Goal: Task Accomplishment & Management: Manage account settings

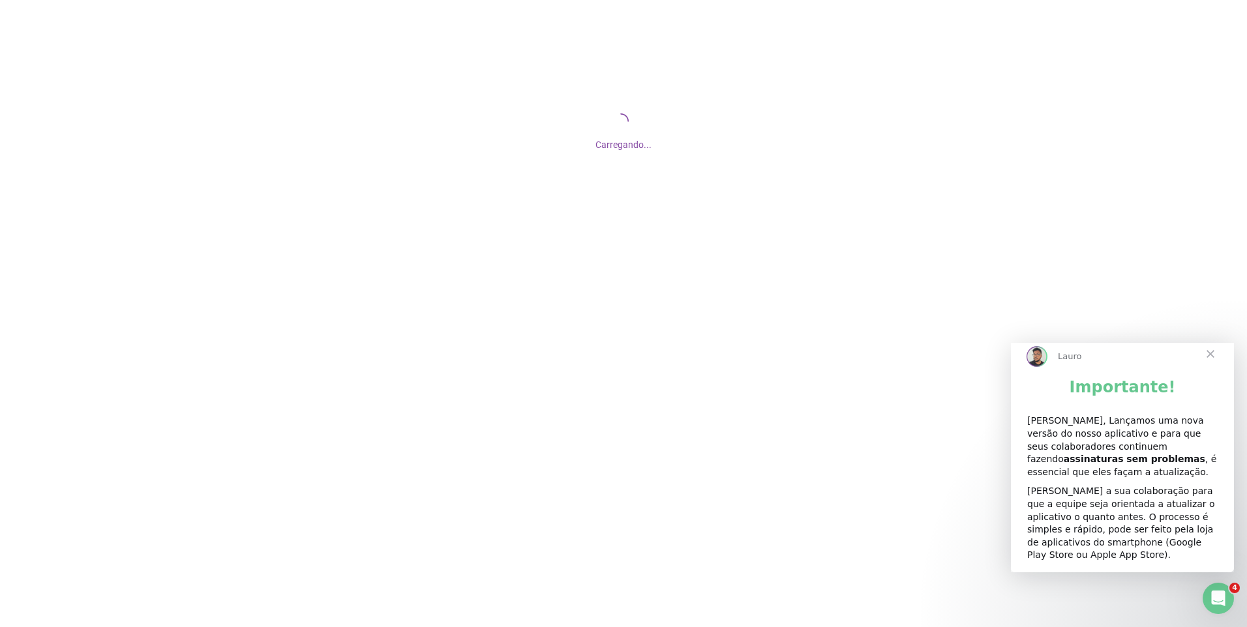
click at [1211, 364] on span "Fechar" at bounding box center [1210, 354] width 47 height 47
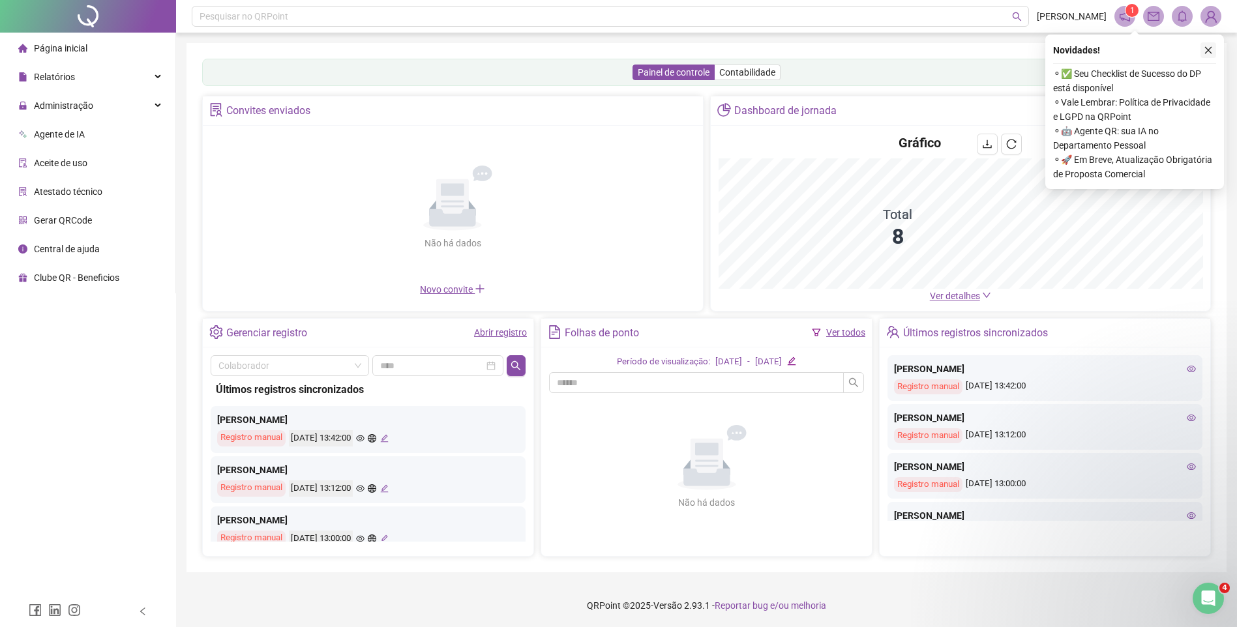
click at [1208, 48] on icon "close" at bounding box center [1208, 50] width 9 height 9
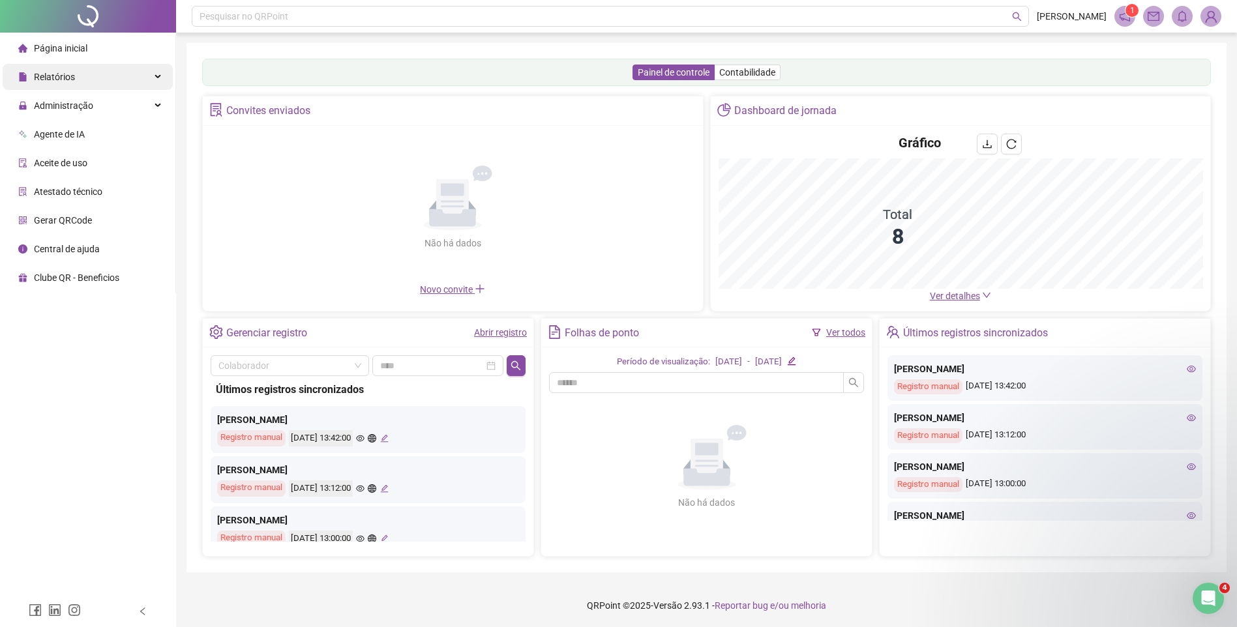
click at [89, 77] on div "Relatórios" at bounding box center [88, 77] width 170 height 26
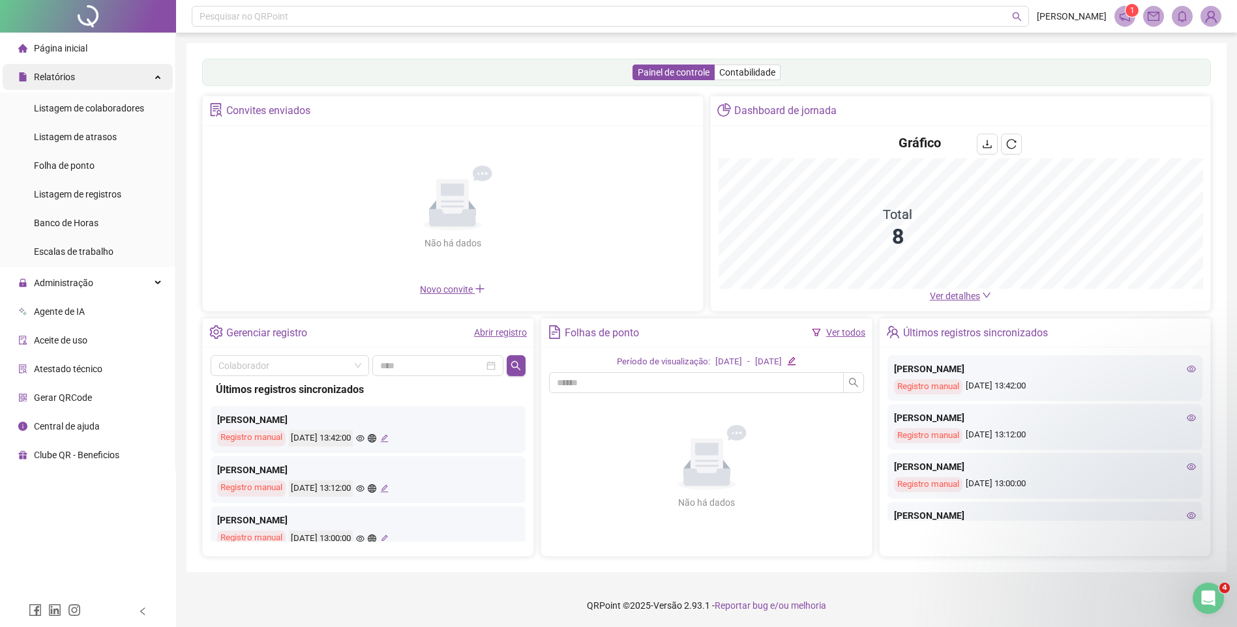
click at [109, 75] on div "Relatórios" at bounding box center [88, 77] width 170 height 26
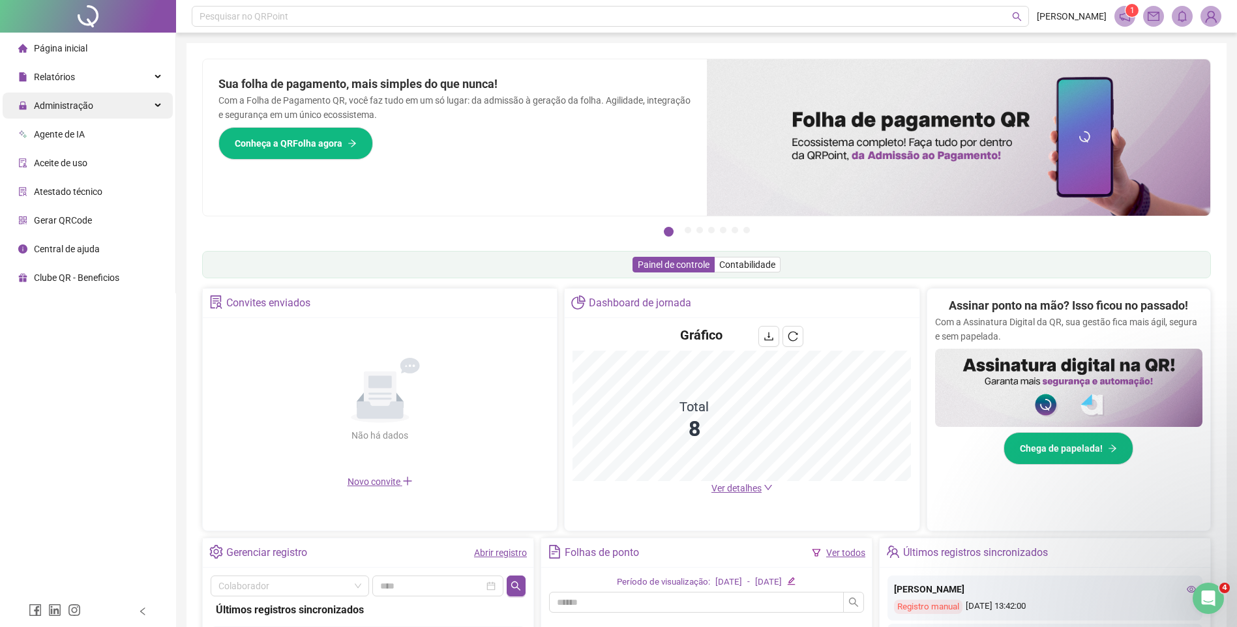
click at [110, 110] on div "Administração" at bounding box center [88, 106] width 170 height 26
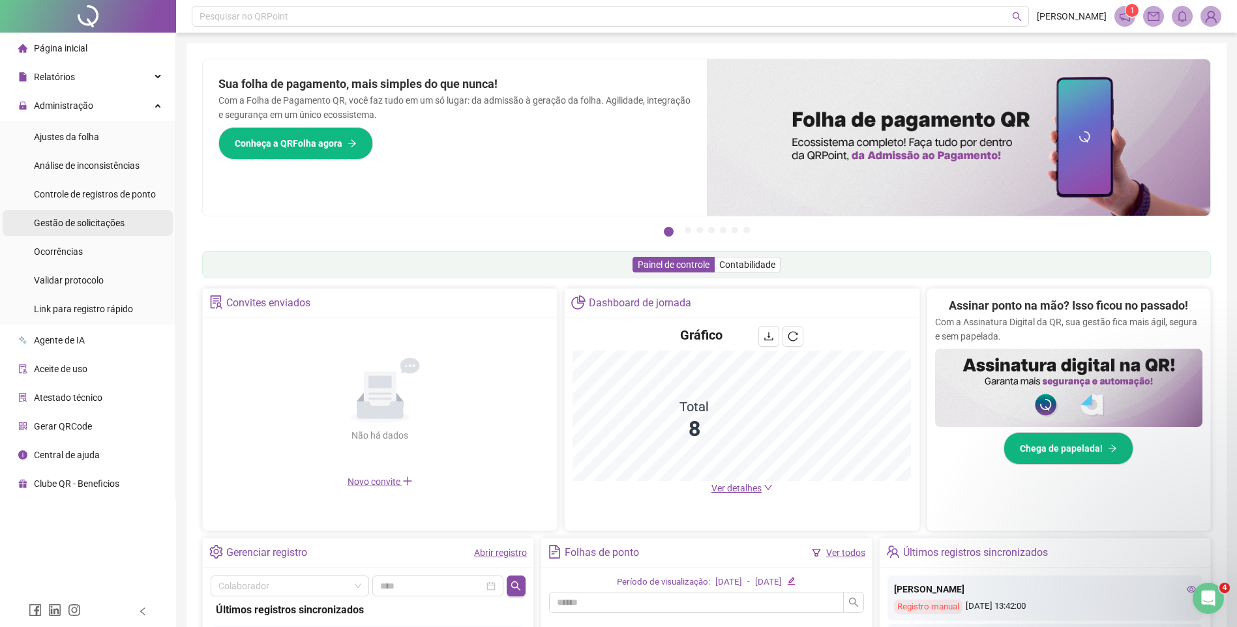
click at [87, 224] on span "Gestão de solicitações" at bounding box center [79, 223] width 91 height 10
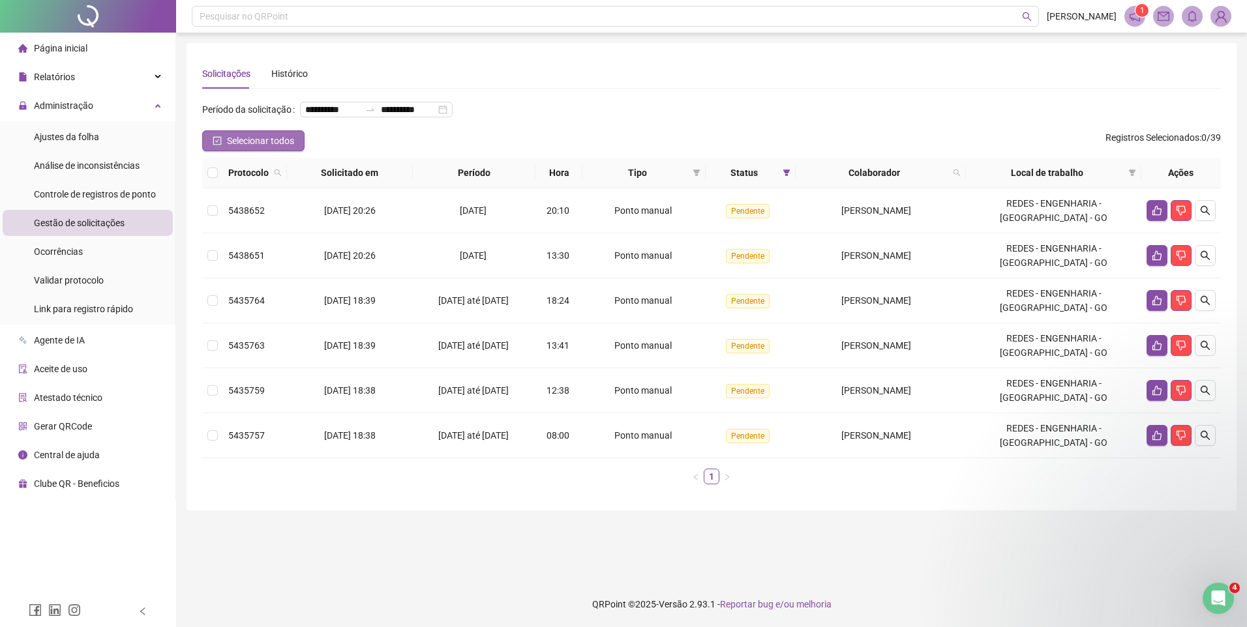
click at [216, 145] on icon "check-square" at bounding box center [217, 140] width 9 height 9
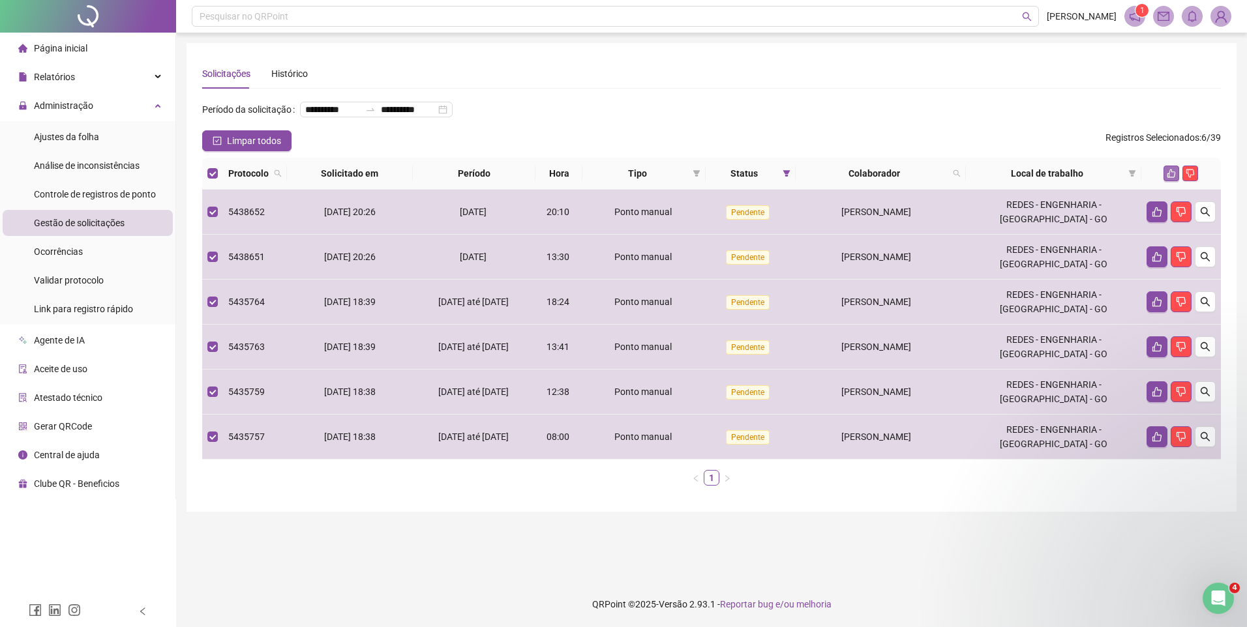
click at [1172, 178] on icon "like" at bounding box center [1171, 173] width 9 height 9
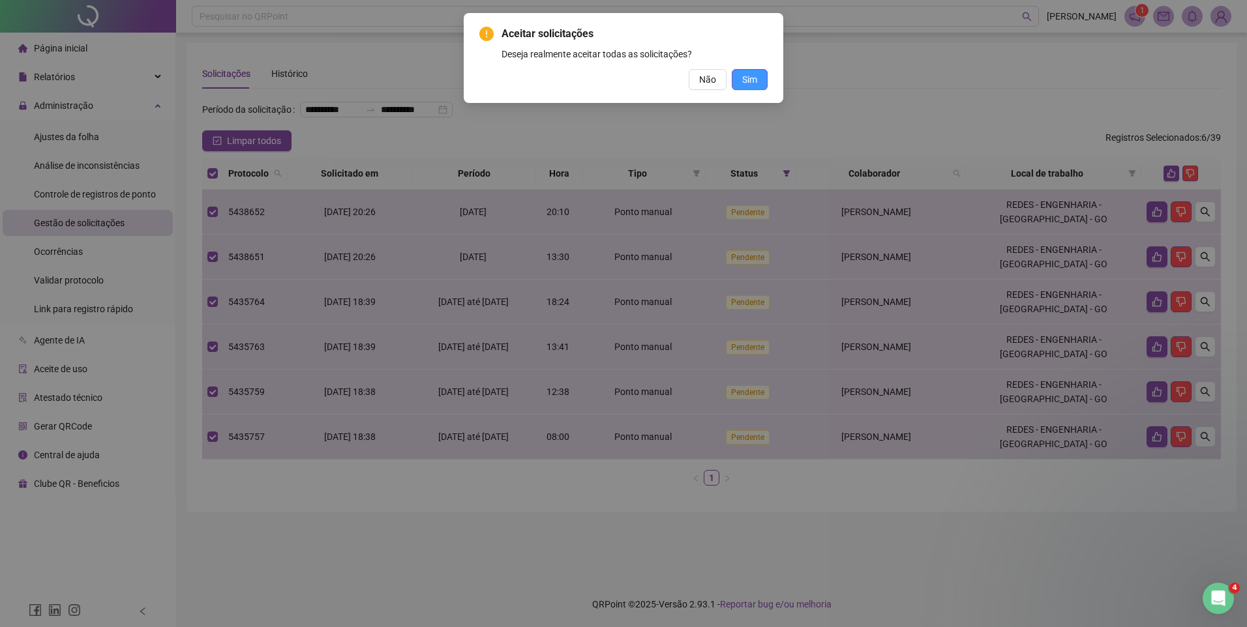
click at [747, 83] on span "Sim" at bounding box center [749, 79] width 15 height 14
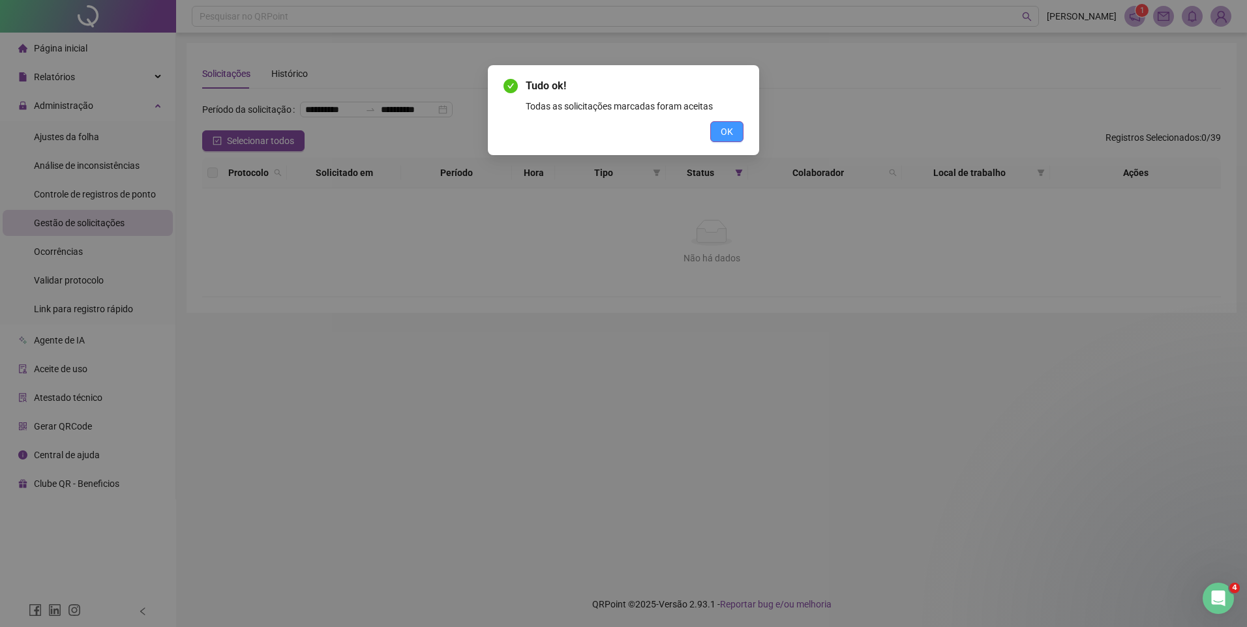
click at [732, 131] on span "OK" at bounding box center [727, 132] width 12 height 14
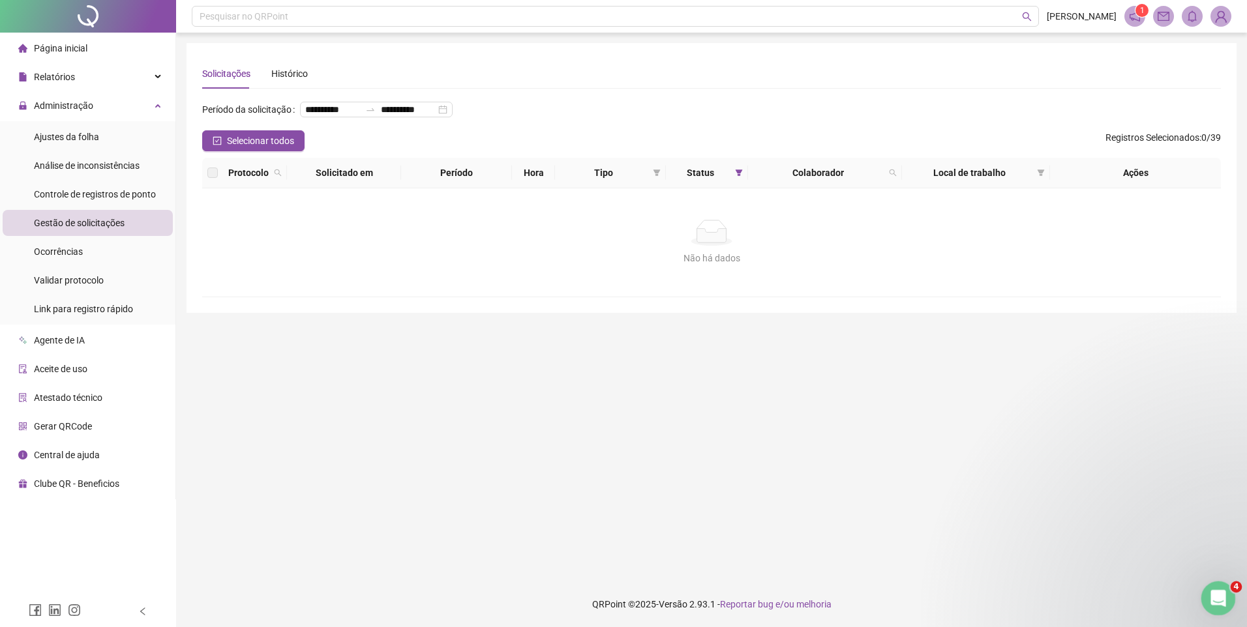
click at [1210, 596] on icon "Abertura do Messenger da Intercom" at bounding box center [1217, 597] width 22 height 22
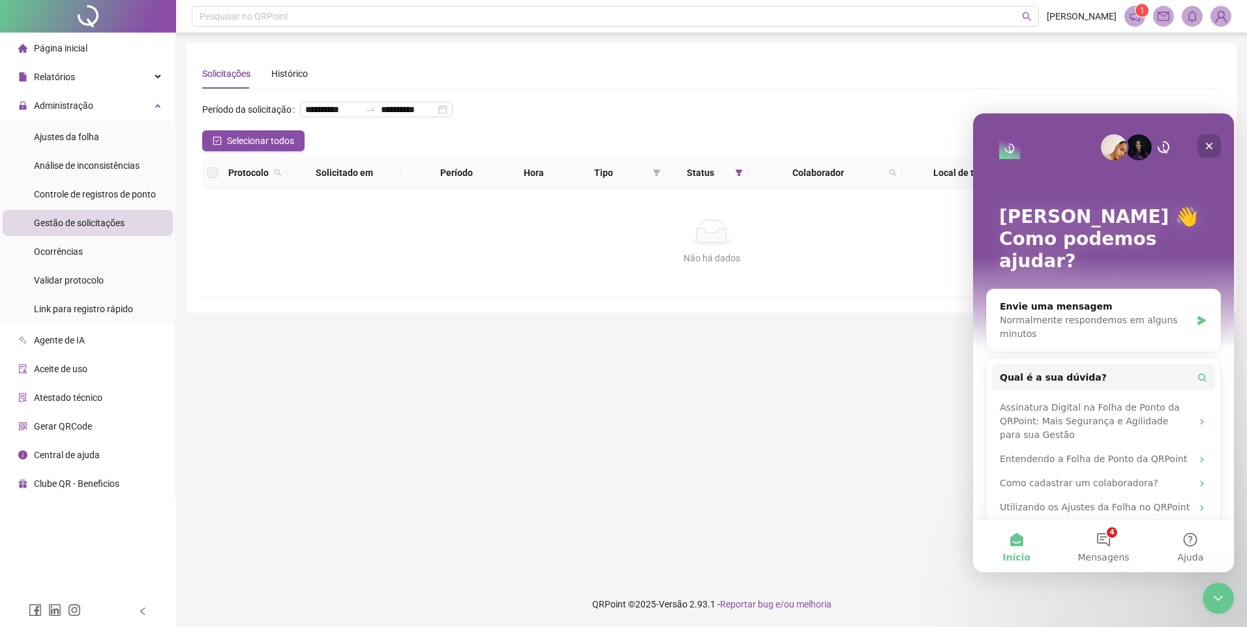
click at [1211, 142] on icon "Fechar" at bounding box center [1209, 146] width 10 height 10
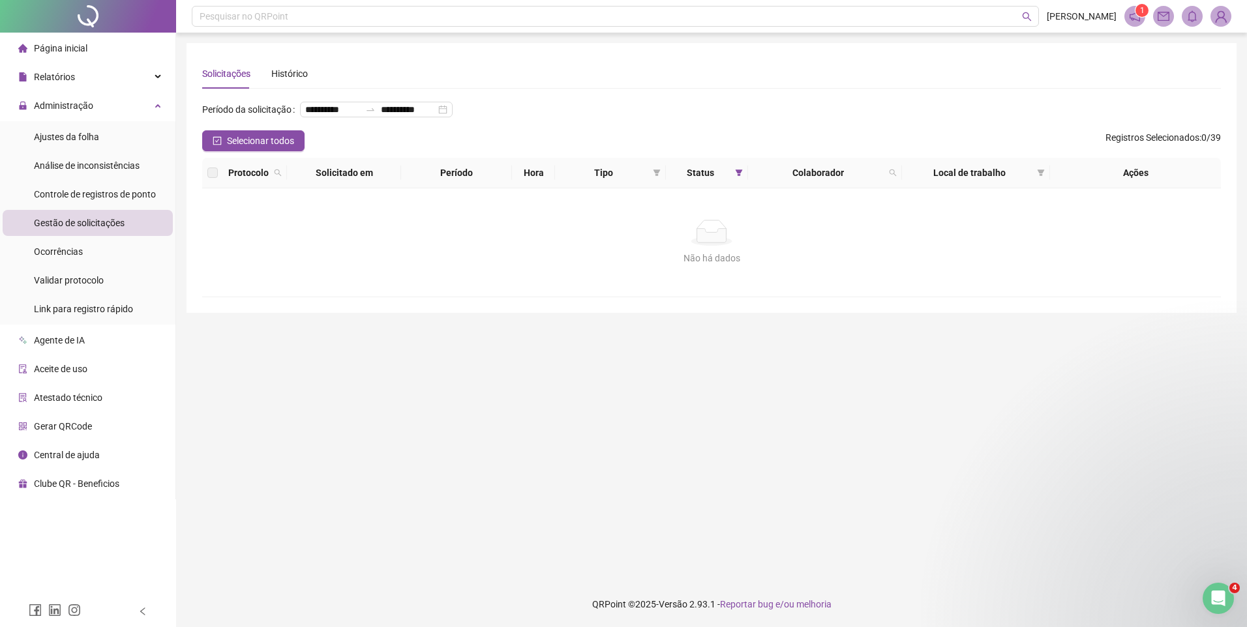
click at [747, 485] on main "**********" at bounding box center [711, 307] width 1050 height 528
click at [80, 138] on span "Ajustes da folha" at bounding box center [66, 137] width 65 height 10
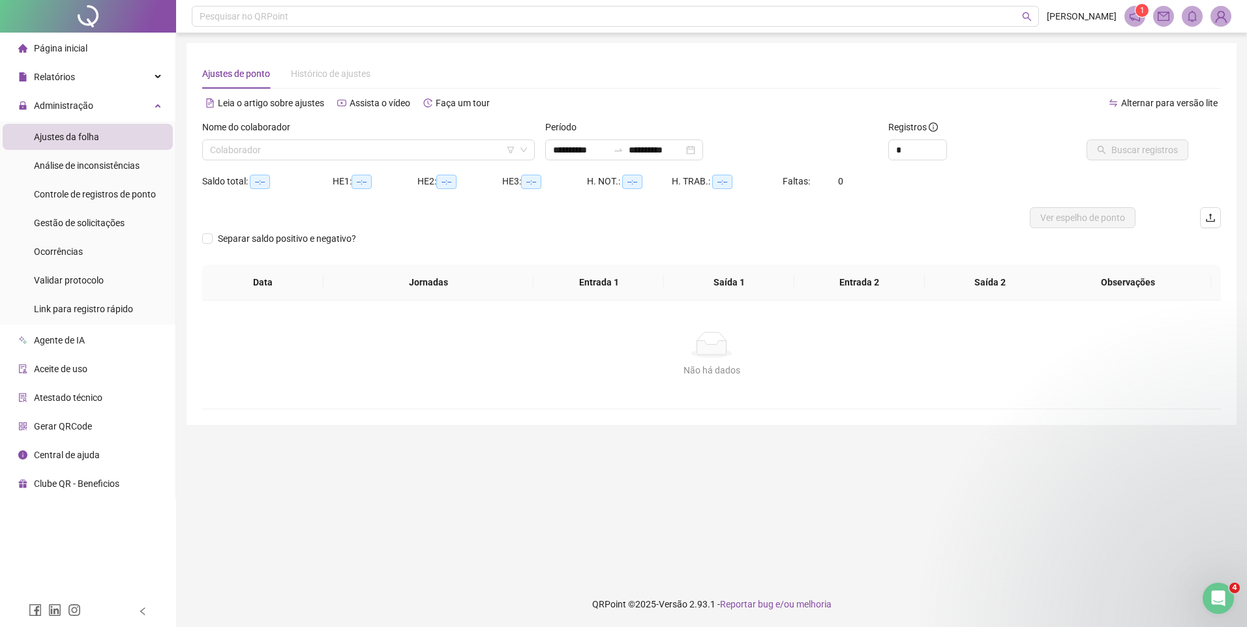
type input "**********"
click at [384, 147] on input "search" at bounding box center [362, 150] width 305 height 20
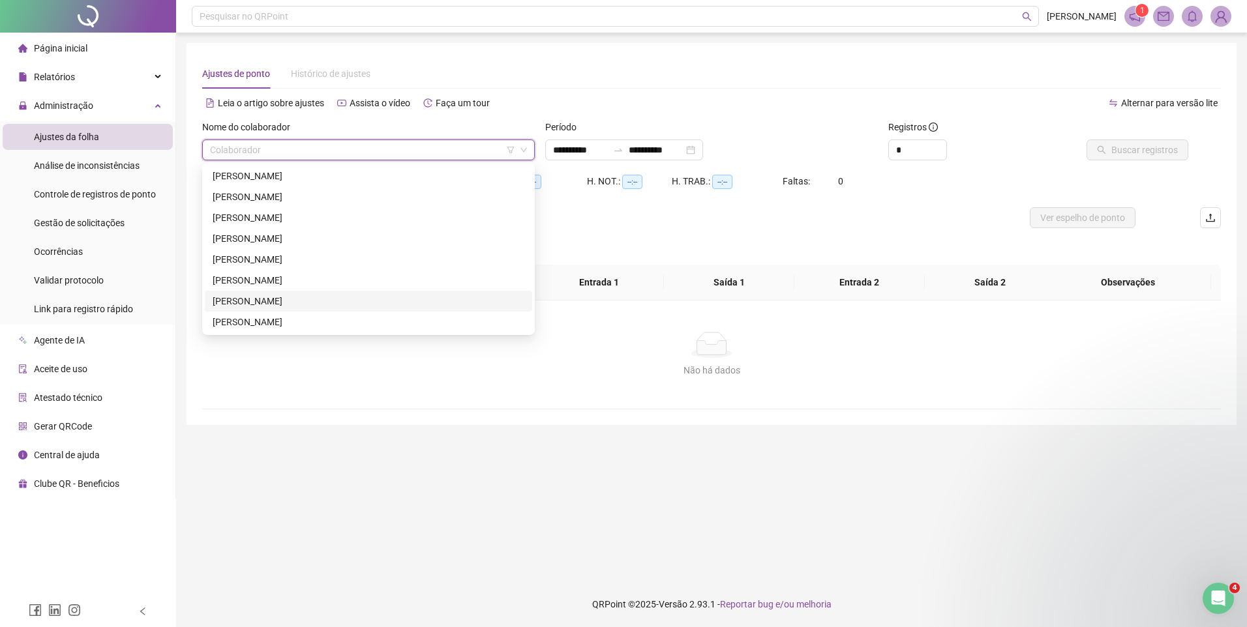
click at [280, 300] on div "[PERSON_NAME]" at bounding box center [369, 301] width 312 height 14
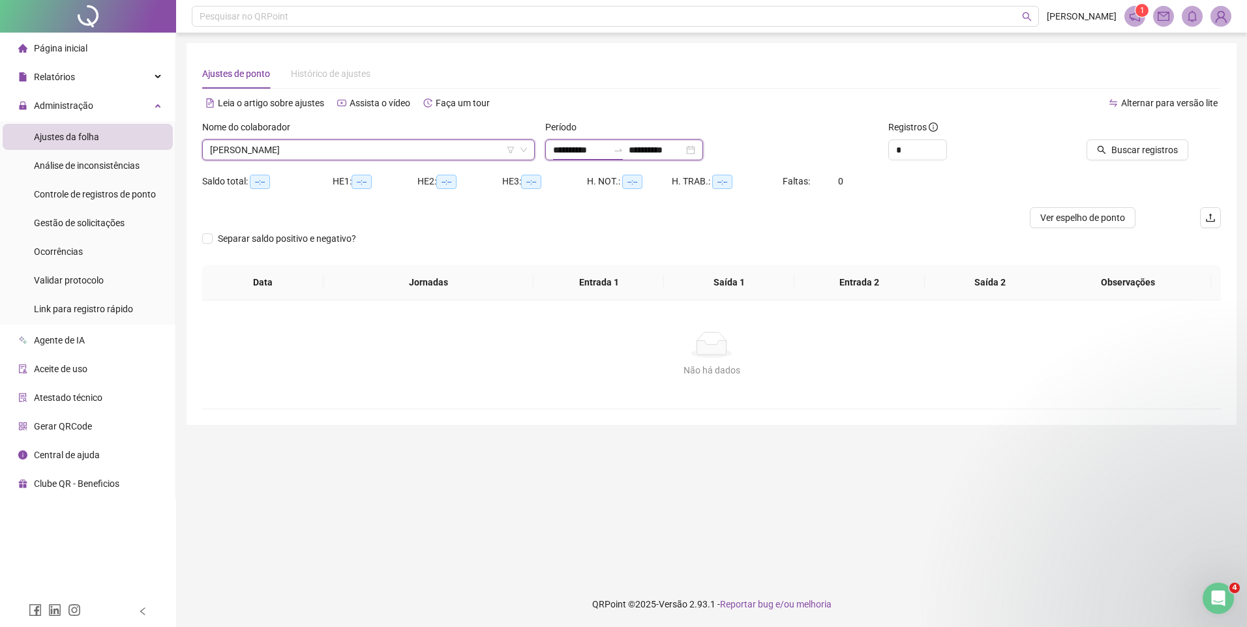
click at [576, 147] on input "**********" at bounding box center [580, 150] width 55 height 14
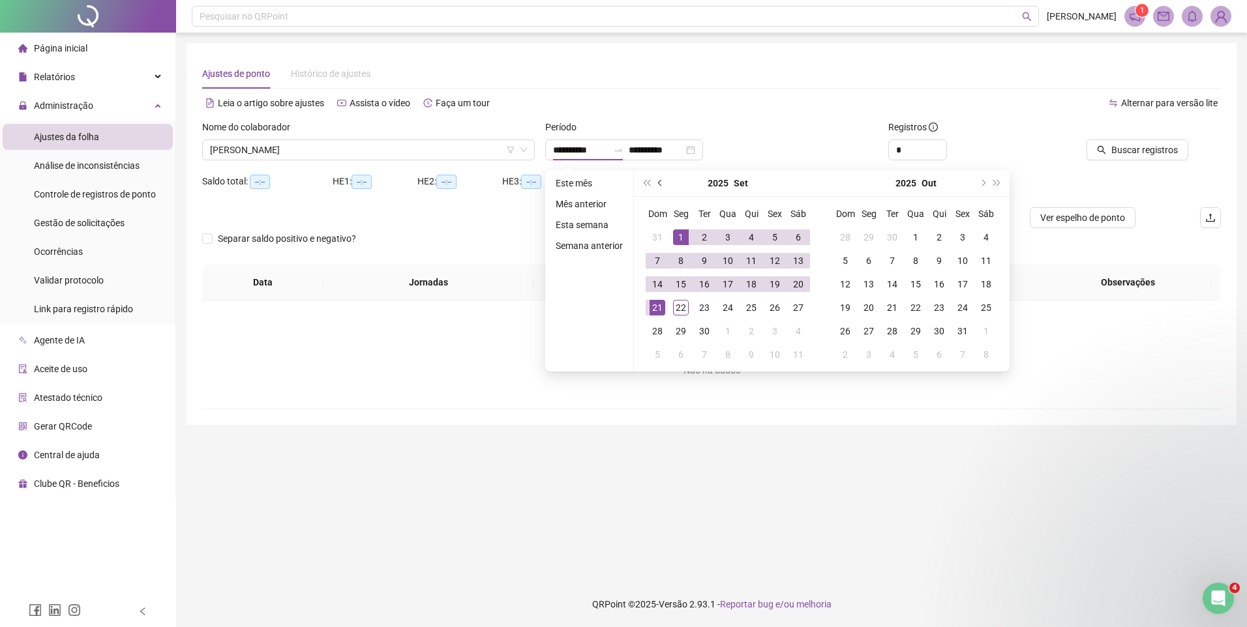
click at [661, 183] on span "prev-year" at bounding box center [661, 183] width 7 height 7
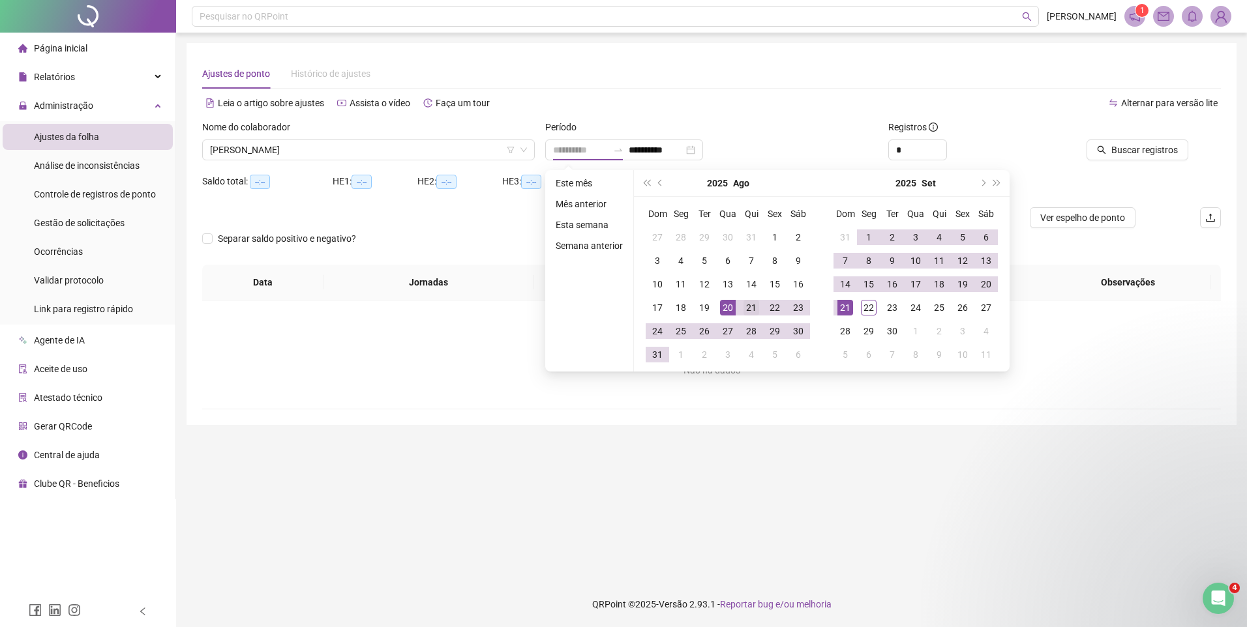
type input "**********"
click at [748, 305] on div "21" at bounding box center [751, 308] width 16 height 16
type input "**********"
click at [979, 284] on div "20" at bounding box center [986, 284] width 16 height 16
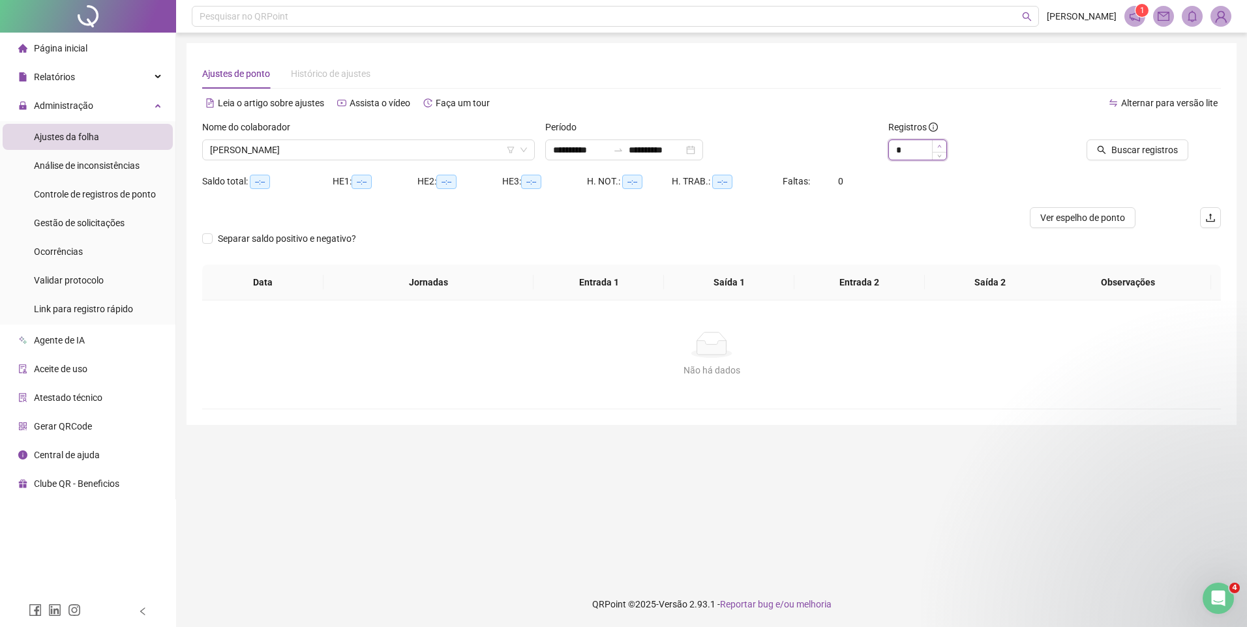
click at [938, 145] on icon "up" at bounding box center [939, 146] width 5 height 5
type input "*"
click at [938, 145] on icon "up" at bounding box center [939, 146] width 5 height 5
click at [1139, 145] on span "Buscar registros" at bounding box center [1144, 150] width 67 height 14
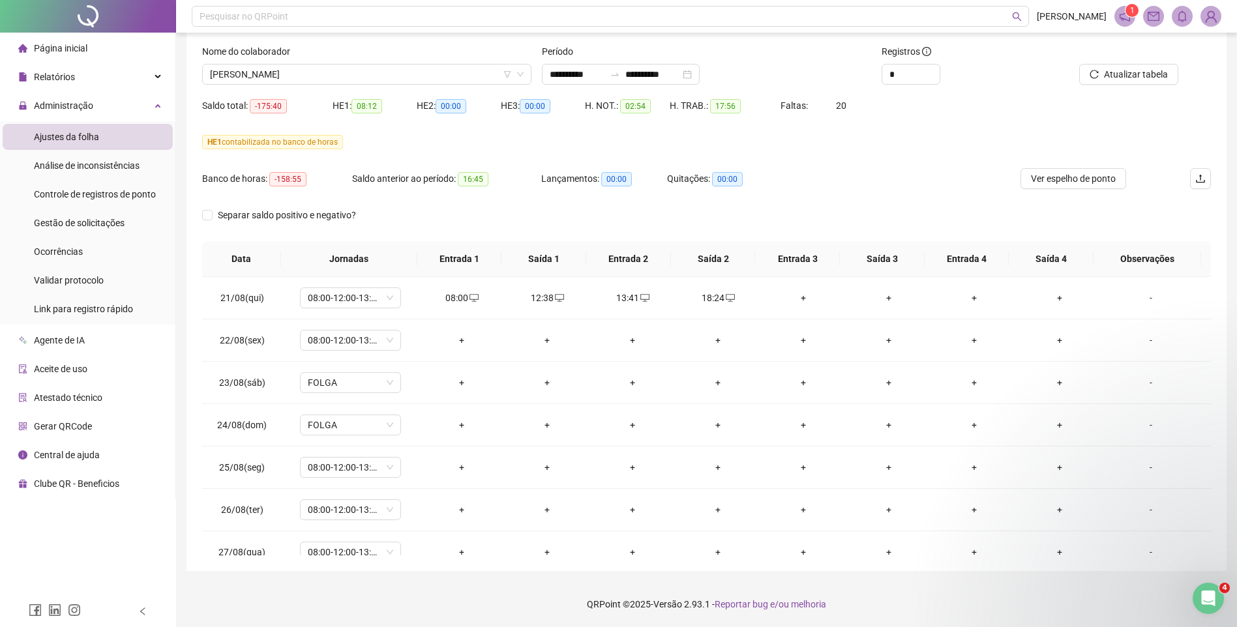
click at [897, 194] on div "Banco de horas: -158:55 Saldo anterior ao período: 16:45 Lançamentos: 00:00 Qui…" at bounding box center [580, 186] width 756 height 37
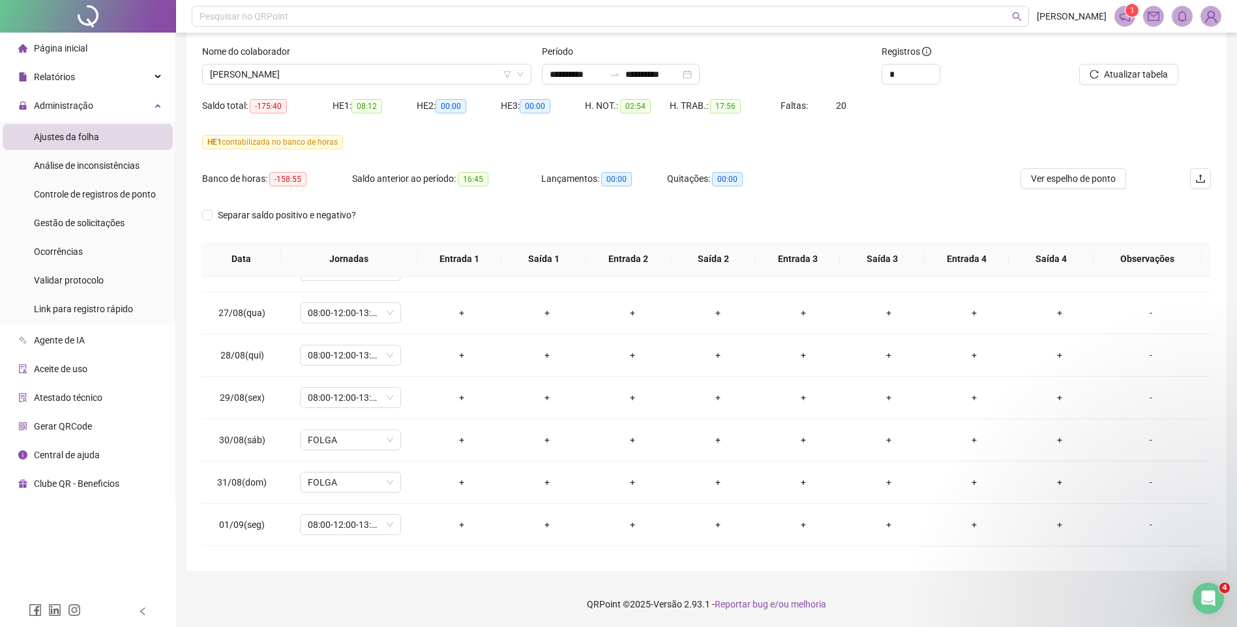
scroll to position [391, 0]
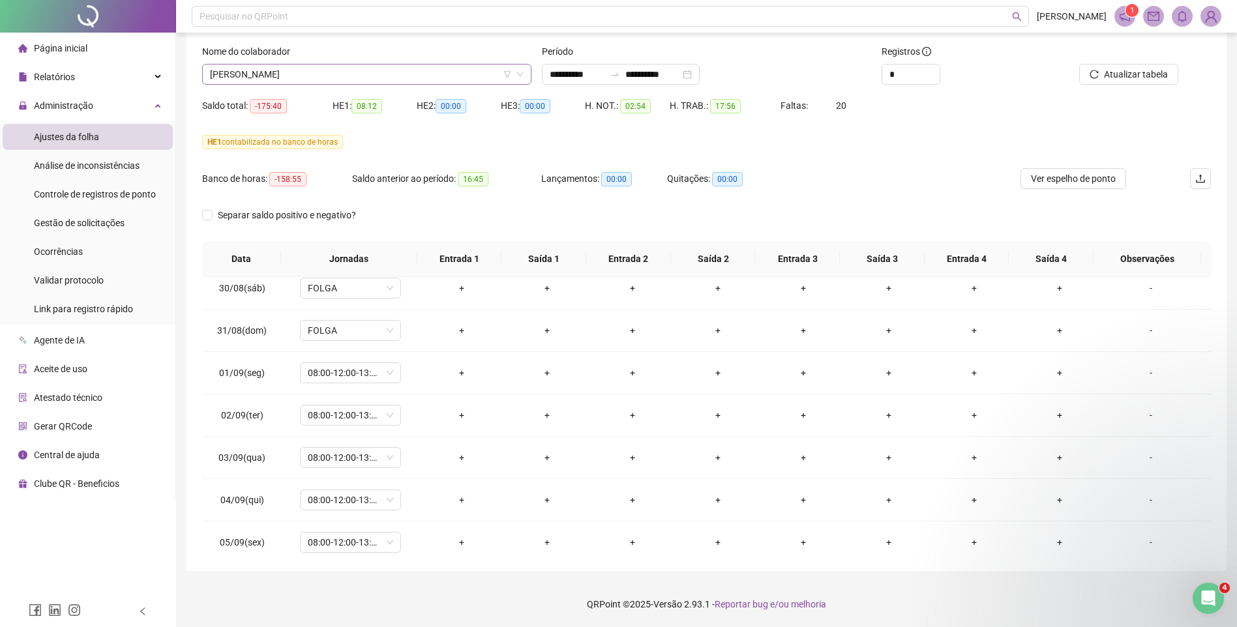
click at [430, 65] on span "[PERSON_NAME]" at bounding box center [367, 75] width 314 height 20
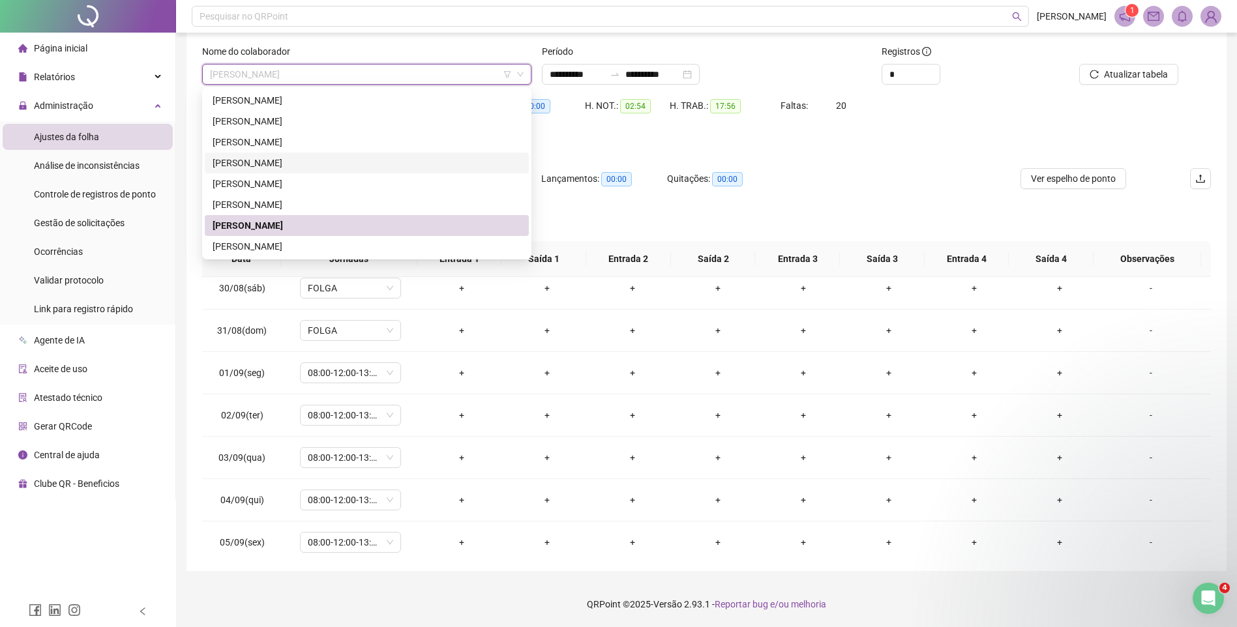
click at [254, 157] on div "[PERSON_NAME]" at bounding box center [367, 163] width 308 height 14
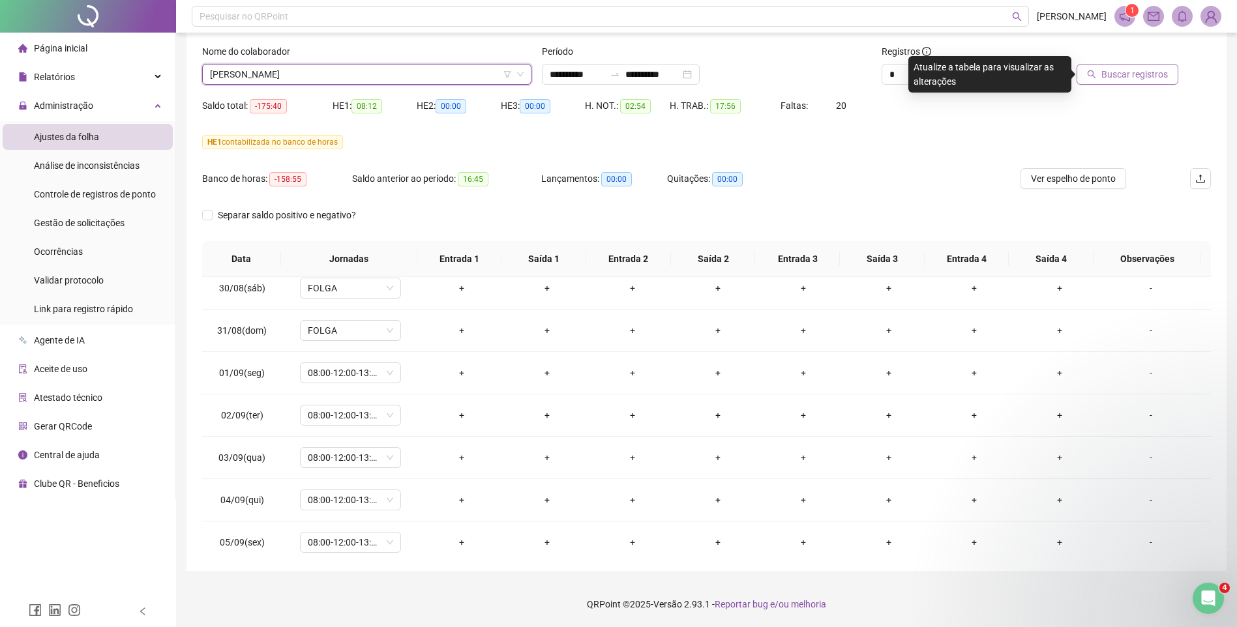
click at [1121, 72] on span "Buscar registros" at bounding box center [1134, 74] width 67 height 14
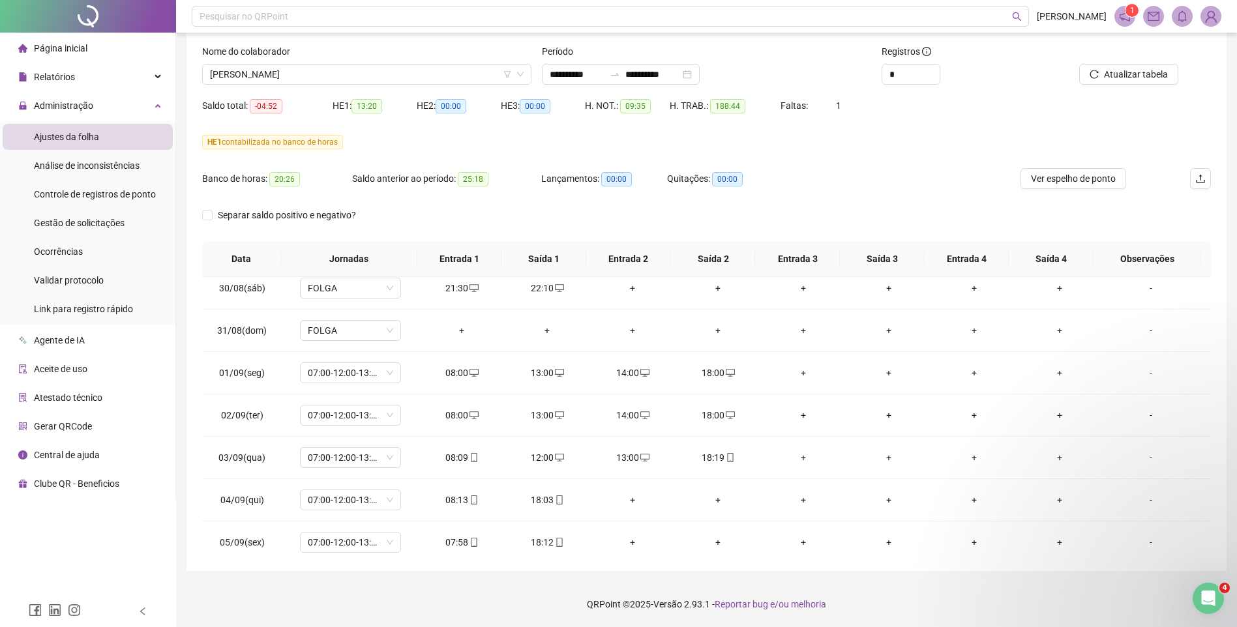
click at [872, 175] on div "Banco de horas: 20:26 Saldo anterior ao período: 25:18 Lançamentos: 00:00 Quita…" at bounding box center [580, 186] width 756 height 37
click at [340, 72] on span "[PERSON_NAME]" at bounding box center [367, 75] width 314 height 20
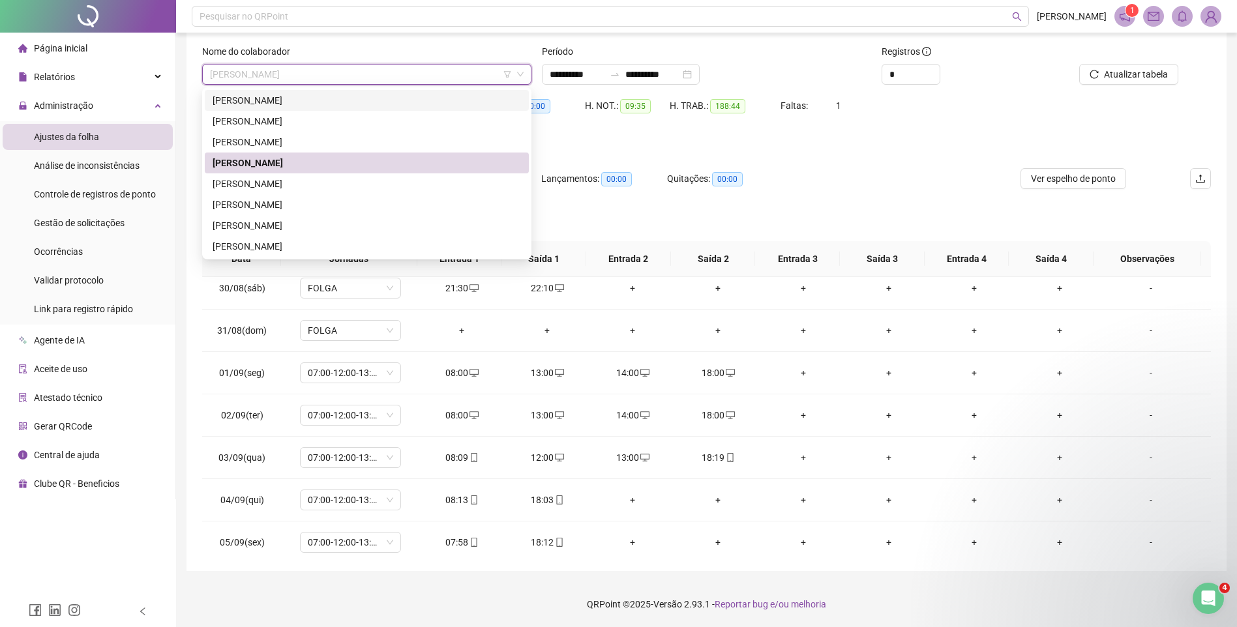
click at [278, 98] on div "[PERSON_NAME]" at bounding box center [367, 100] width 308 height 14
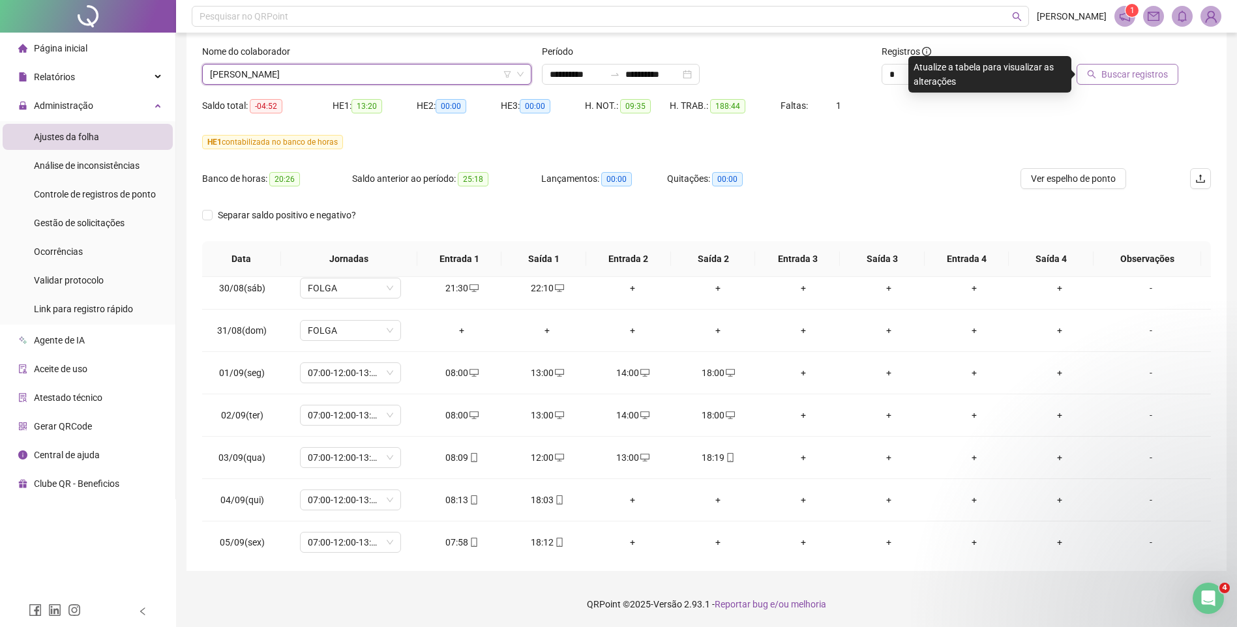
click at [1115, 72] on span "Buscar registros" at bounding box center [1134, 74] width 67 height 14
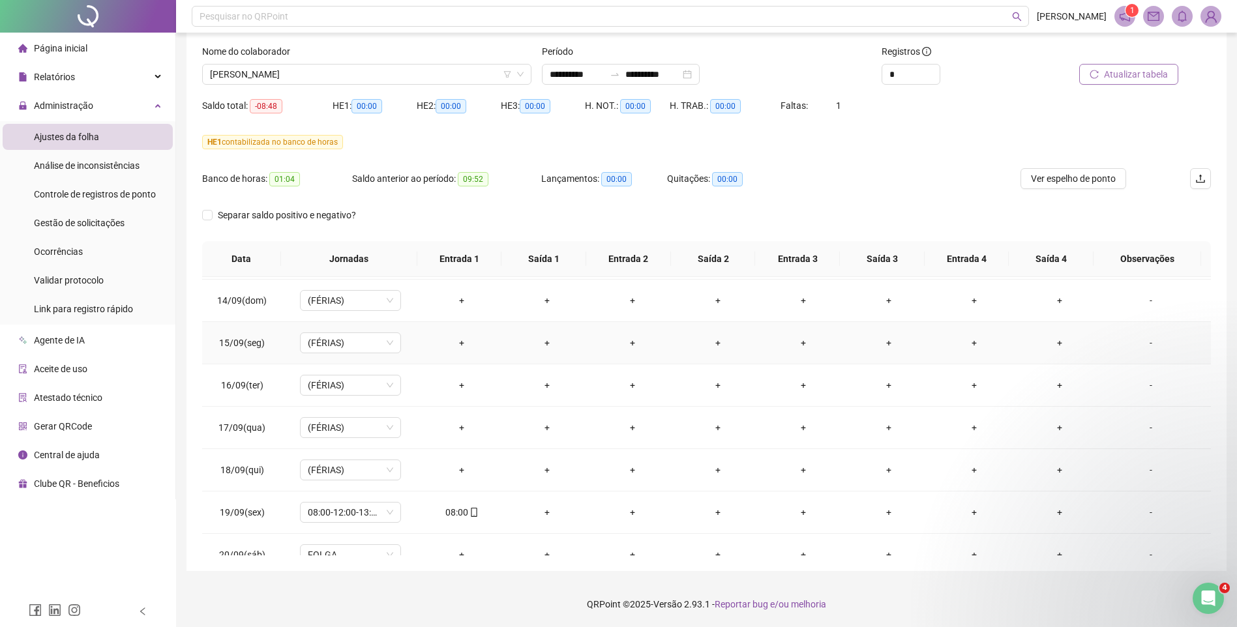
scroll to position [1036, 0]
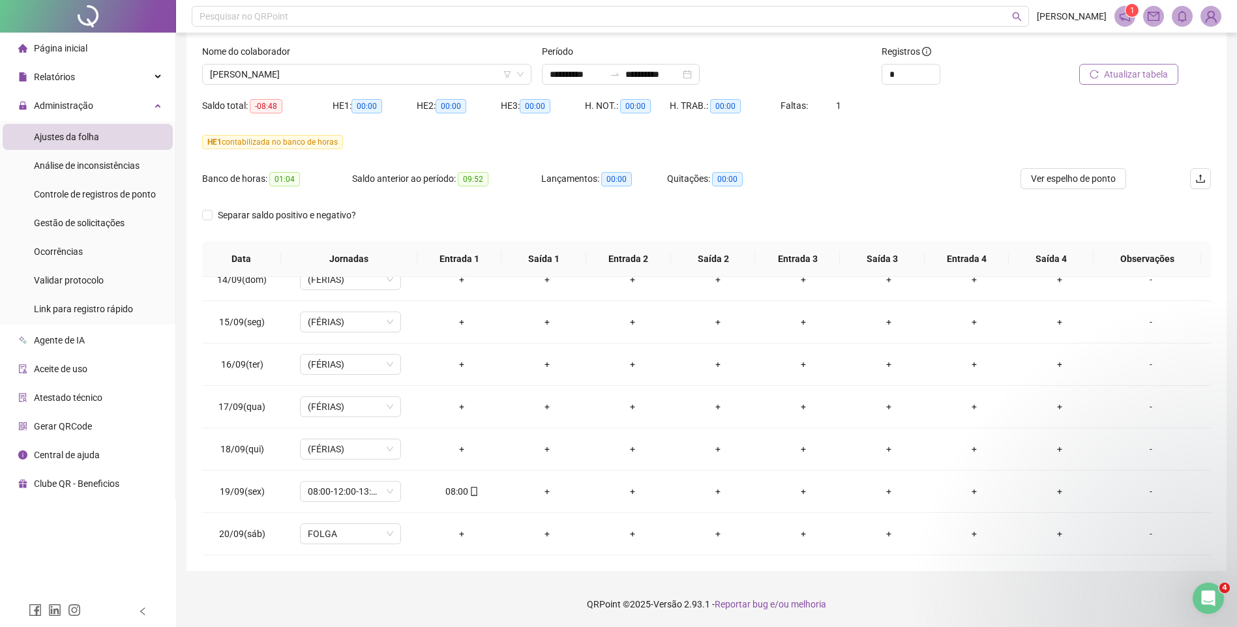
click at [1091, 72] on icon "reload" at bounding box center [1094, 74] width 9 height 9
click at [445, 78] on span "[PERSON_NAME]" at bounding box center [367, 75] width 314 height 20
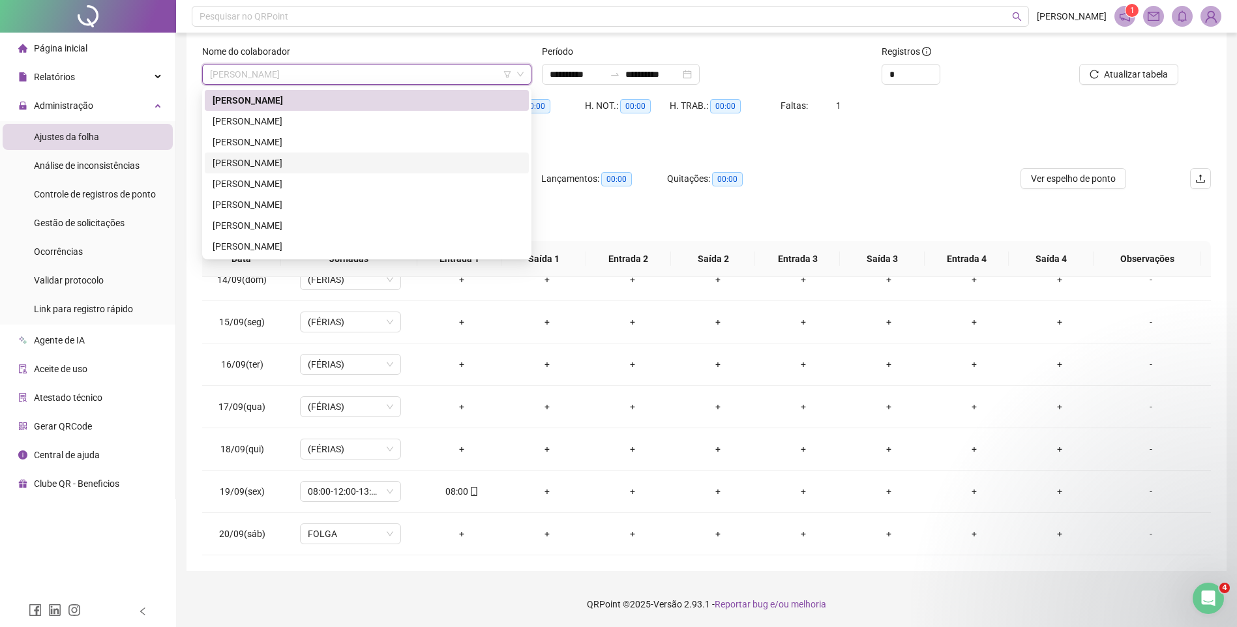
click at [276, 159] on div "[PERSON_NAME]" at bounding box center [367, 163] width 308 height 14
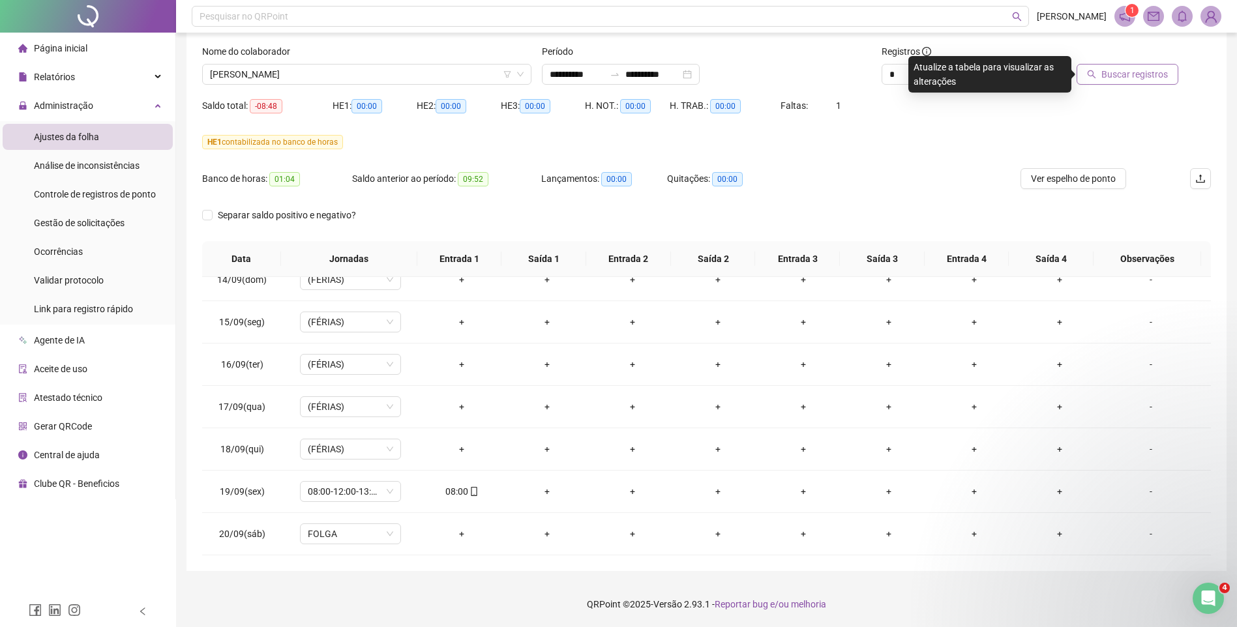
click at [1128, 75] on span "Buscar registros" at bounding box center [1134, 74] width 67 height 14
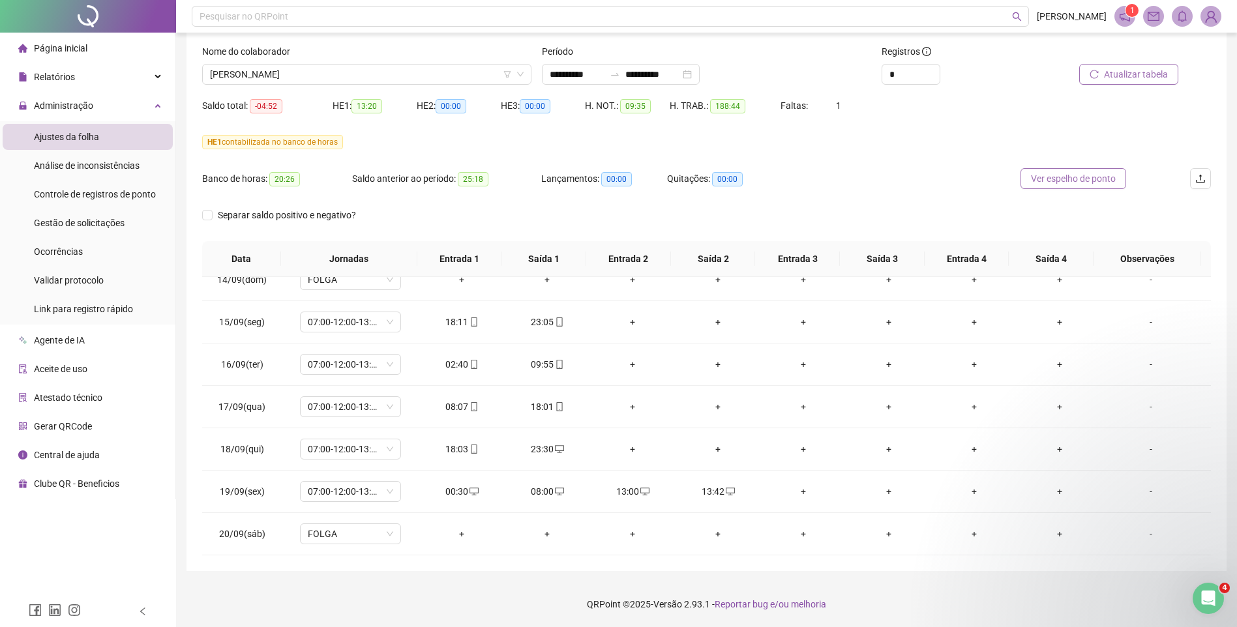
click at [1047, 179] on span "Ver espelho de ponto" at bounding box center [1073, 179] width 85 height 14
click at [395, 78] on span "[PERSON_NAME]" at bounding box center [367, 75] width 314 height 20
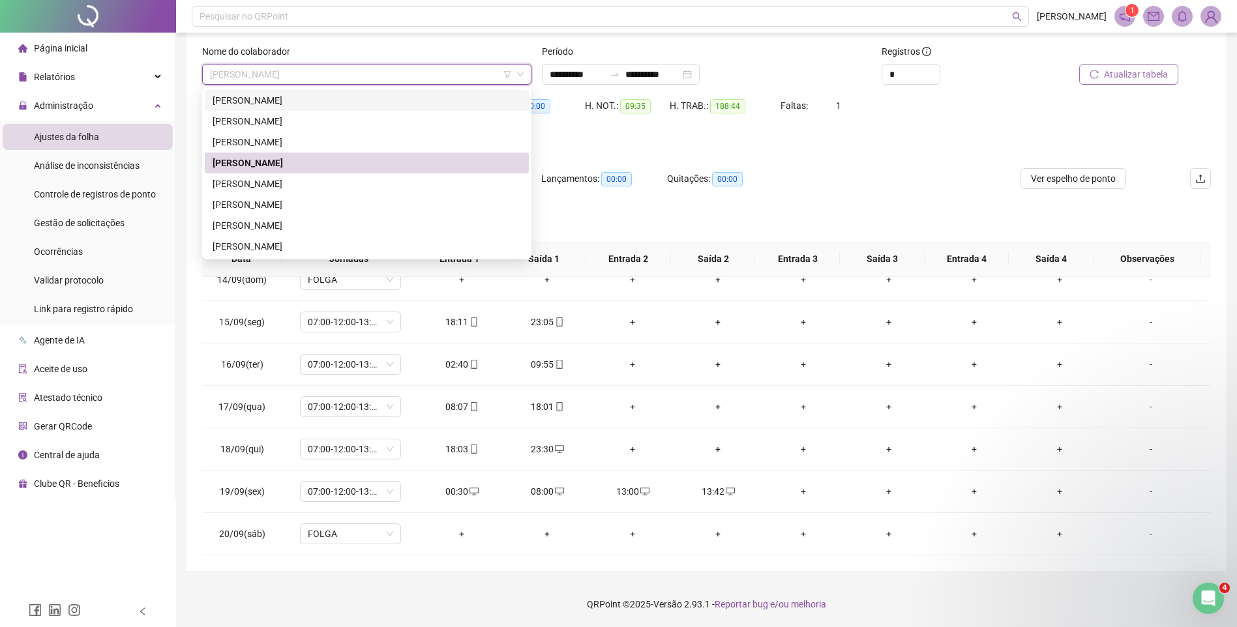
drag, startPoint x: 350, startPoint y: 94, endPoint x: 623, endPoint y: 110, distance: 273.0
click at [350, 94] on div "[PERSON_NAME]" at bounding box center [367, 100] width 308 height 14
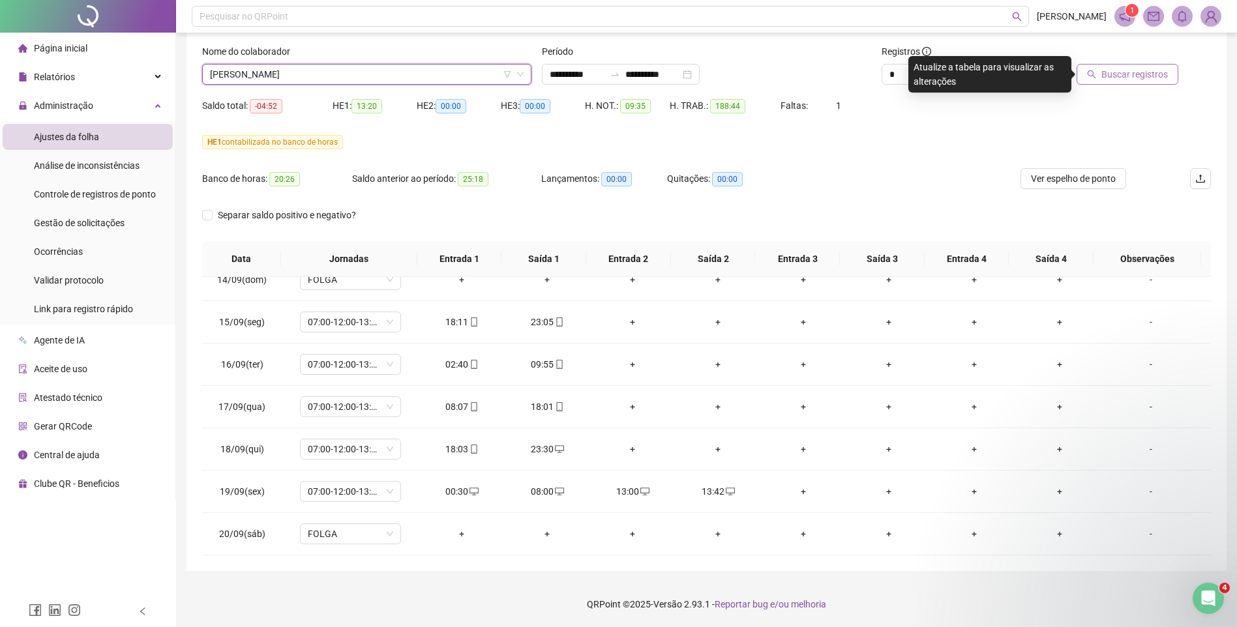
click at [1131, 71] on span "Buscar registros" at bounding box center [1134, 74] width 67 height 14
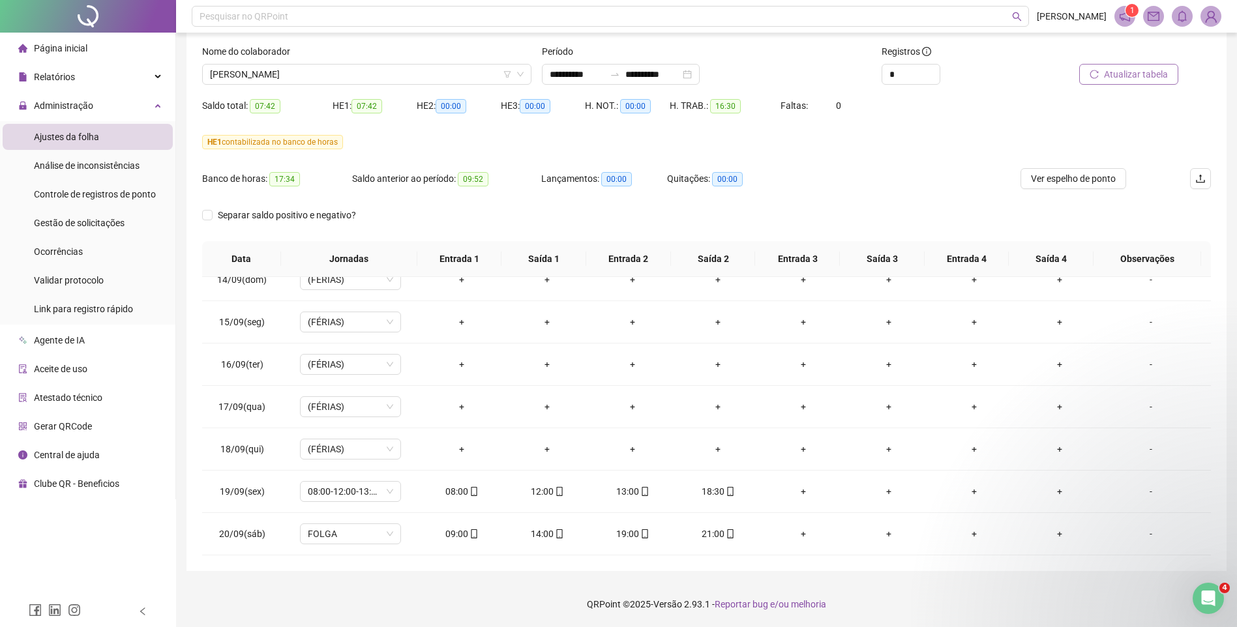
click at [1120, 72] on span "Atualizar tabela" at bounding box center [1136, 74] width 64 height 14
click at [428, 74] on span "[PERSON_NAME]" at bounding box center [367, 75] width 314 height 20
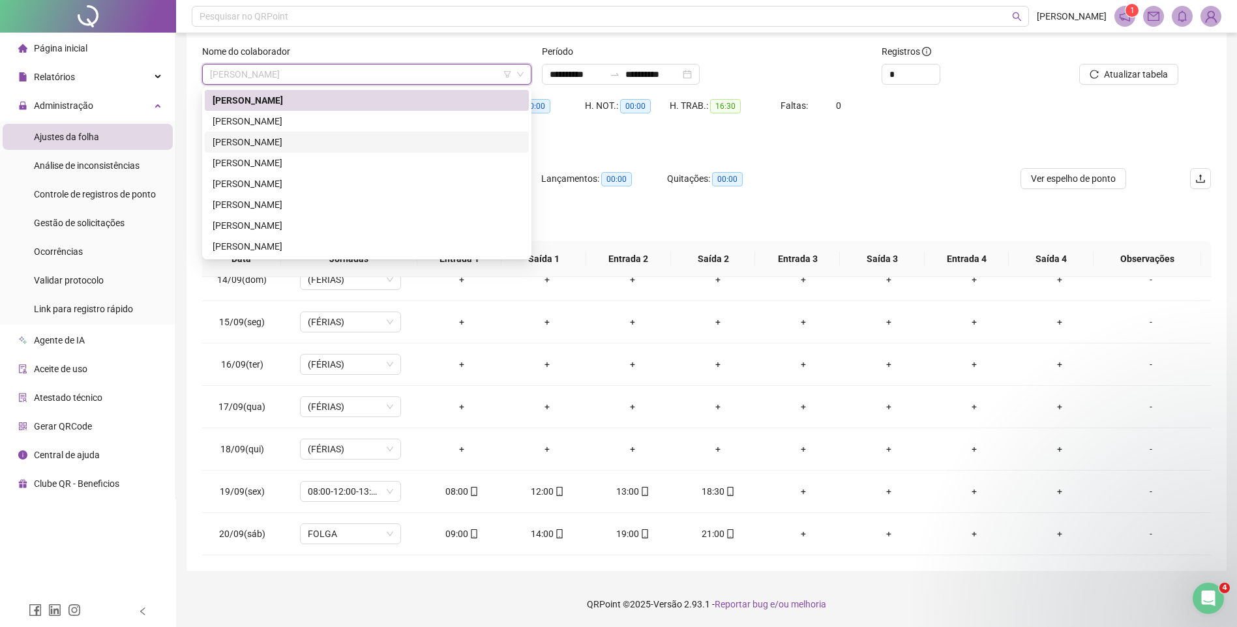
click at [291, 140] on div "[PERSON_NAME]" at bounding box center [367, 142] width 308 height 14
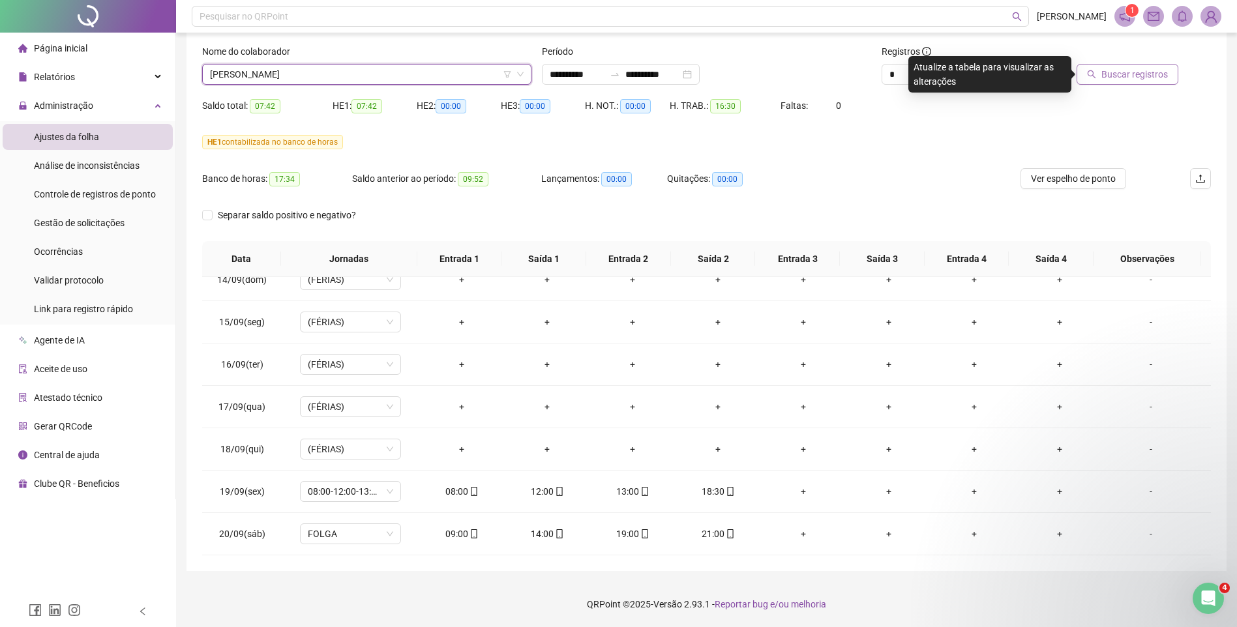
click at [1124, 76] on span "Buscar registros" at bounding box center [1134, 74] width 67 height 14
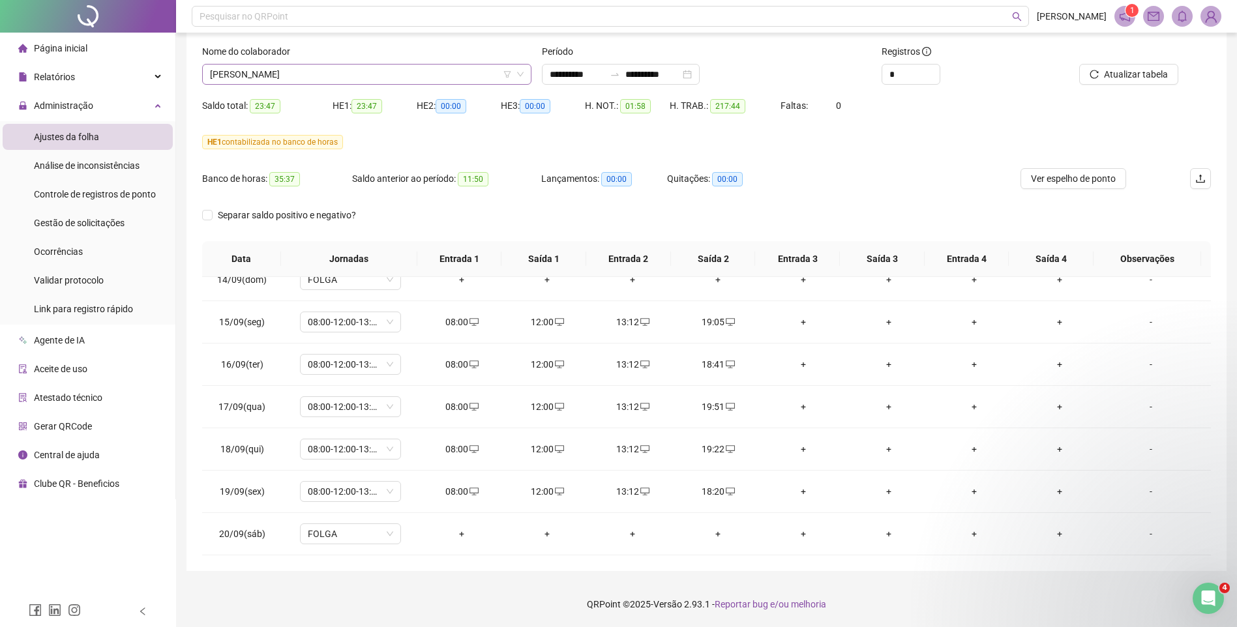
click at [404, 80] on span "[PERSON_NAME]" at bounding box center [367, 75] width 314 height 20
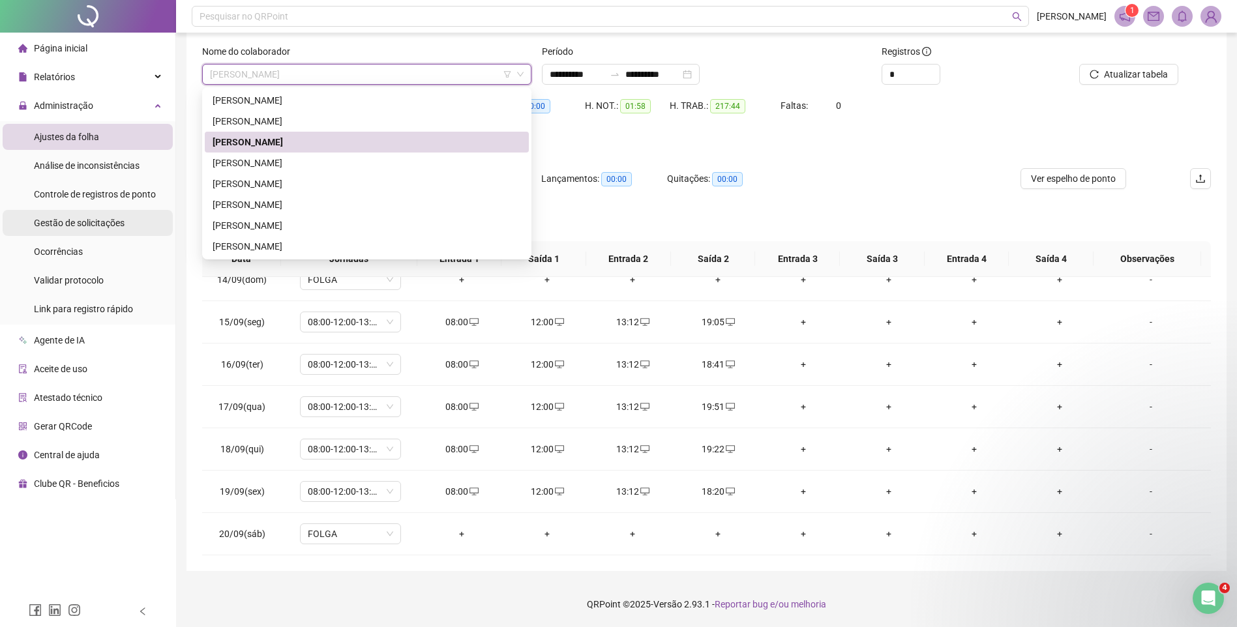
click at [93, 222] on span "Gestão de solicitações" at bounding box center [79, 223] width 91 height 10
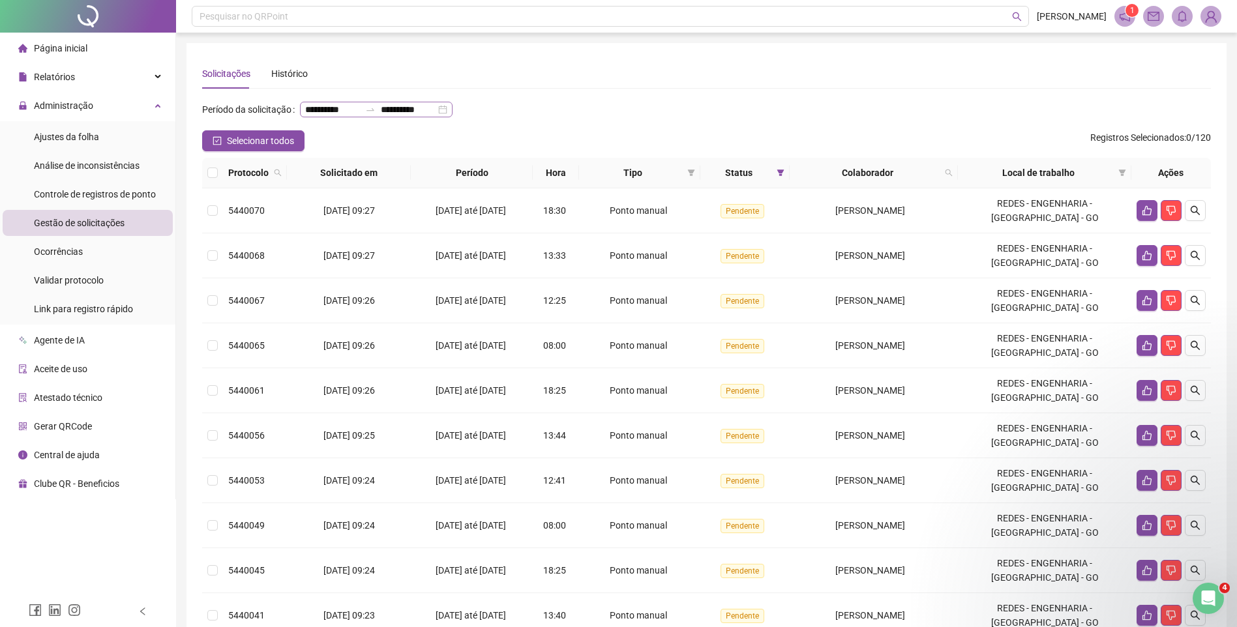
click at [374, 117] on div "**********" at bounding box center [376, 110] width 153 height 16
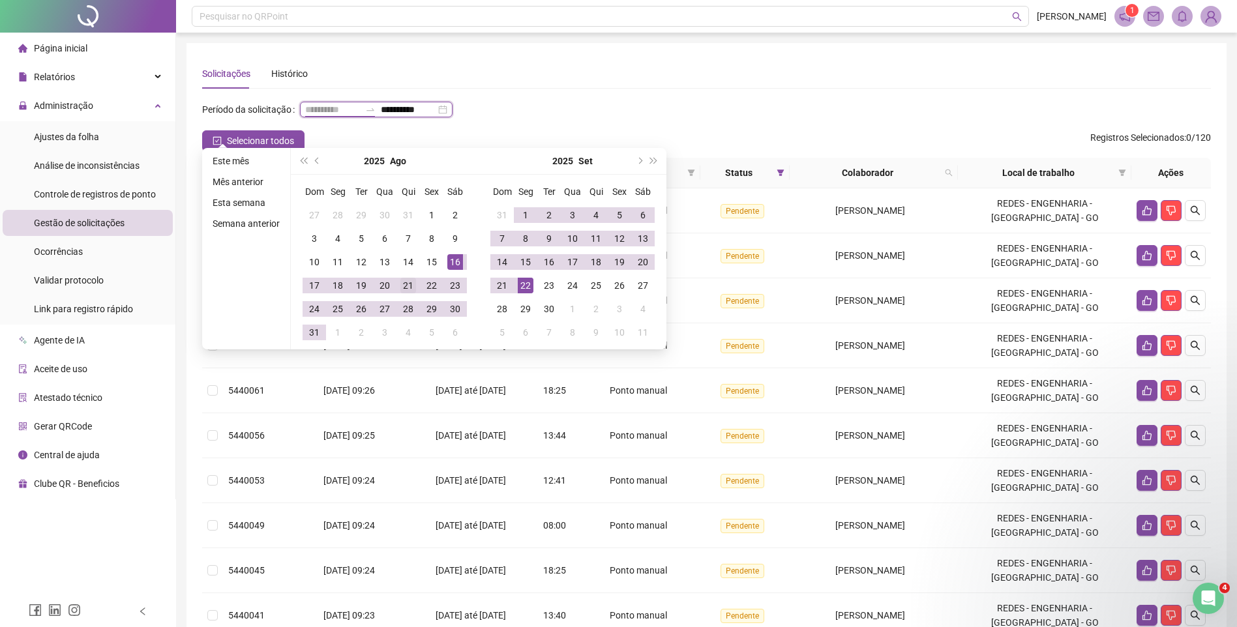
type input "**********"
click at [410, 288] on div "21" at bounding box center [408, 286] width 16 height 16
type input "**********"
click at [644, 262] on div "20" at bounding box center [643, 262] width 16 height 16
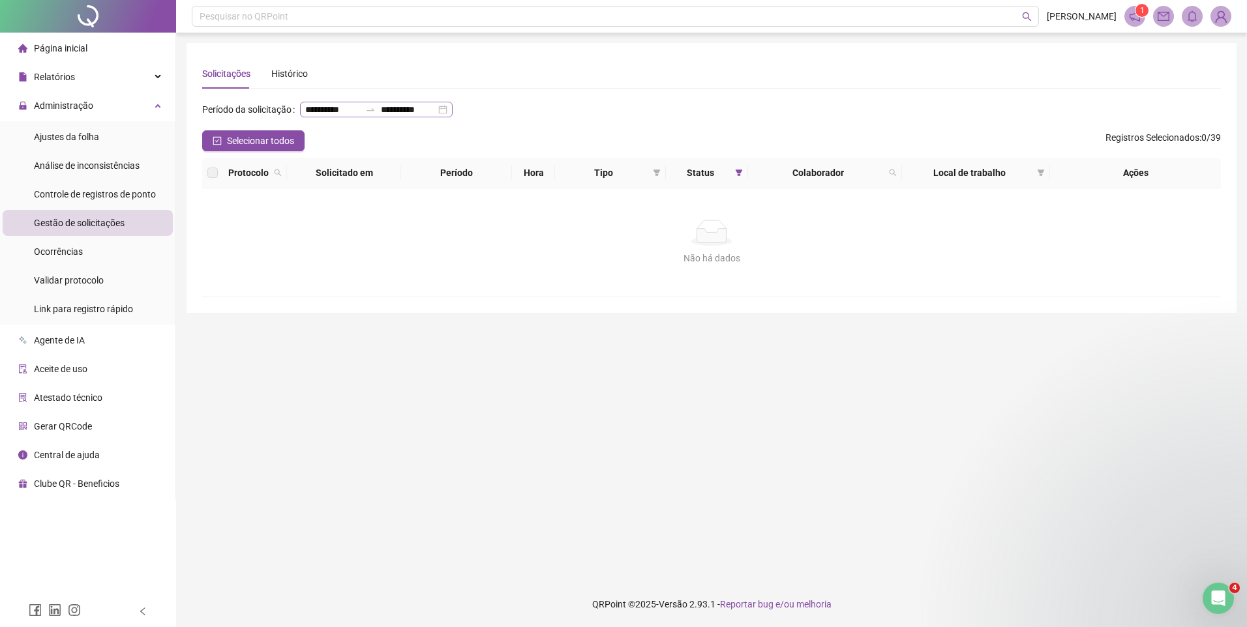
click at [374, 117] on div "**********" at bounding box center [376, 110] width 153 height 16
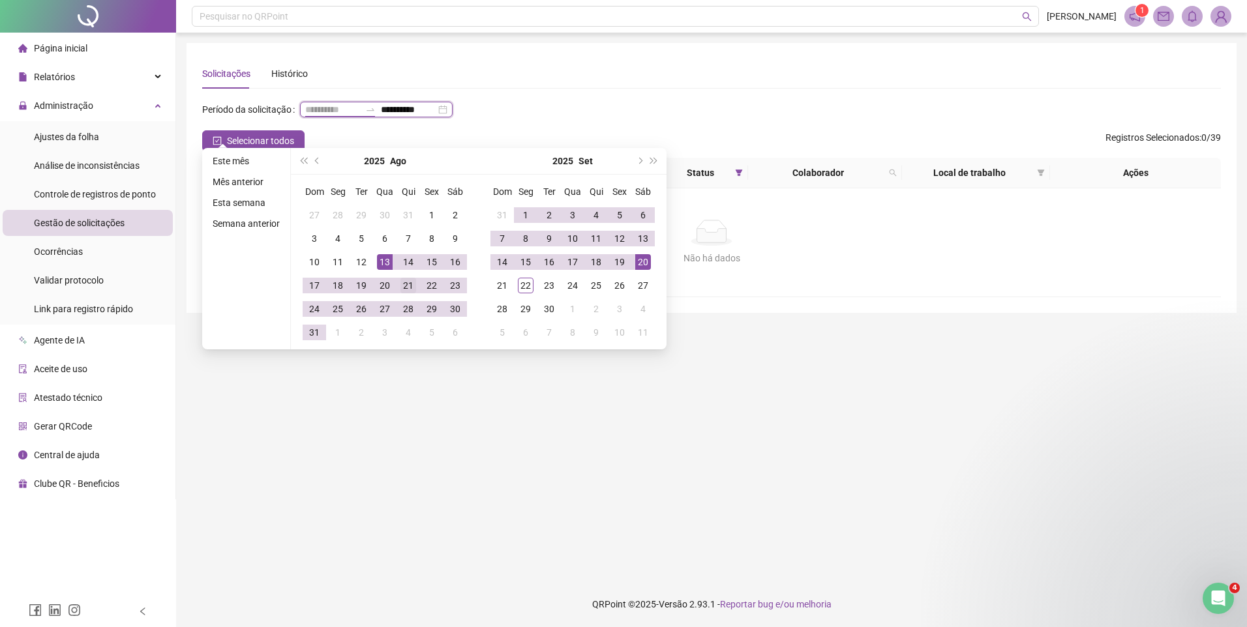
type input "**********"
click at [404, 283] on div "21" at bounding box center [408, 286] width 16 height 16
type input "**********"
click at [638, 259] on div "20" at bounding box center [643, 262] width 16 height 16
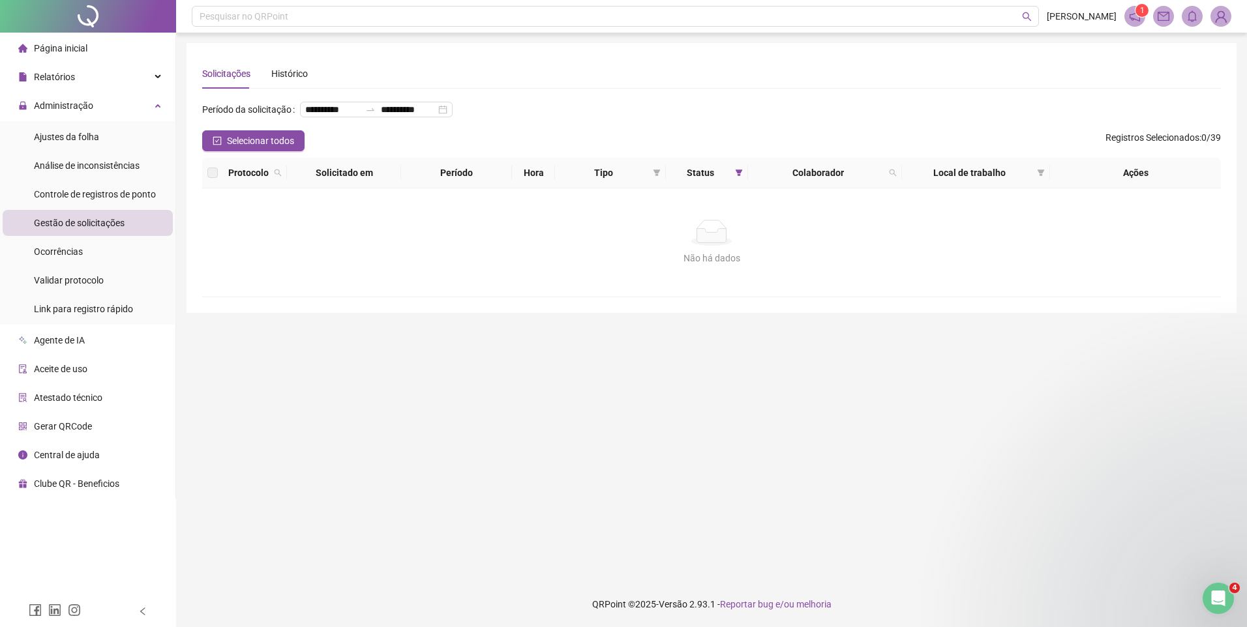
click at [498, 109] on div "**********" at bounding box center [711, 114] width 1019 height 31
click at [94, 222] on span "Gestão de solicitações" at bounding box center [79, 223] width 91 height 10
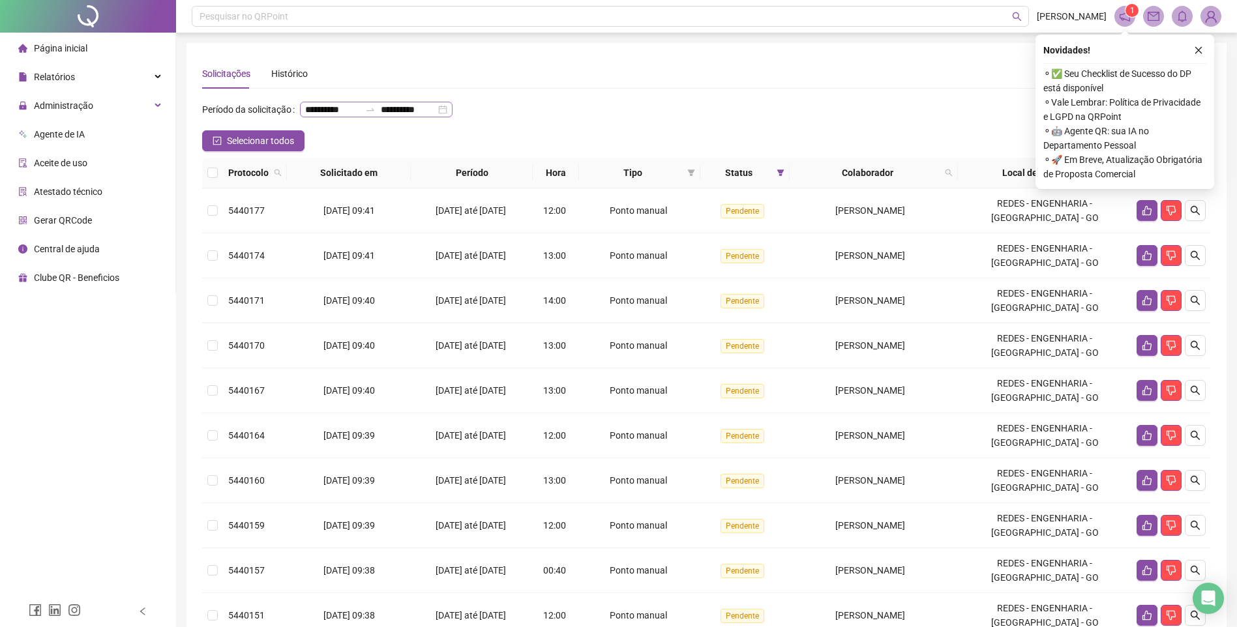
click at [378, 117] on div "**********" at bounding box center [376, 110] width 153 height 16
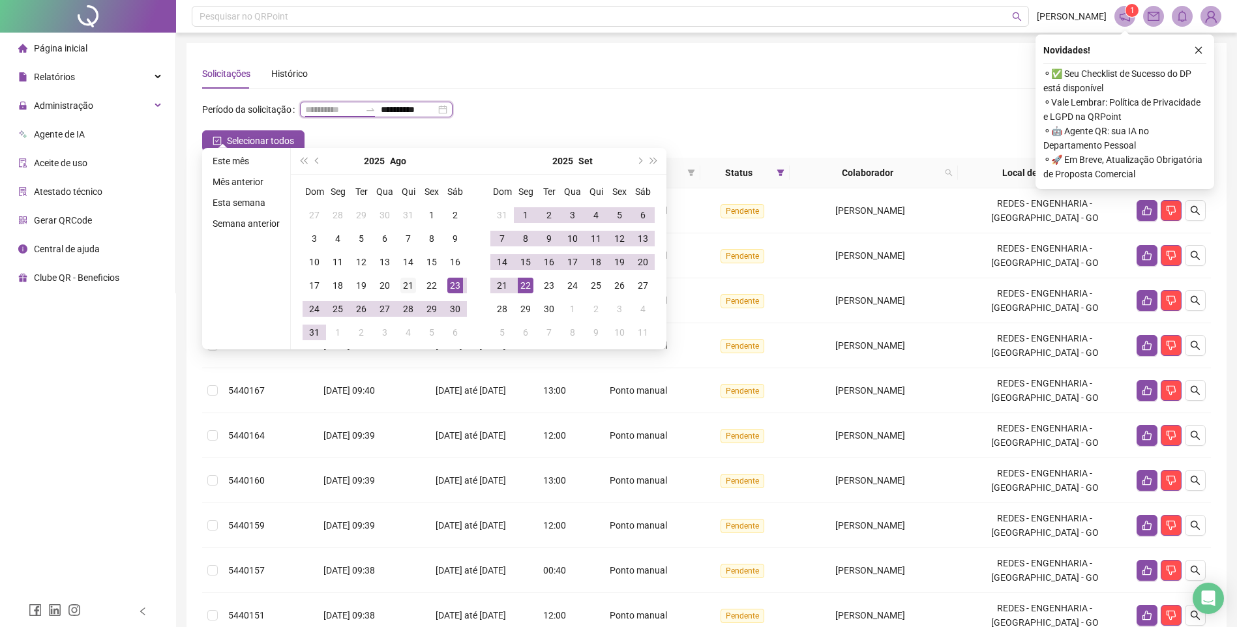
type input "**********"
click at [408, 283] on div "21" at bounding box center [408, 286] width 16 height 16
type input "**********"
click at [644, 257] on div "20" at bounding box center [643, 262] width 16 height 16
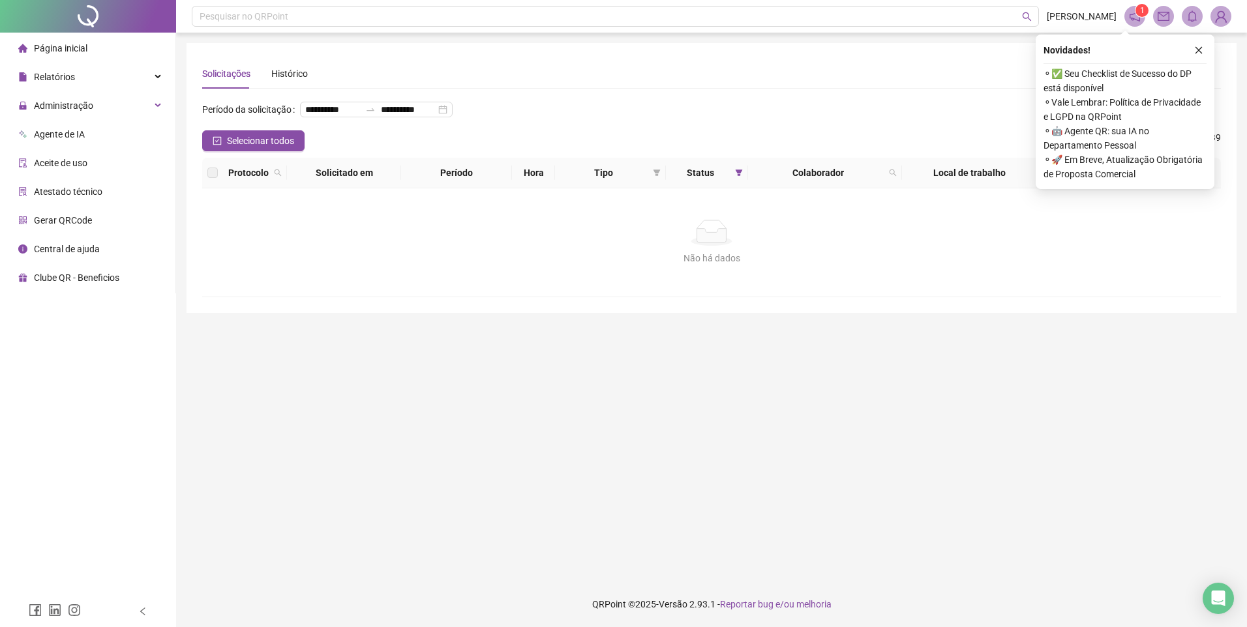
click at [1201, 40] on div "Novidades ! ⚬ ✅ Seu Checklist de Sucesso do DP está disponível ⚬ Vale Lembrar: …" at bounding box center [1125, 112] width 179 height 155
click at [678, 130] on div "**********" at bounding box center [711, 114] width 1019 height 31
click at [1202, 50] on icon "close" at bounding box center [1198, 50] width 9 height 9
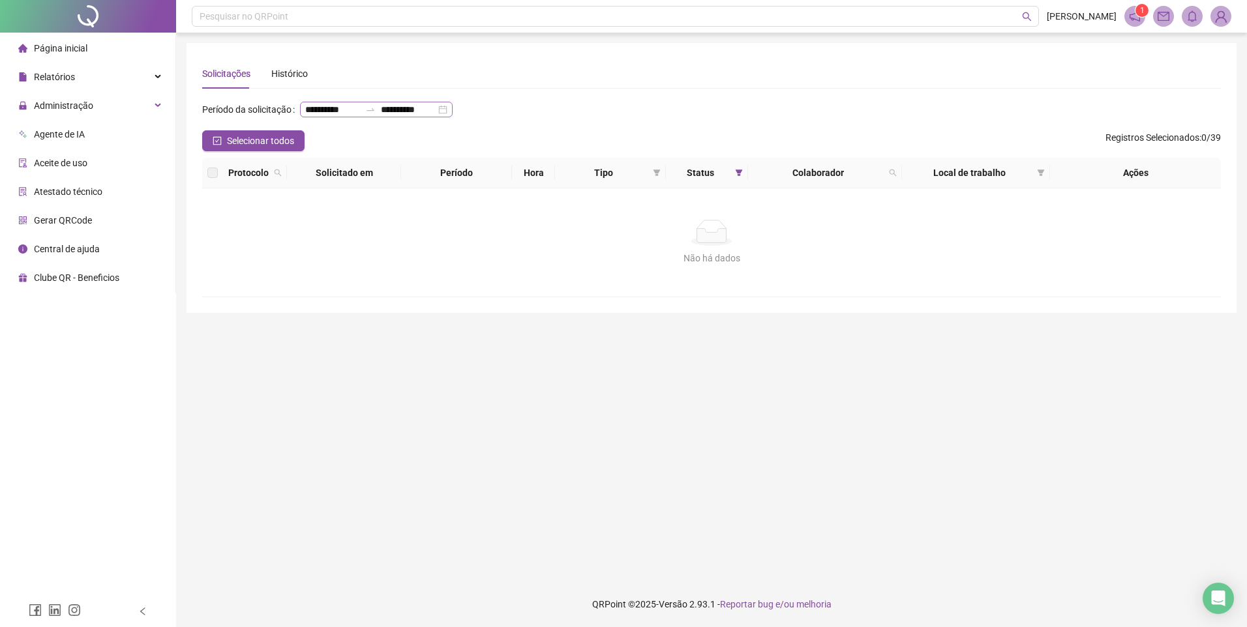
click at [370, 117] on div "**********" at bounding box center [376, 110] width 153 height 16
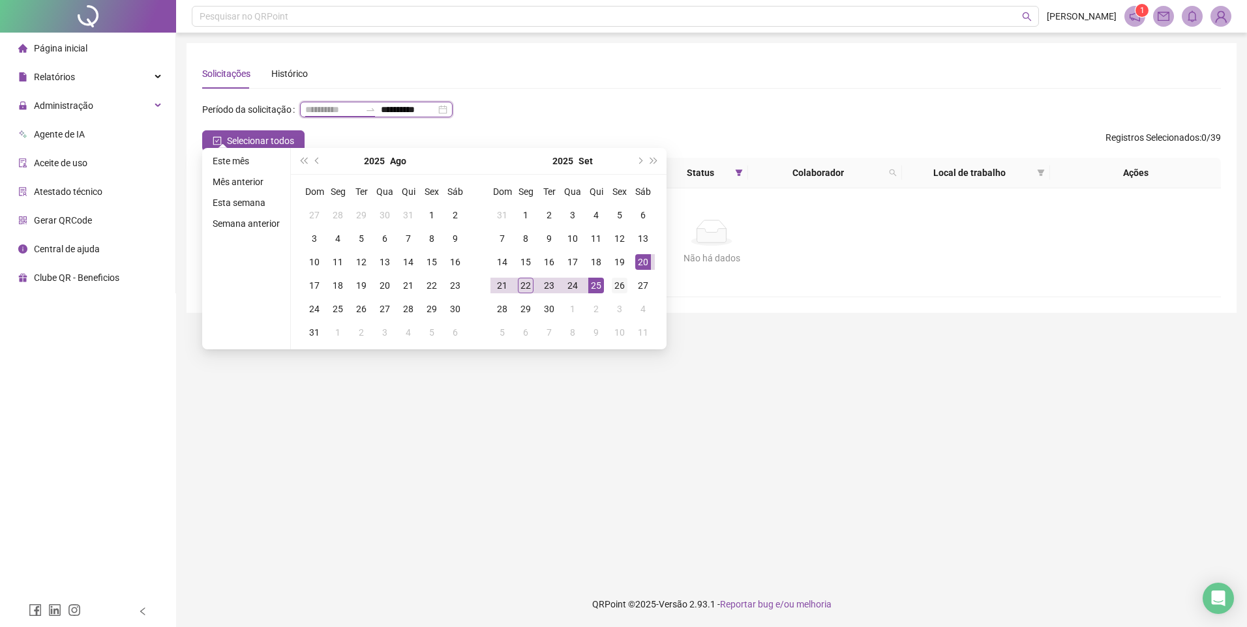
type input "**********"
click at [608, 284] on td "26" at bounding box center [619, 285] width 23 height 23
type input "**********"
click at [624, 287] on div "26" at bounding box center [620, 286] width 16 height 16
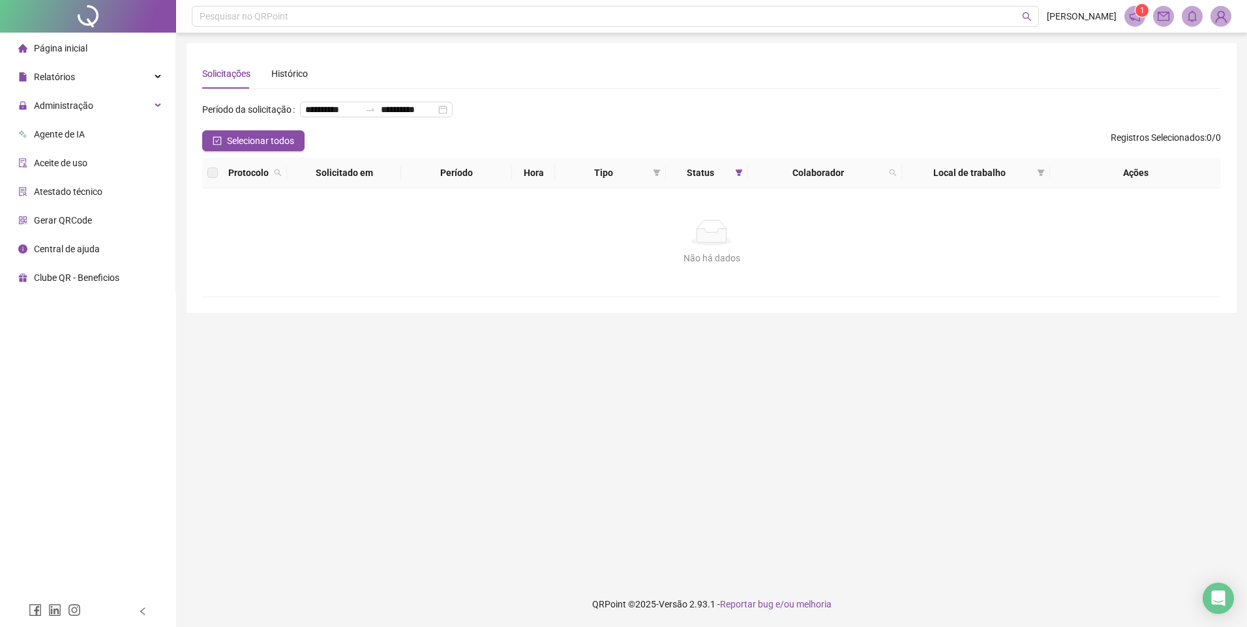
click at [662, 101] on div "**********" at bounding box center [711, 114] width 1019 height 31
click at [82, 106] on span "Administração" at bounding box center [63, 105] width 59 height 10
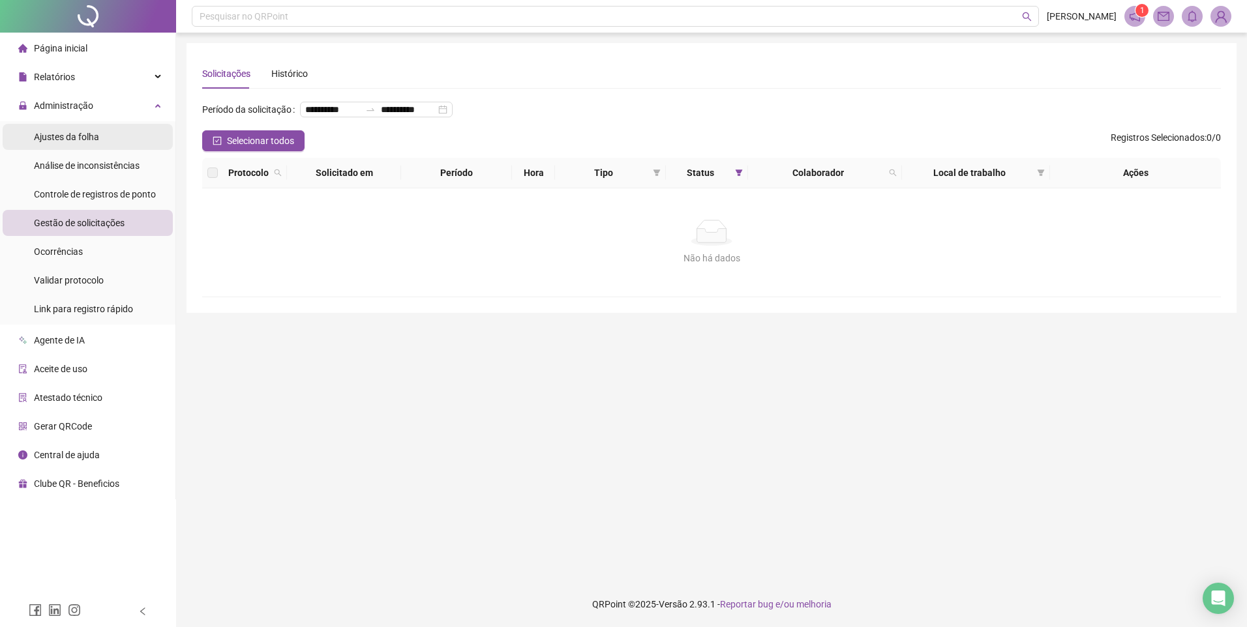
click at [63, 139] on span "Ajustes da folha" at bounding box center [66, 137] width 65 height 10
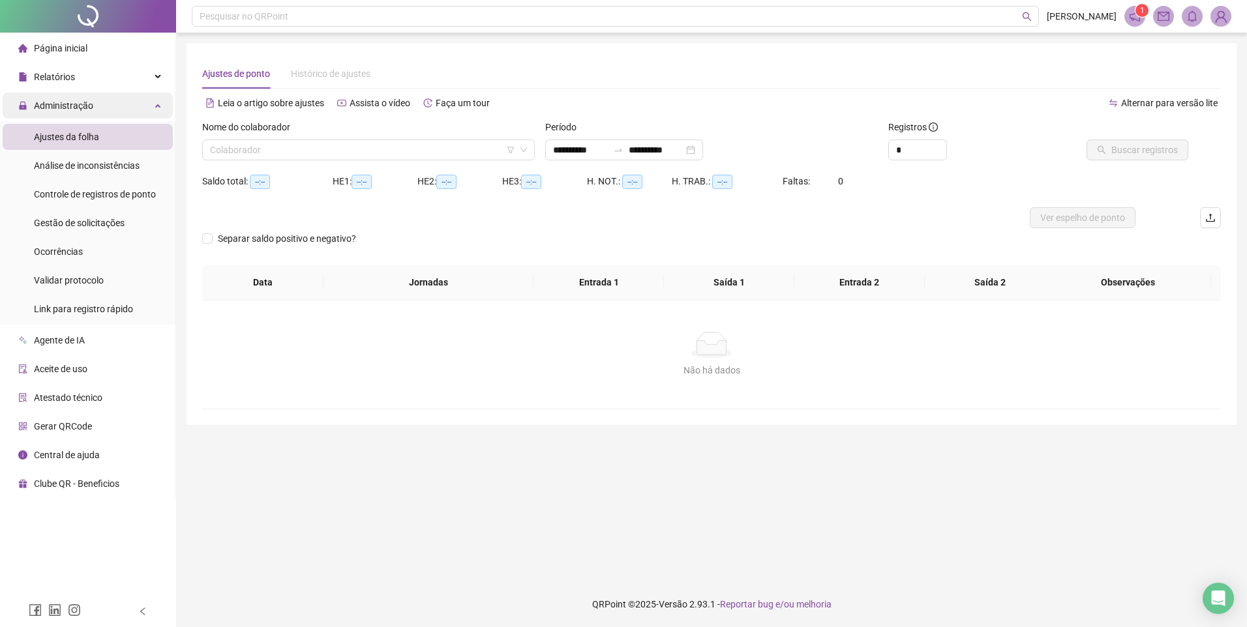
type input "**********"
click at [79, 223] on span "Gestão de solicitações" at bounding box center [79, 223] width 91 height 10
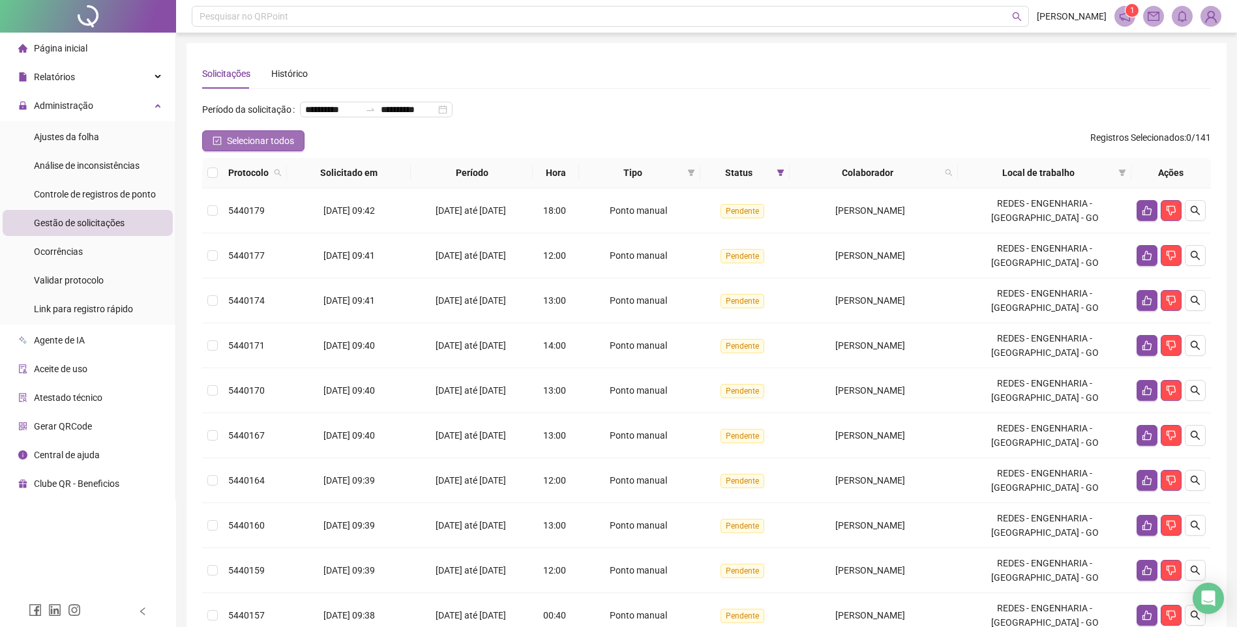
click at [219, 145] on icon "check-square" at bounding box center [217, 140] width 9 height 9
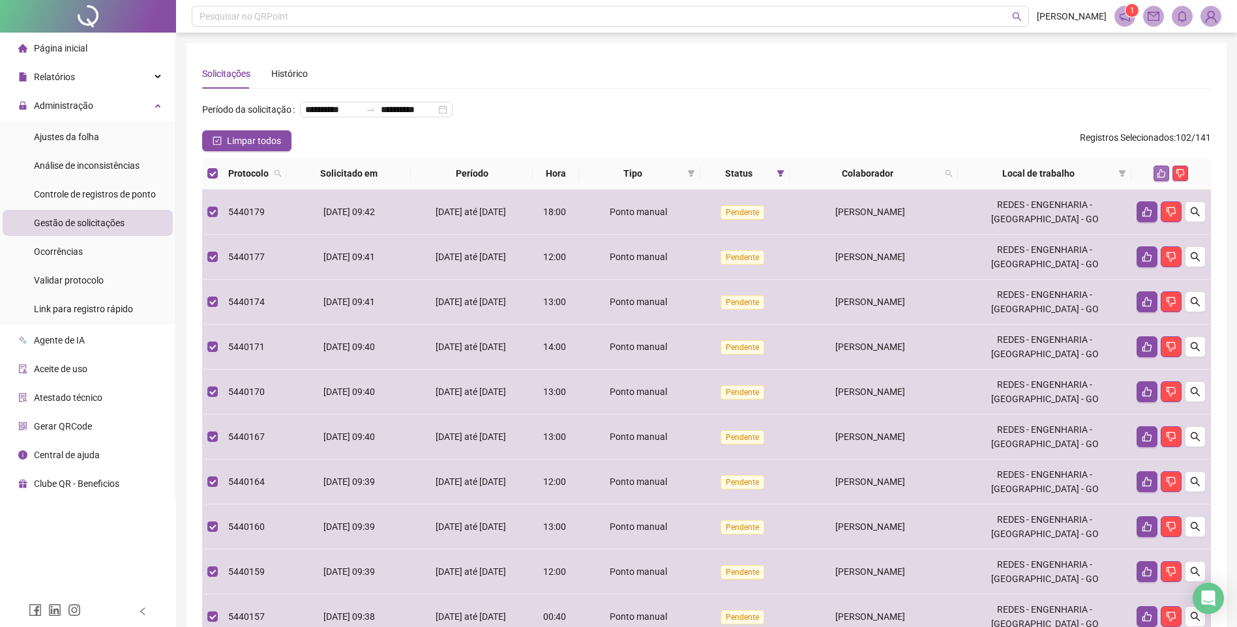
click at [1163, 178] on icon "like" at bounding box center [1161, 173] width 9 height 9
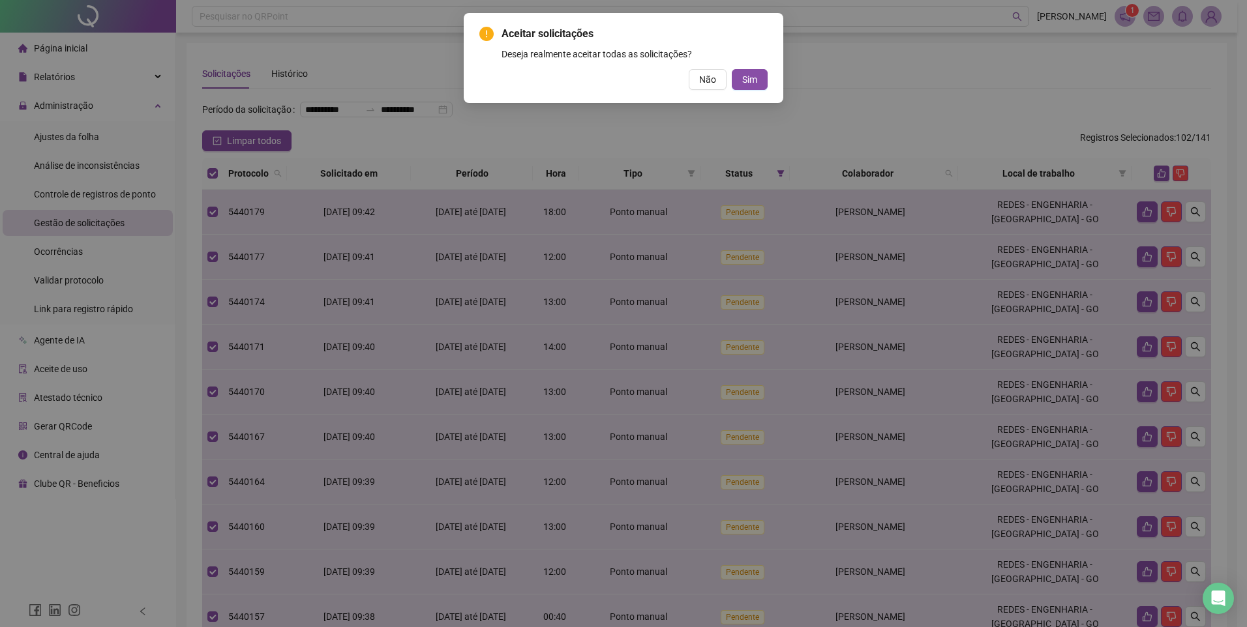
drag, startPoint x: 744, startPoint y: 73, endPoint x: 744, endPoint y: 64, distance: 9.1
click at [744, 72] on span "Sim" at bounding box center [749, 79] width 15 height 14
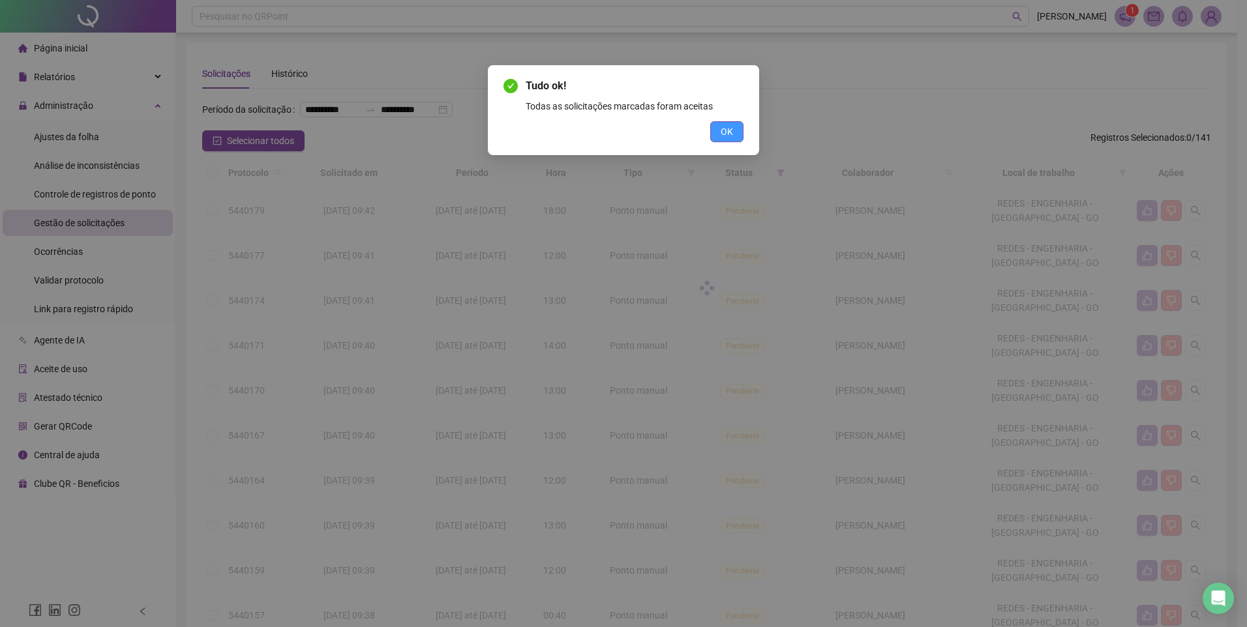
click at [730, 129] on span "OK" at bounding box center [727, 132] width 12 height 14
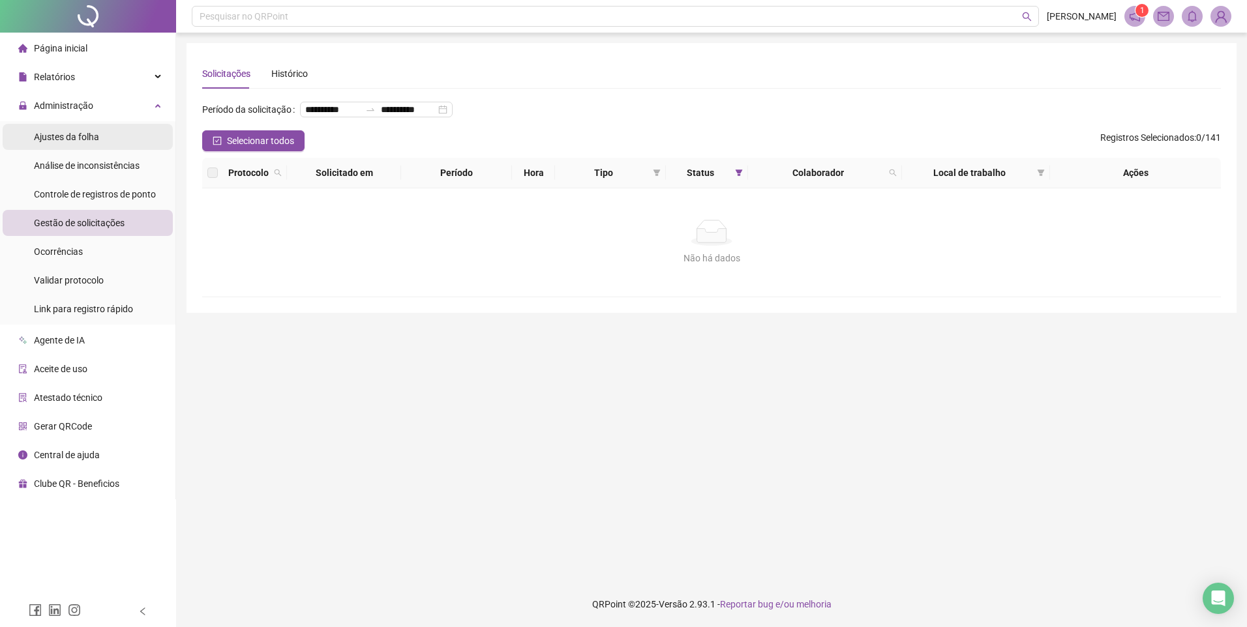
click at [103, 142] on li "Ajustes da folha" at bounding box center [88, 137] width 170 height 26
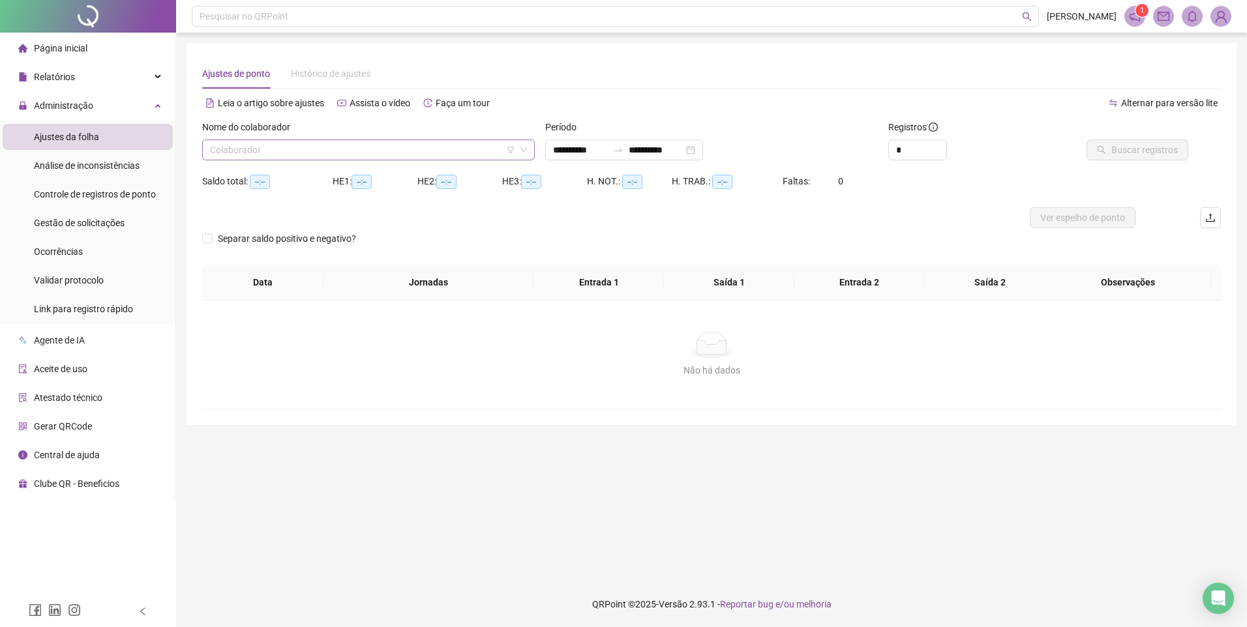
drag, startPoint x: 479, startPoint y: 156, endPoint x: 441, endPoint y: 151, distance: 38.7
click at [474, 155] on input "search" at bounding box center [362, 150] width 305 height 20
drag, startPoint x: 311, startPoint y: 155, endPoint x: 303, endPoint y: 151, distance: 9.6
click at [310, 155] on input "search" at bounding box center [362, 150] width 305 height 20
click at [295, 146] on input "search" at bounding box center [362, 150] width 305 height 20
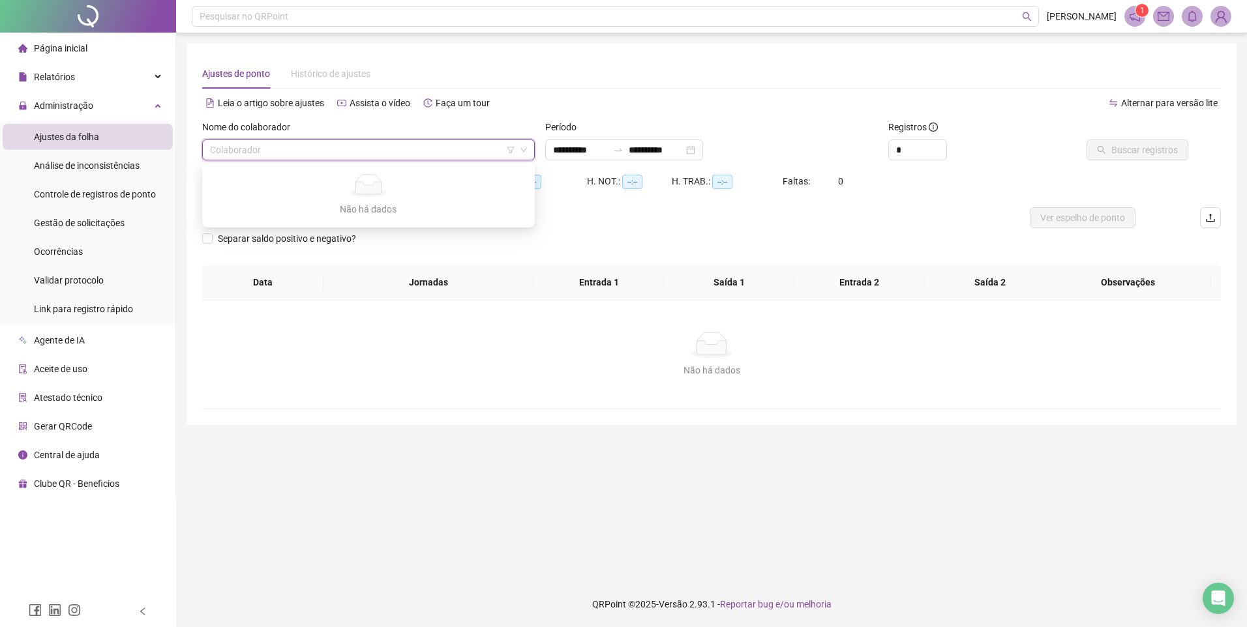
type input "**********"
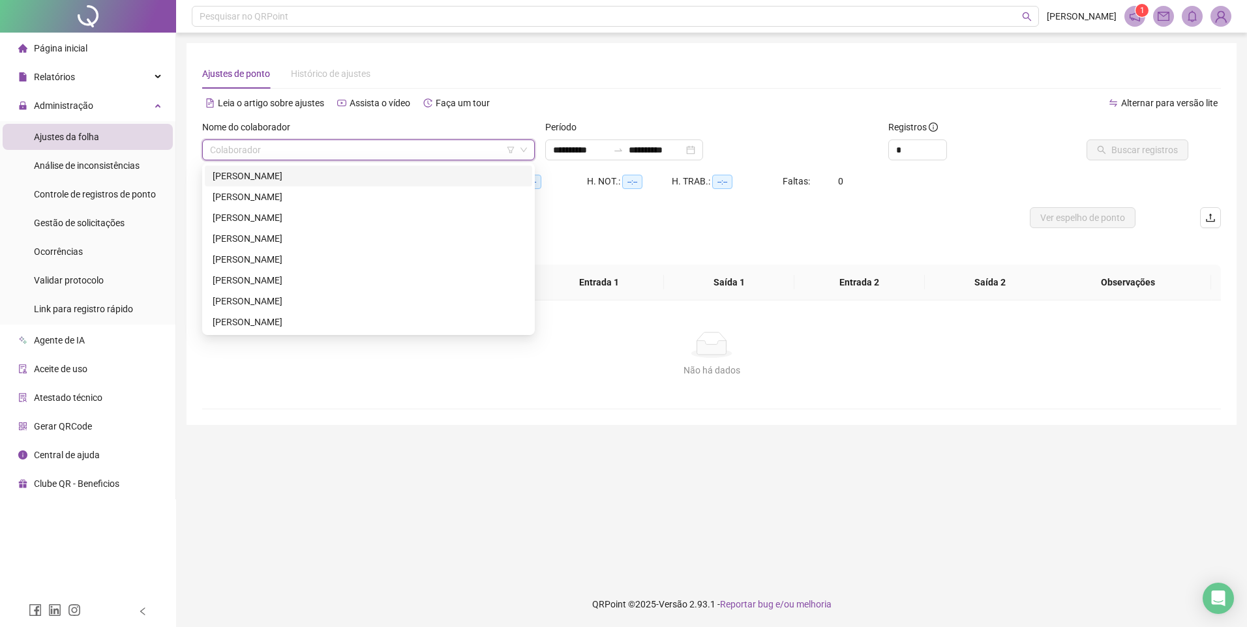
click at [527, 151] on icon "down" at bounding box center [524, 150] width 8 height 8
click at [271, 295] on div "[PERSON_NAME]" at bounding box center [369, 301] width 312 height 14
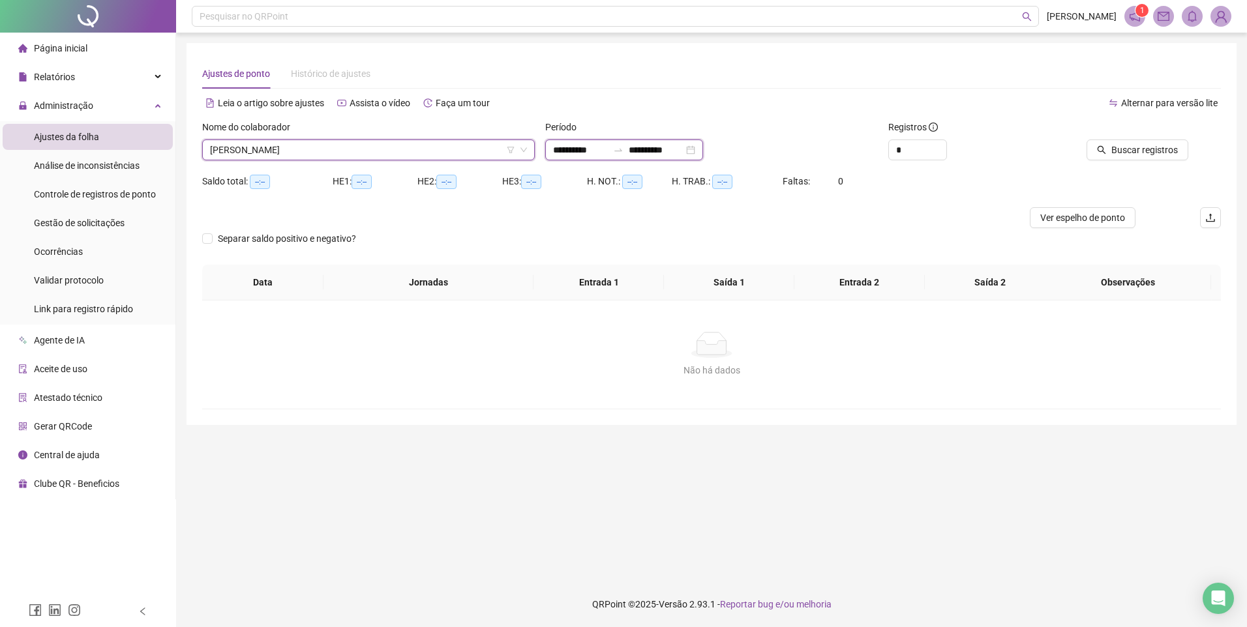
click at [584, 147] on input "**********" at bounding box center [580, 150] width 55 height 14
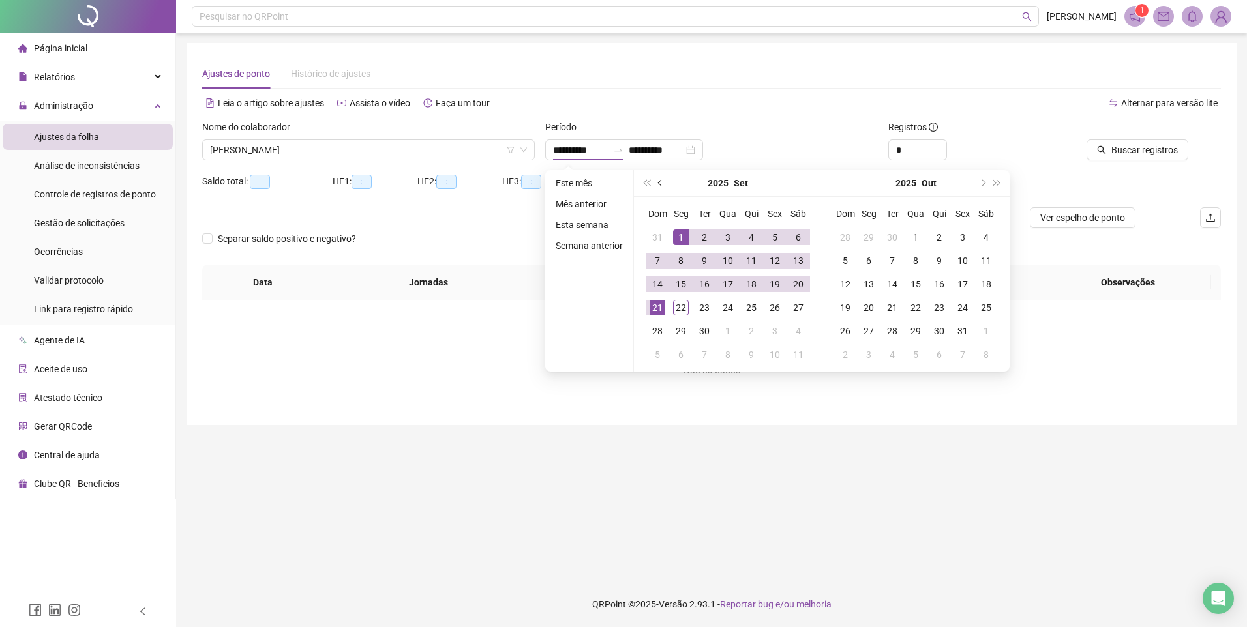
click at [659, 186] on span "prev-year" at bounding box center [661, 183] width 7 height 7
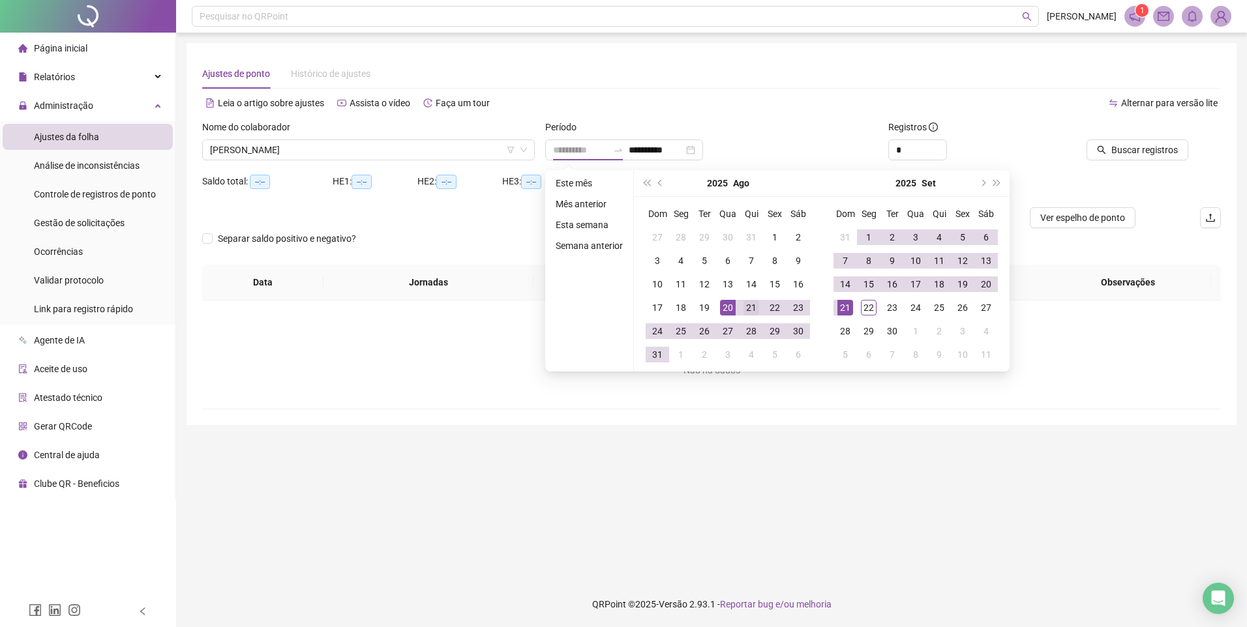
type input "**********"
click at [750, 308] on div "21" at bounding box center [751, 308] width 16 height 16
type input "**********"
click at [983, 279] on div "20" at bounding box center [986, 284] width 16 height 16
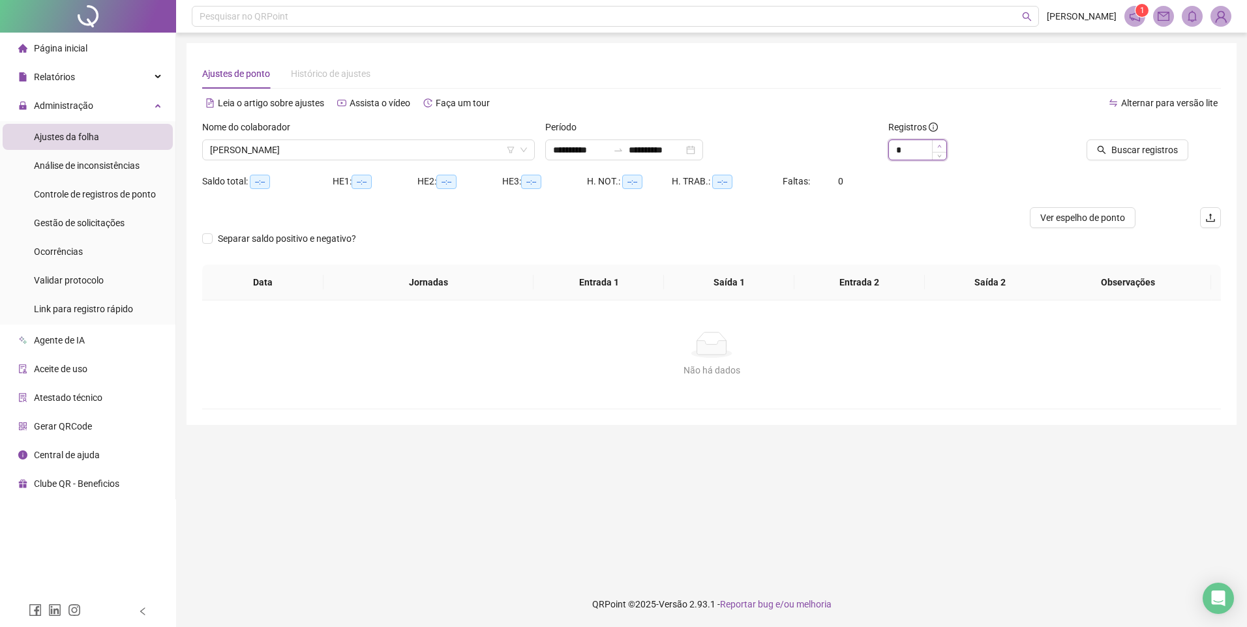
click at [940, 147] on icon "up" at bounding box center [939, 146] width 5 height 5
type input "*"
click at [940, 147] on icon "up" at bounding box center [939, 146] width 5 height 5
click at [1156, 142] on button "Buscar registros" at bounding box center [1137, 150] width 102 height 21
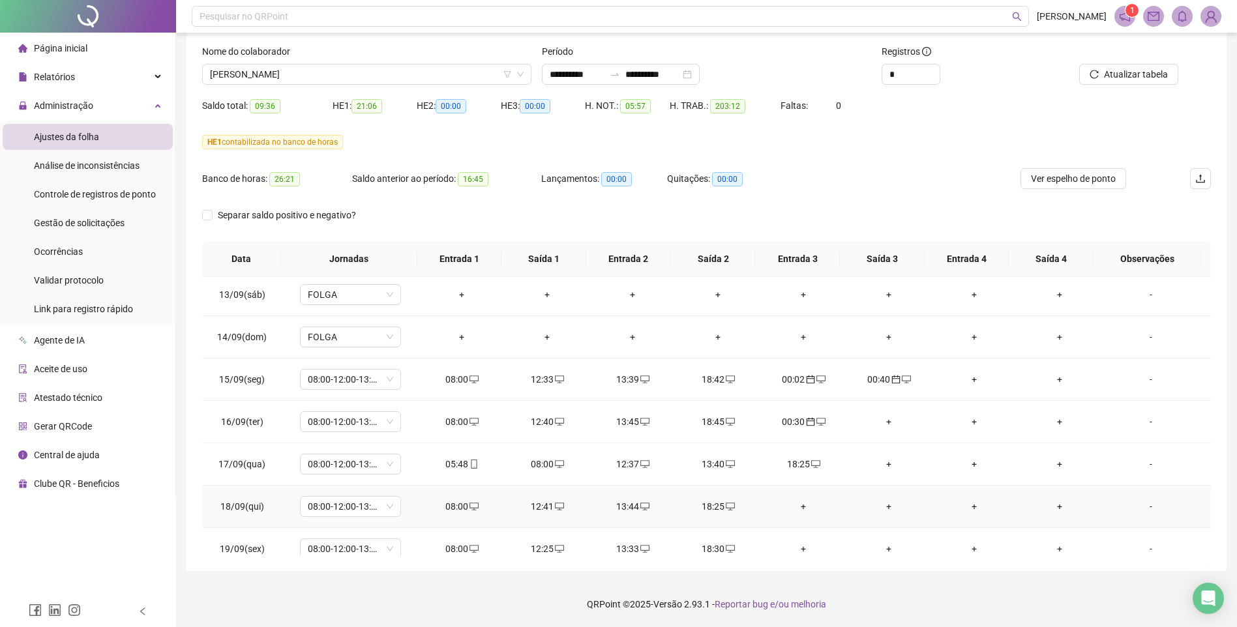
scroll to position [1036, 0]
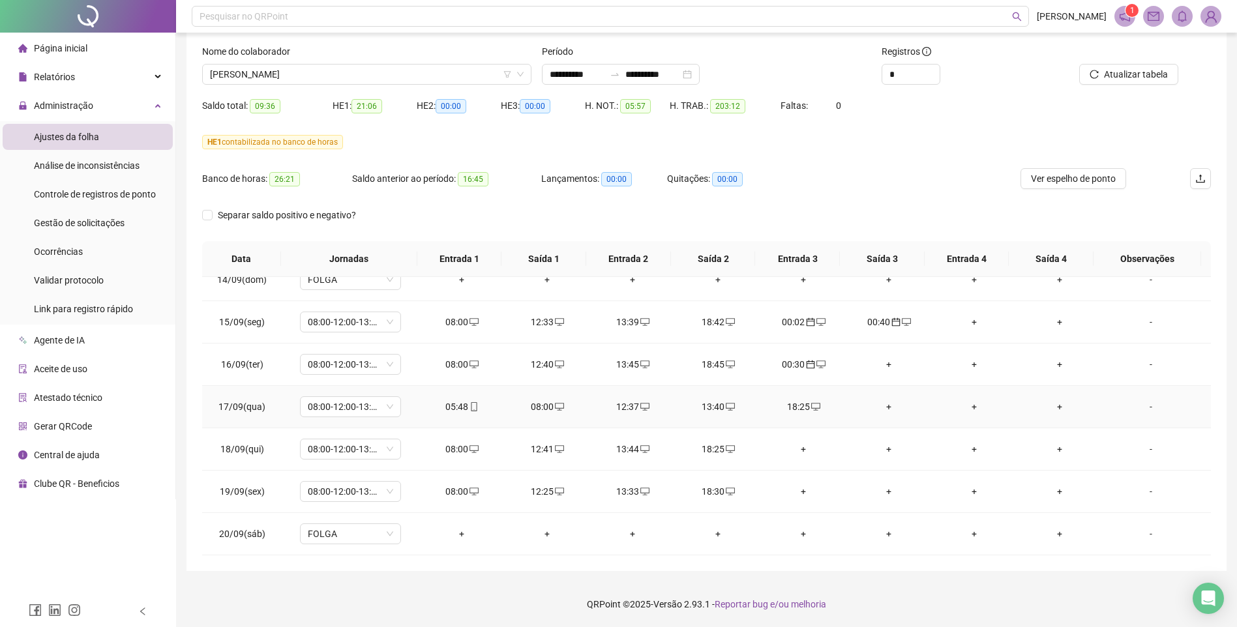
click at [455, 407] on div "05:48" at bounding box center [462, 407] width 65 height 14
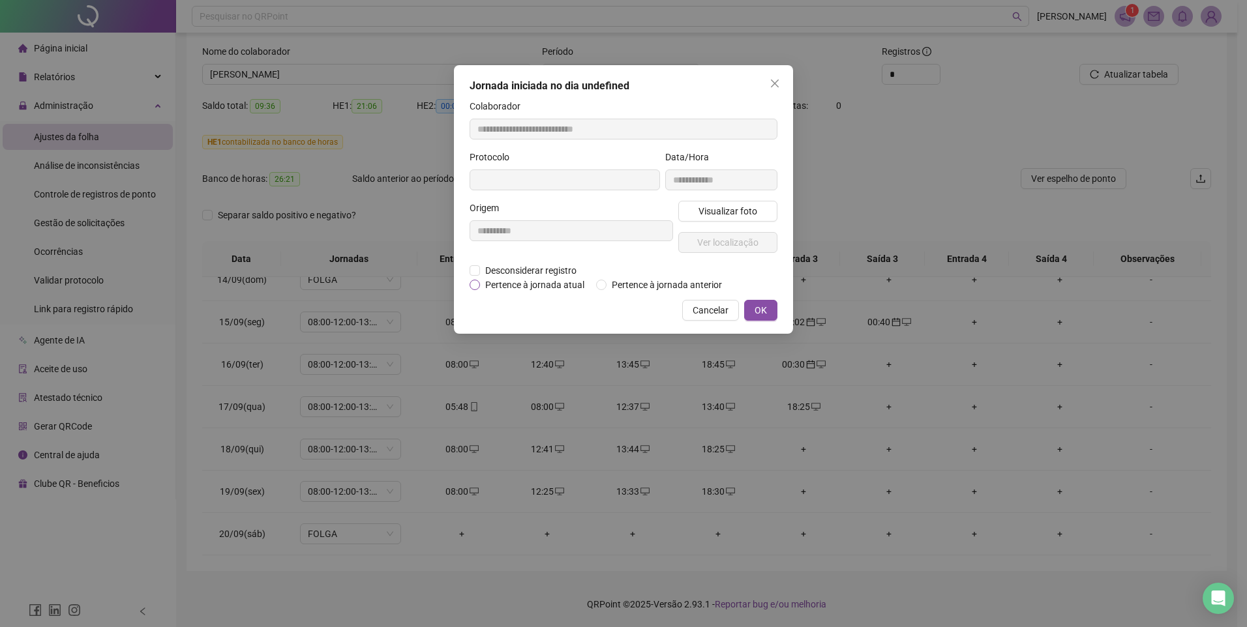
click at [508, 280] on span "Pertence à jornada atual" at bounding box center [535, 285] width 110 height 14
click at [761, 310] on span "OK" at bounding box center [760, 310] width 12 height 14
type input "**********"
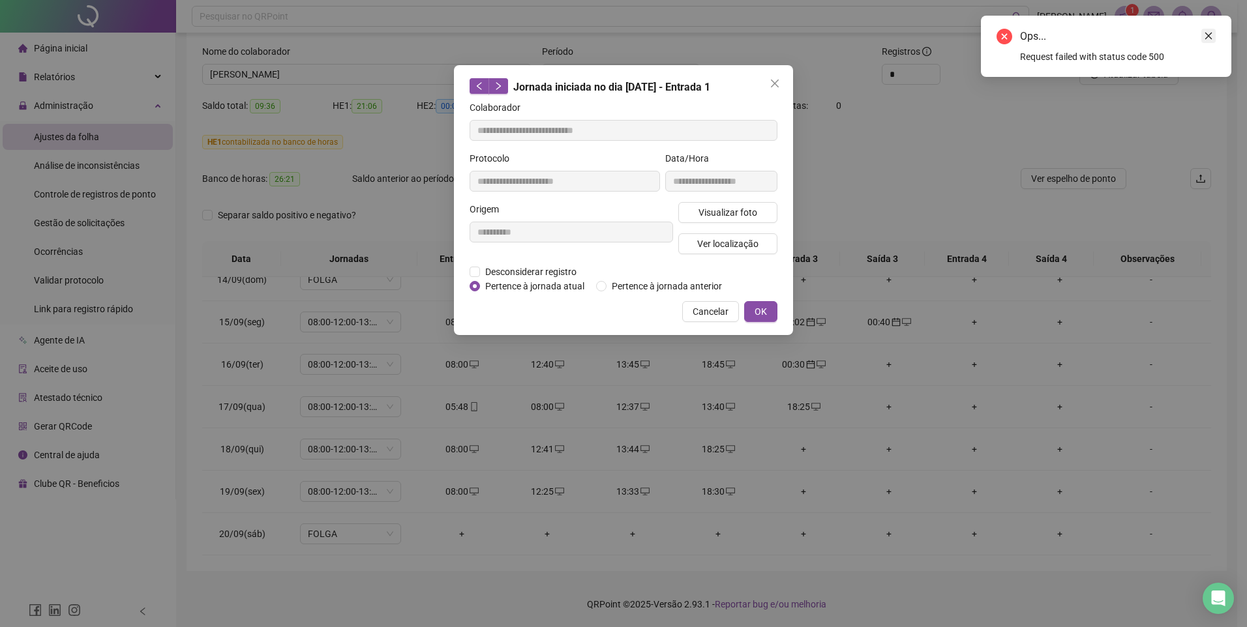
click at [1204, 32] on icon "close" at bounding box center [1208, 35] width 9 height 9
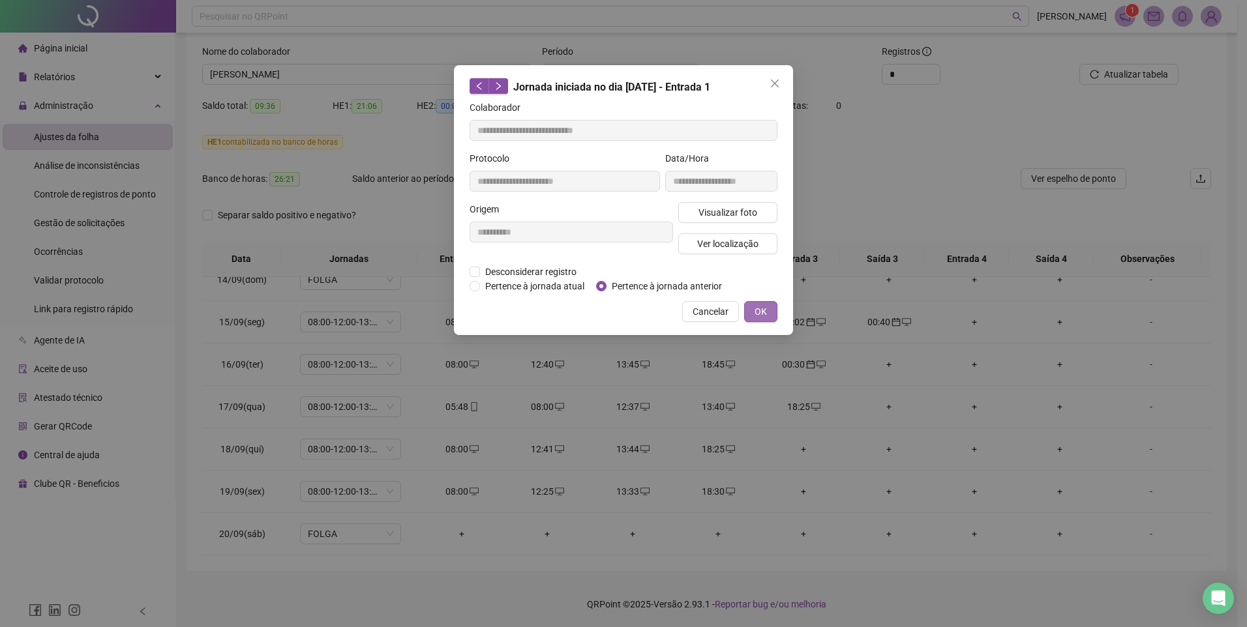
click at [754, 314] on span "OK" at bounding box center [760, 312] width 12 height 14
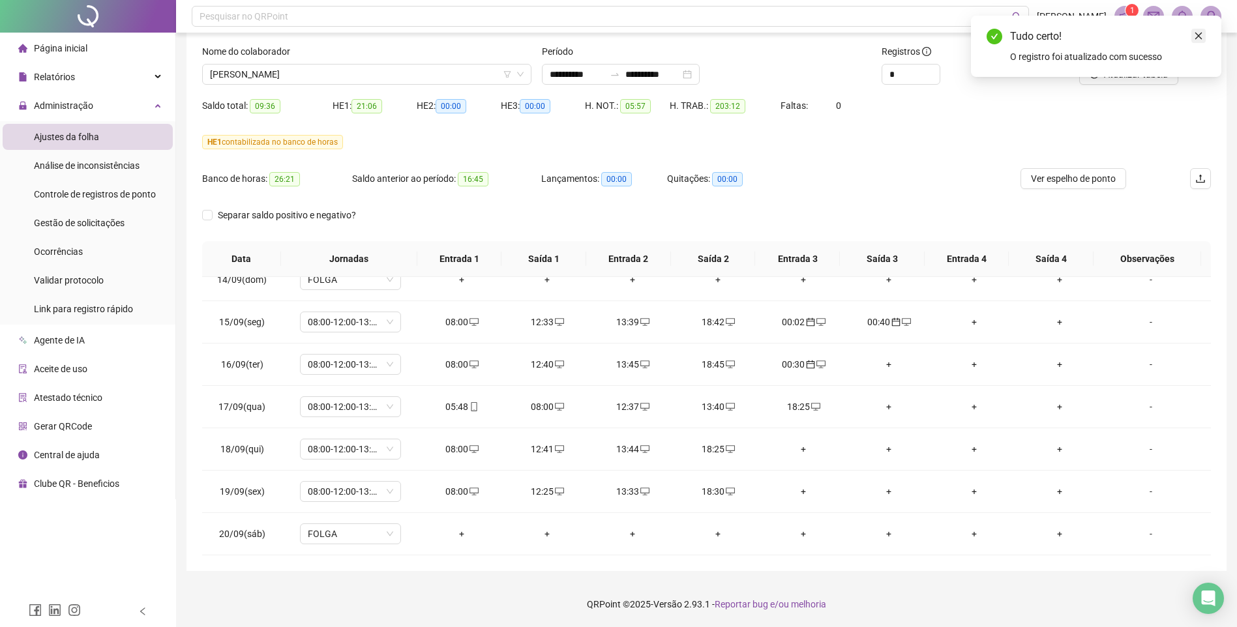
click at [1199, 35] on icon "close" at bounding box center [1198, 35] width 9 height 9
click at [1110, 74] on span "Atualizar tabela" at bounding box center [1136, 74] width 64 height 14
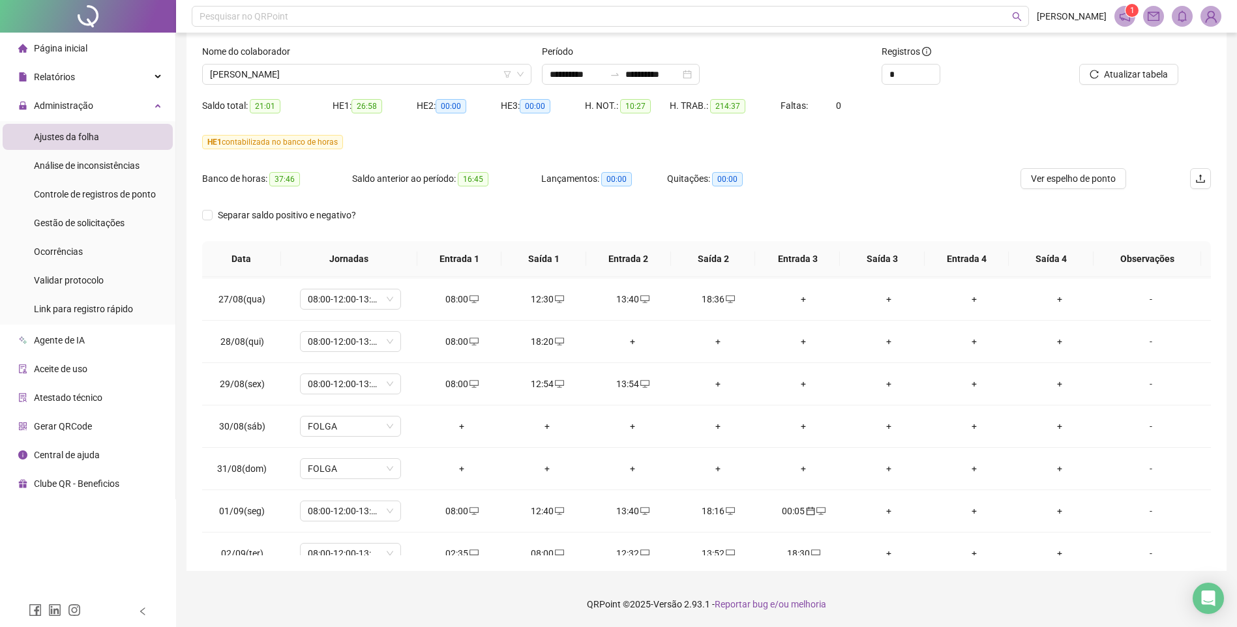
scroll to position [188, 0]
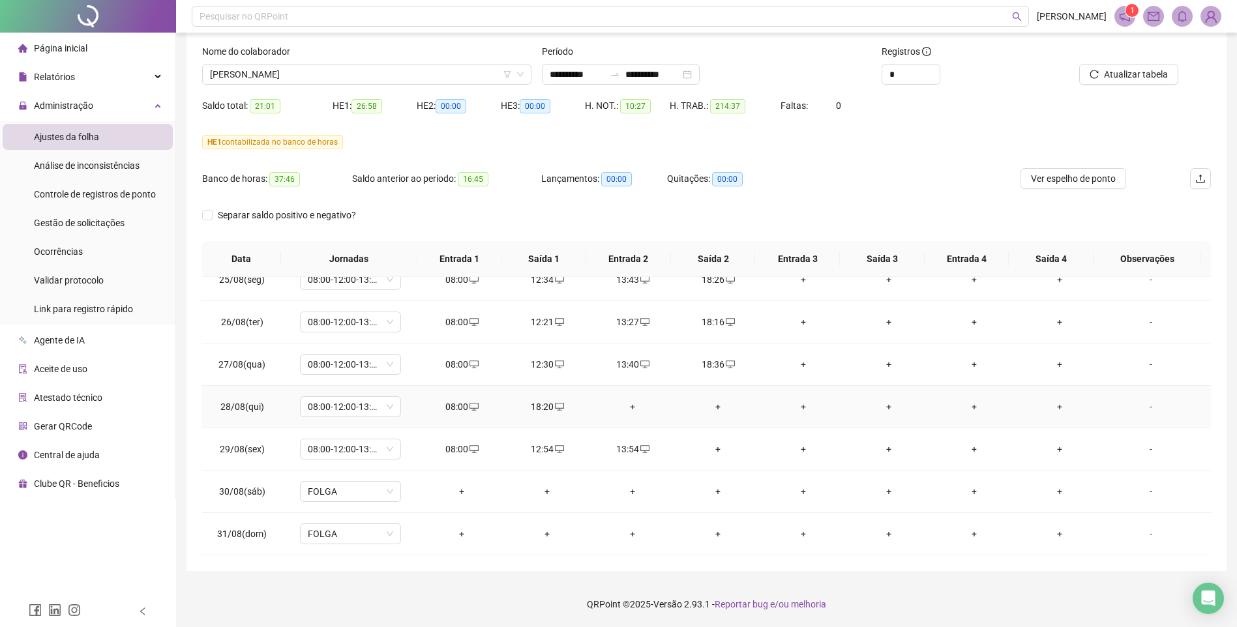
click at [630, 404] on div "+" at bounding box center [633, 407] width 65 height 14
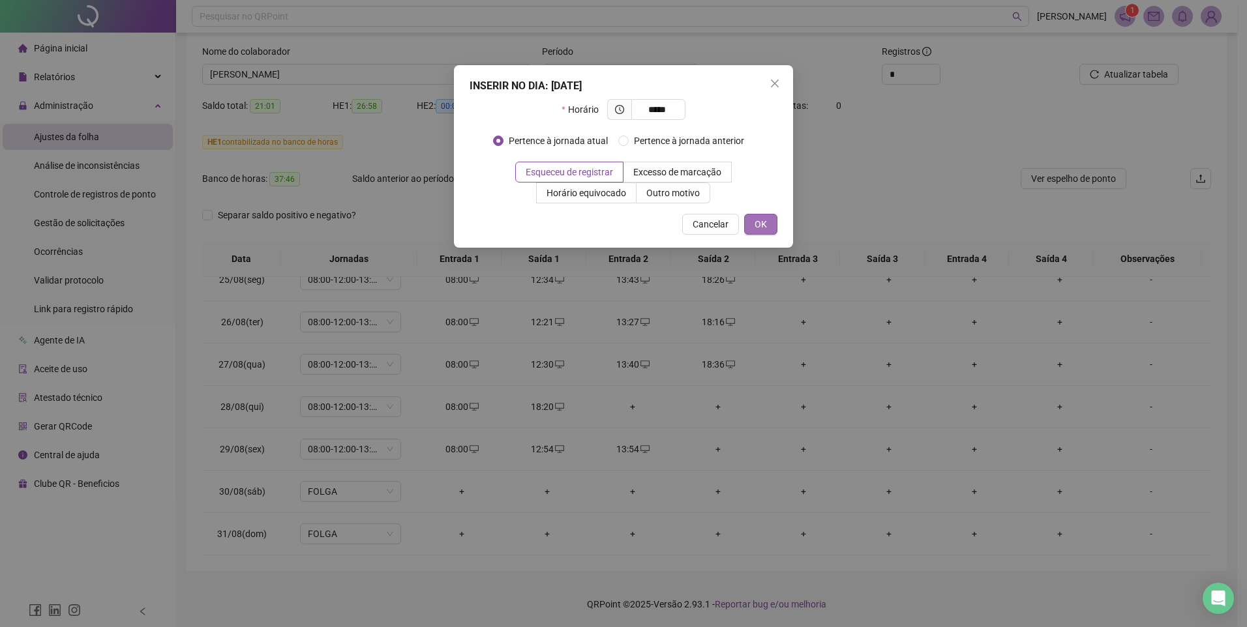
type input "*****"
click at [754, 227] on span "OK" at bounding box center [760, 224] width 12 height 14
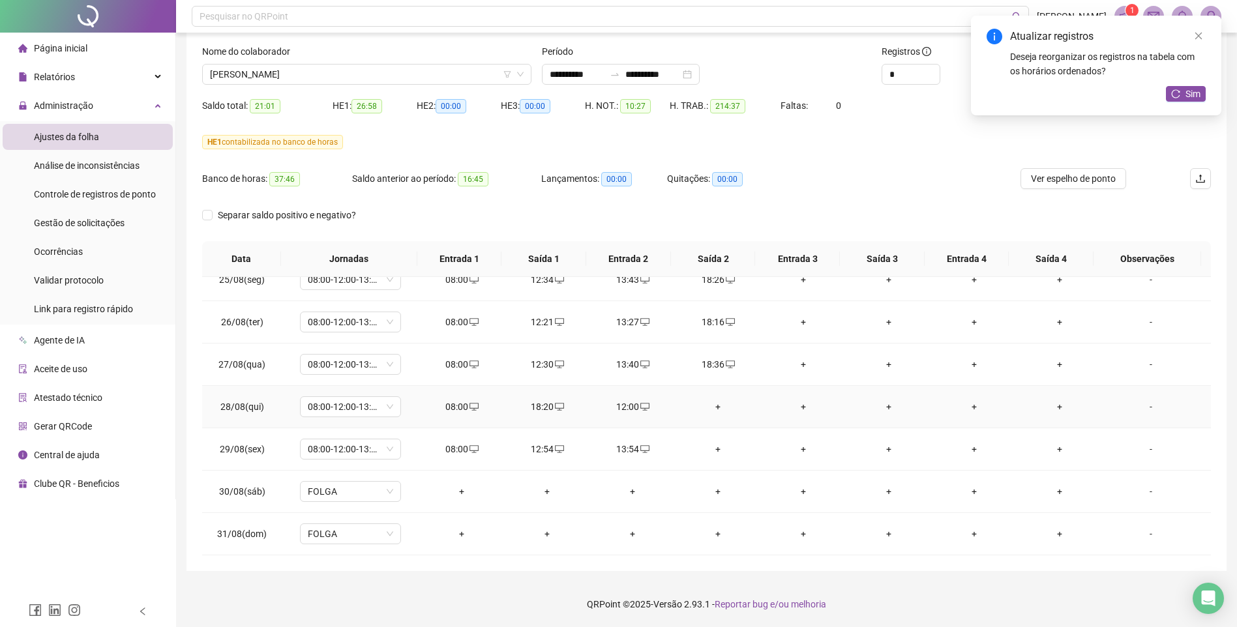
click at [713, 407] on div "+" at bounding box center [718, 407] width 65 height 14
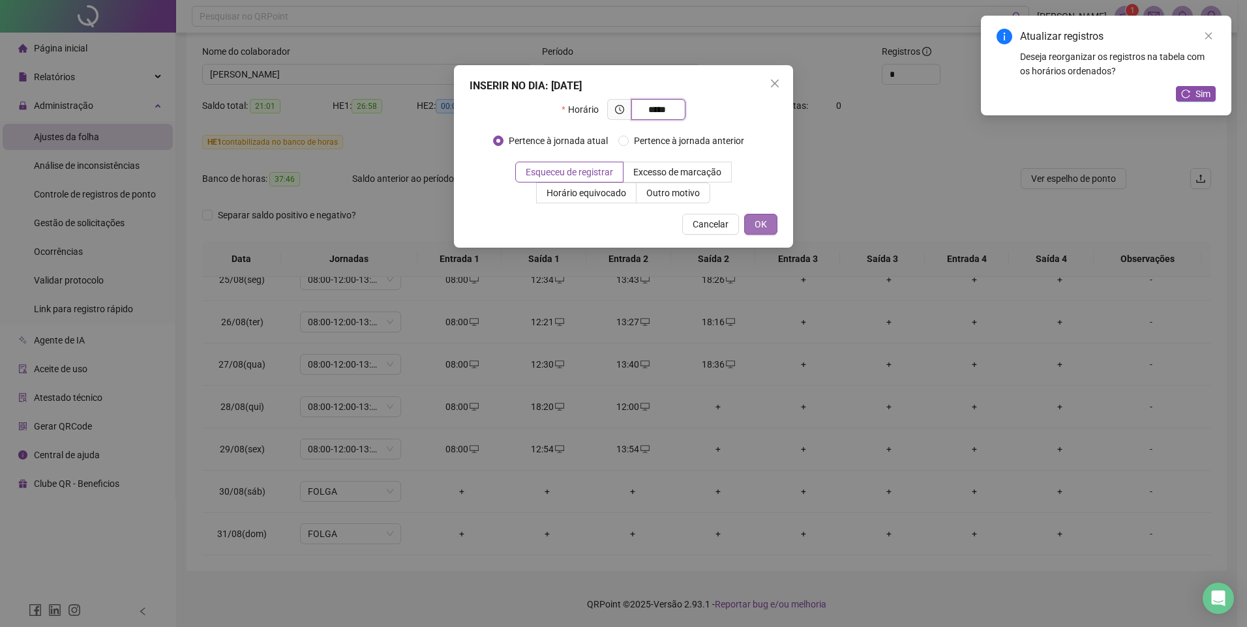
type input "*****"
click at [762, 227] on span "OK" at bounding box center [760, 224] width 12 height 14
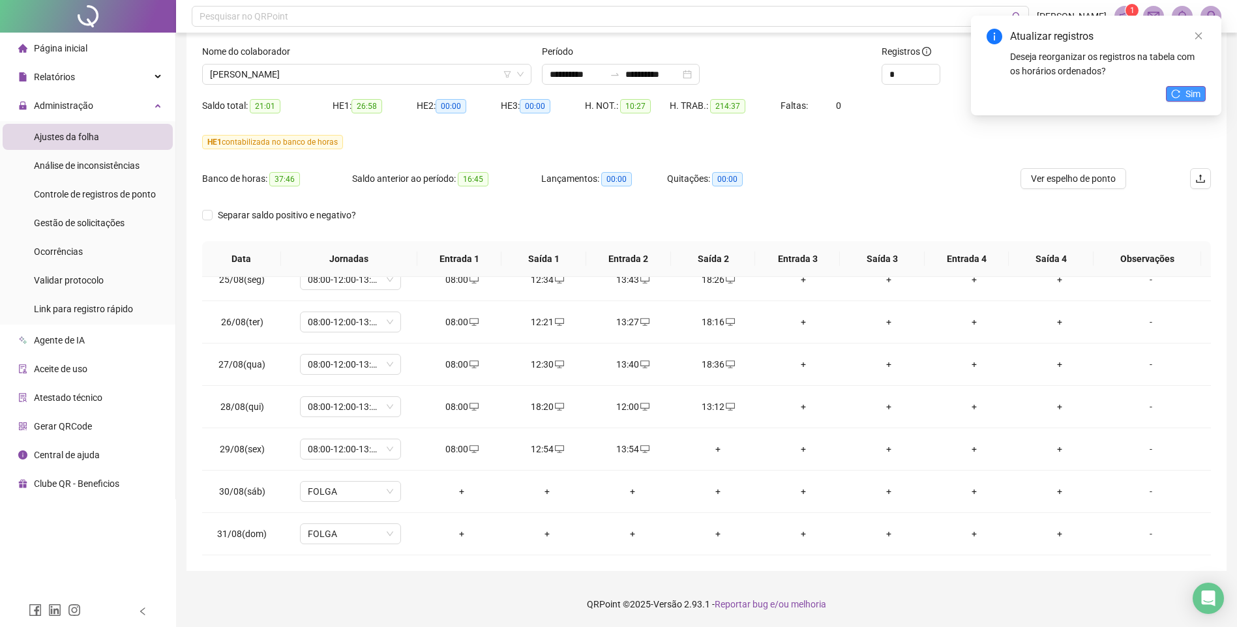
click at [1195, 89] on span "Sim" at bounding box center [1193, 94] width 15 height 14
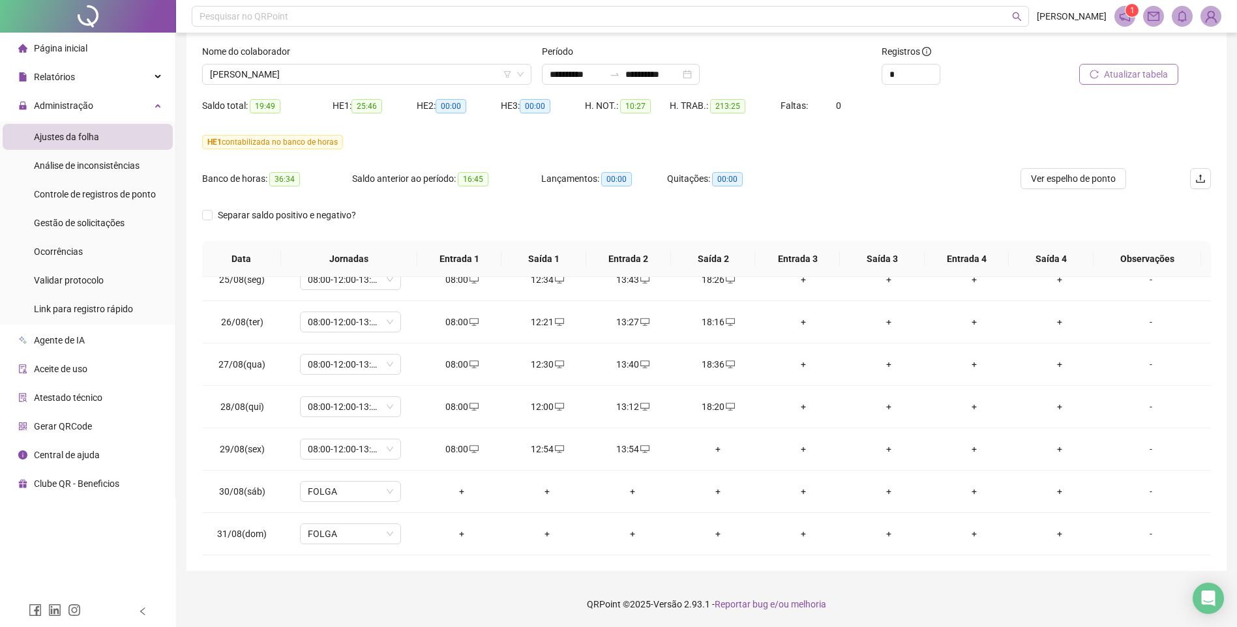
click at [1122, 74] on span "Atualizar tabela" at bounding box center [1136, 74] width 64 height 14
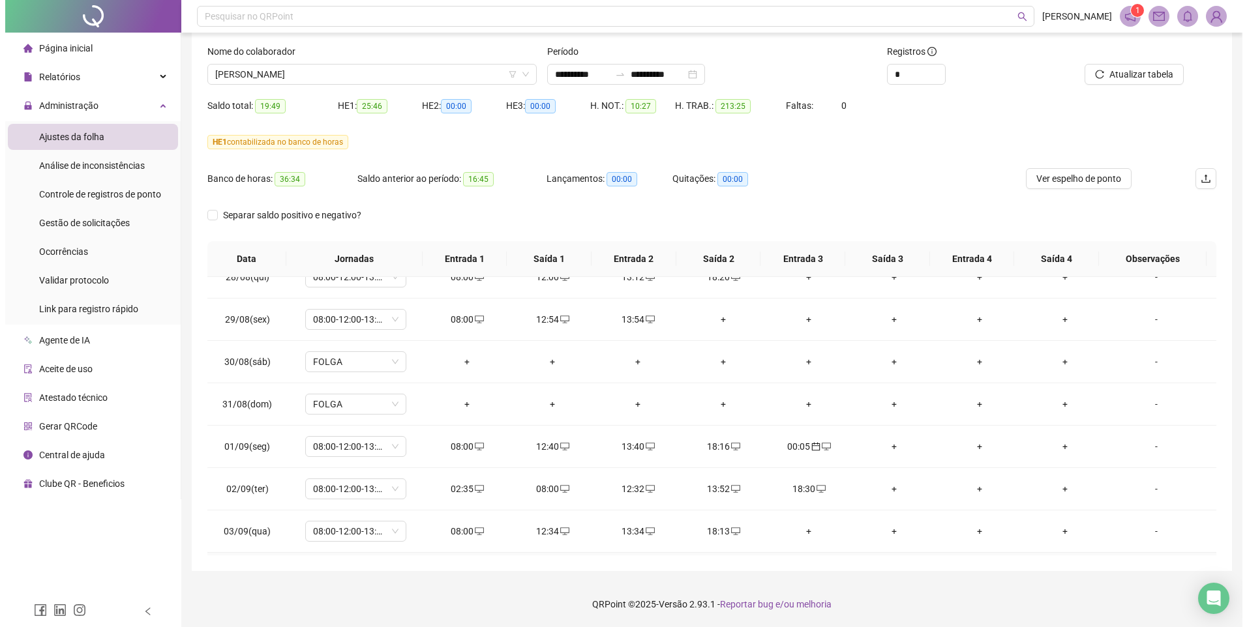
scroll to position [253, 0]
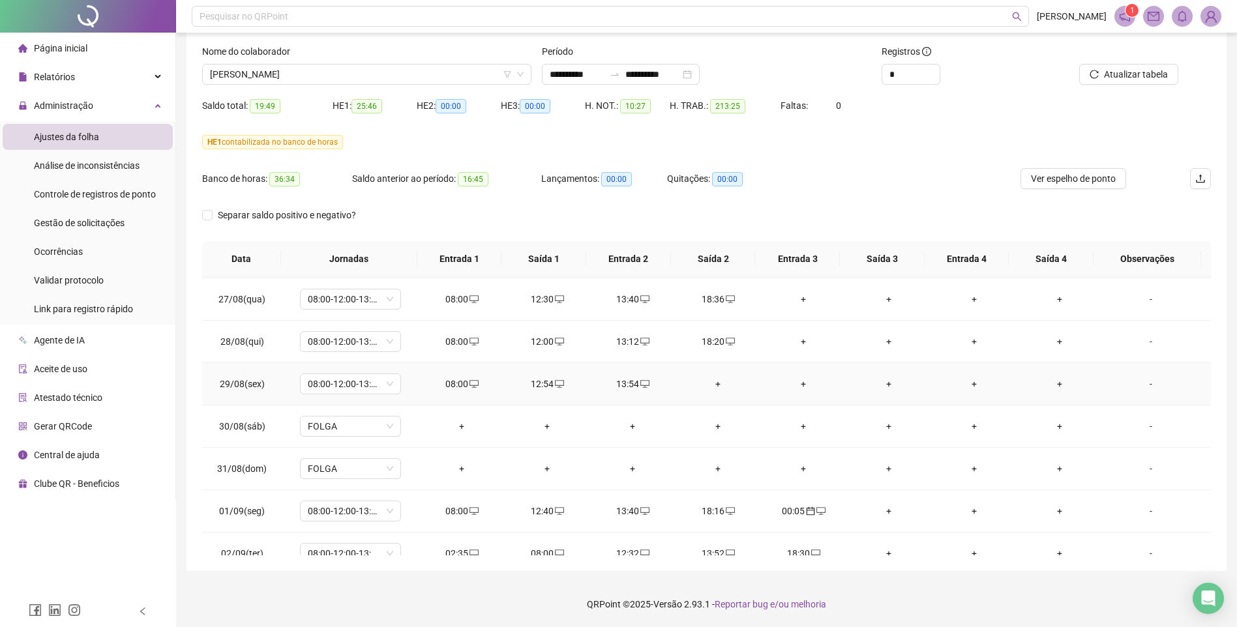
click at [711, 384] on div "+" at bounding box center [718, 384] width 65 height 14
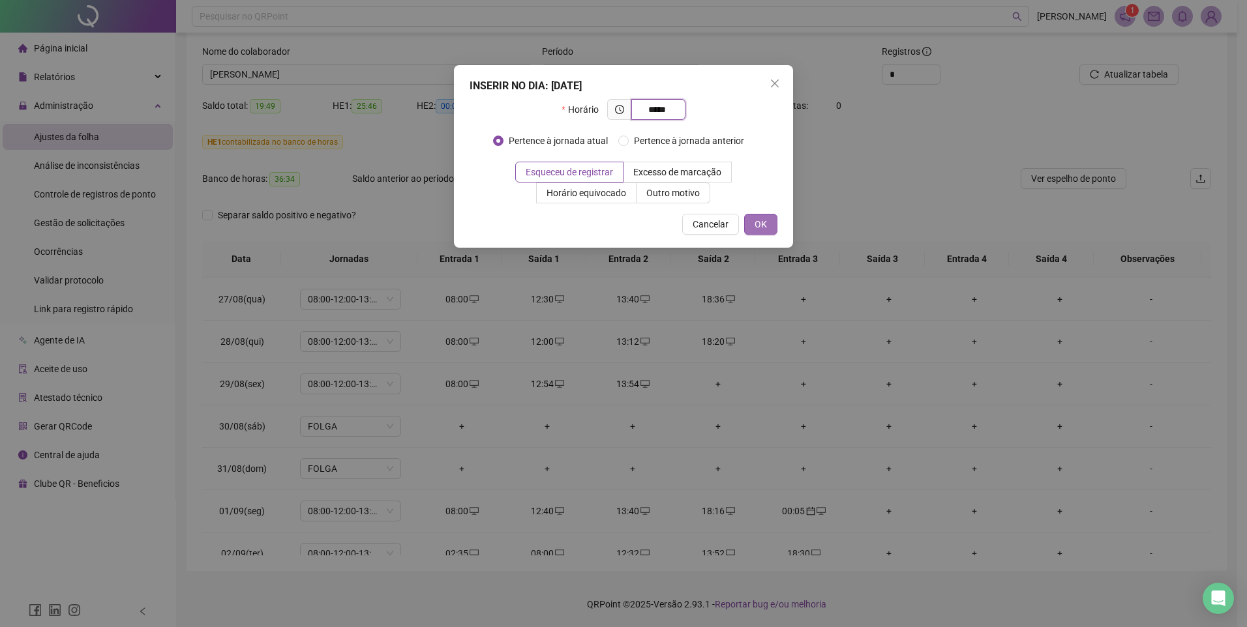
type input "*****"
click at [764, 218] on span "OK" at bounding box center [760, 224] width 12 height 14
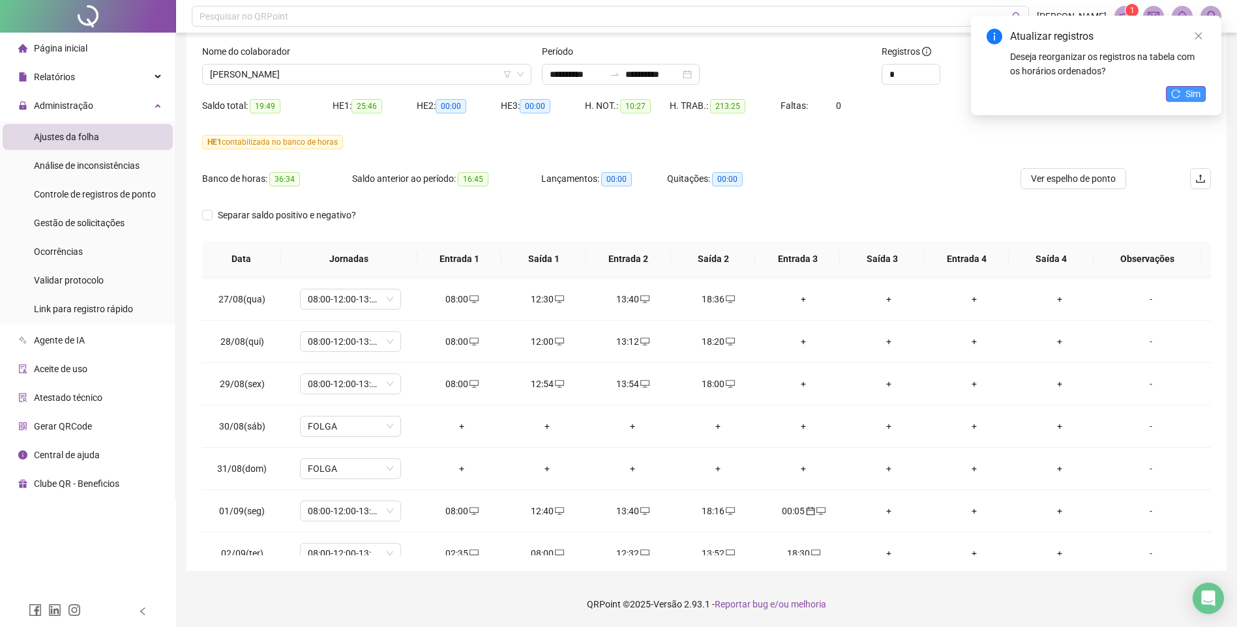
click at [1176, 86] on button "Sim" at bounding box center [1186, 94] width 40 height 16
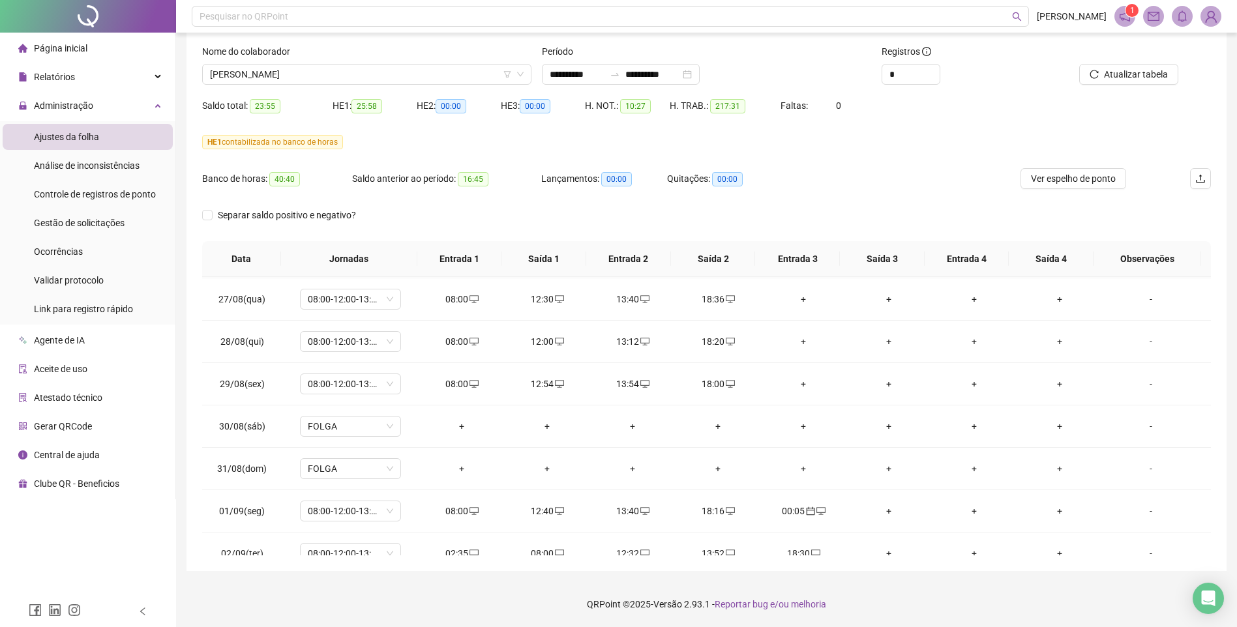
click at [1118, 73] on span "Atualizar tabela" at bounding box center [1136, 74] width 64 height 14
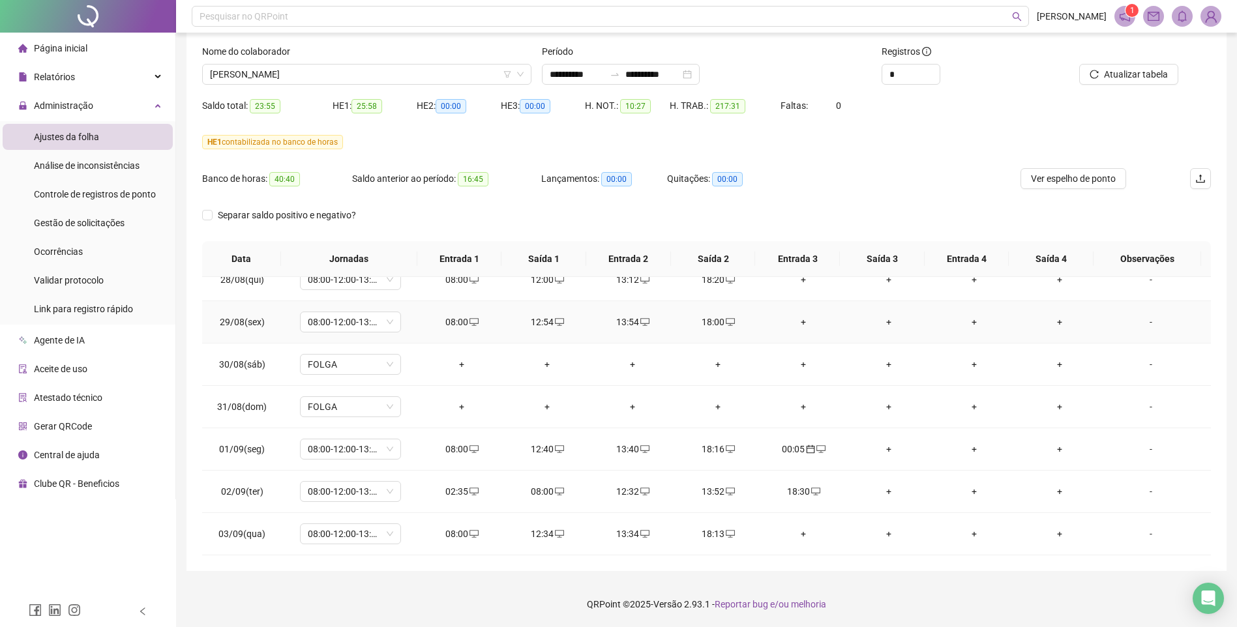
scroll to position [326, 0]
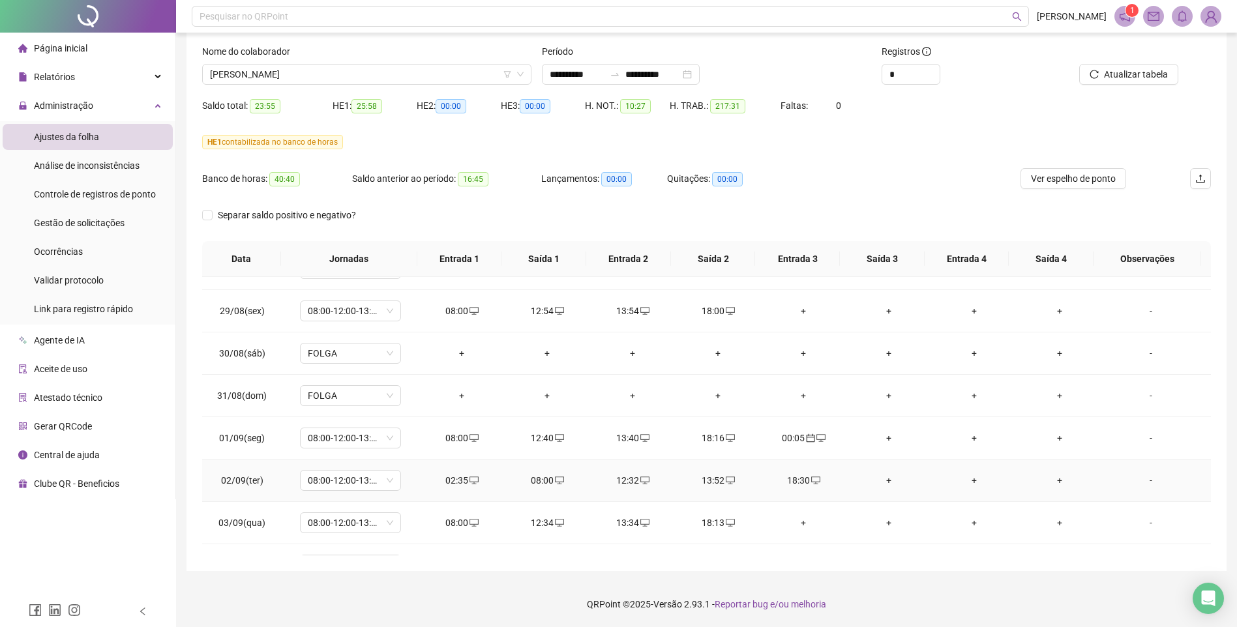
click at [452, 475] on div "02:35" at bounding box center [462, 480] width 65 height 14
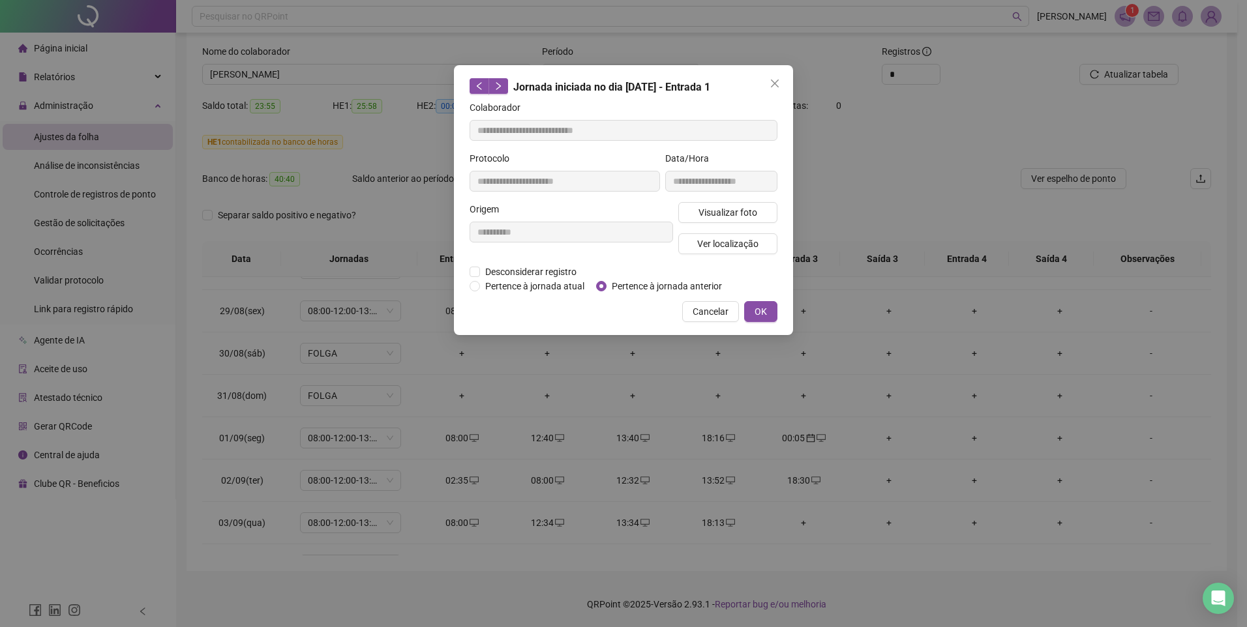
type input "**********"
click at [608, 285] on span "Pertence à jornada anterior" at bounding box center [666, 286] width 121 height 14
click at [757, 307] on span "OK" at bounding box center [760, 312] width 12 height 14
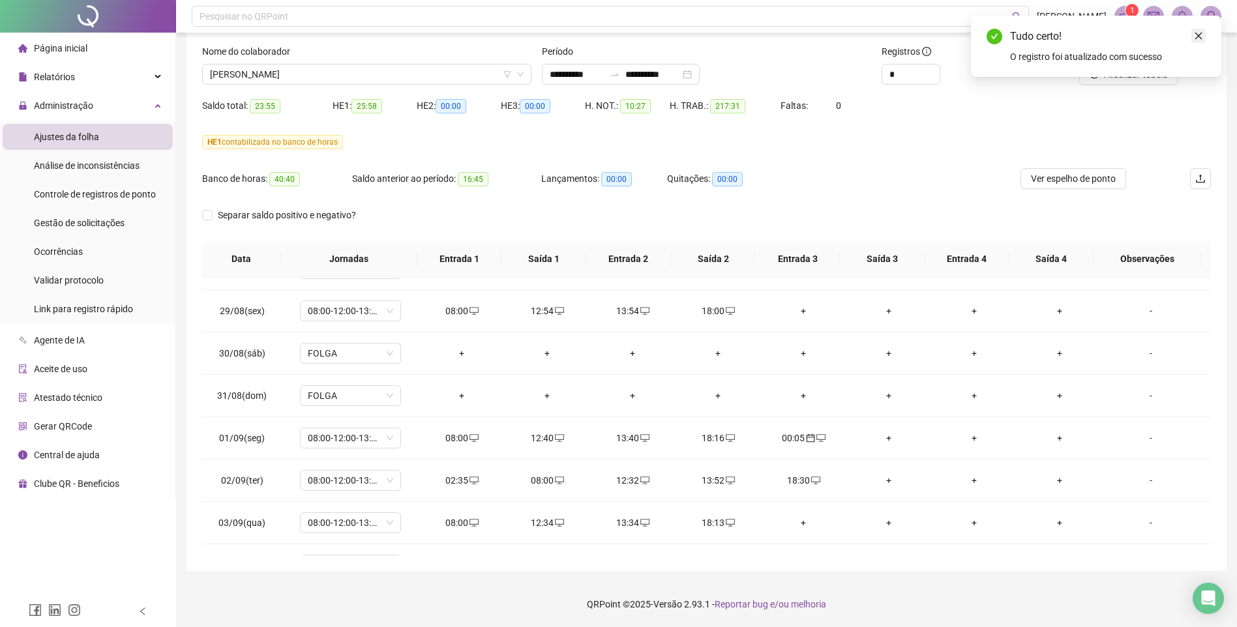
click at [1201, 30] on link "Close" at bounding box center [1198, 36] width 14 height 14
click at [1124, 78] on span "Atualizar tabela" at bounding box center [1136, 74] width 64 height 14
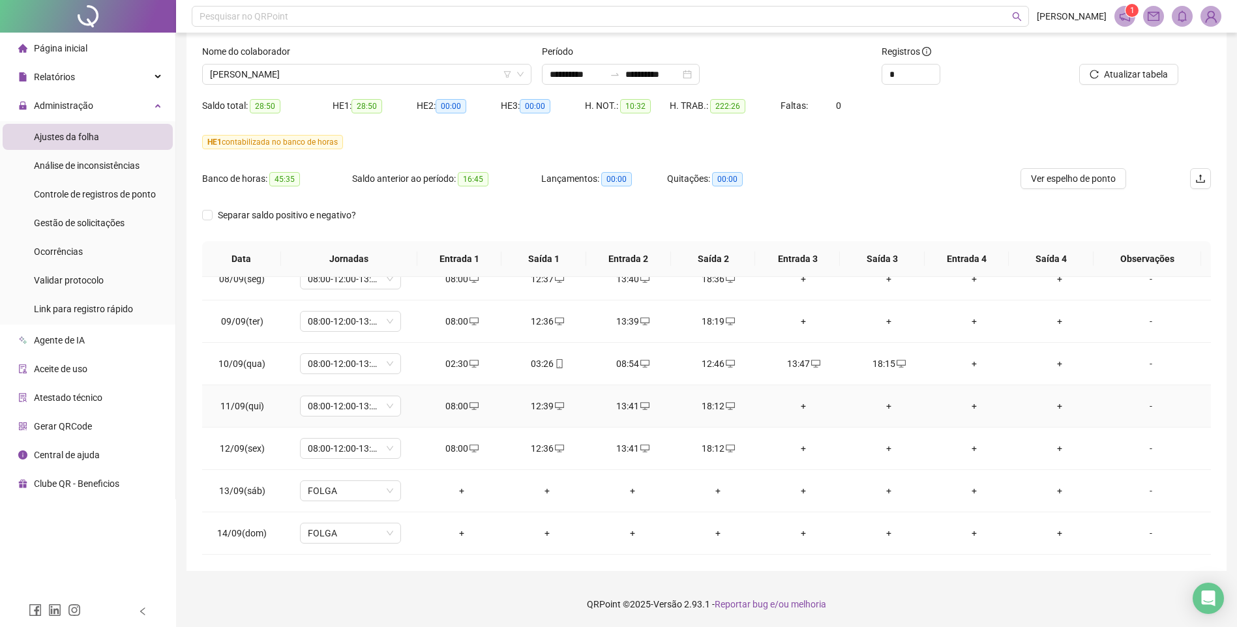
scroll to position [783, 0]
click at [455, 361] on div "02:30" at bounding box center [462, 363] width 65 height 14
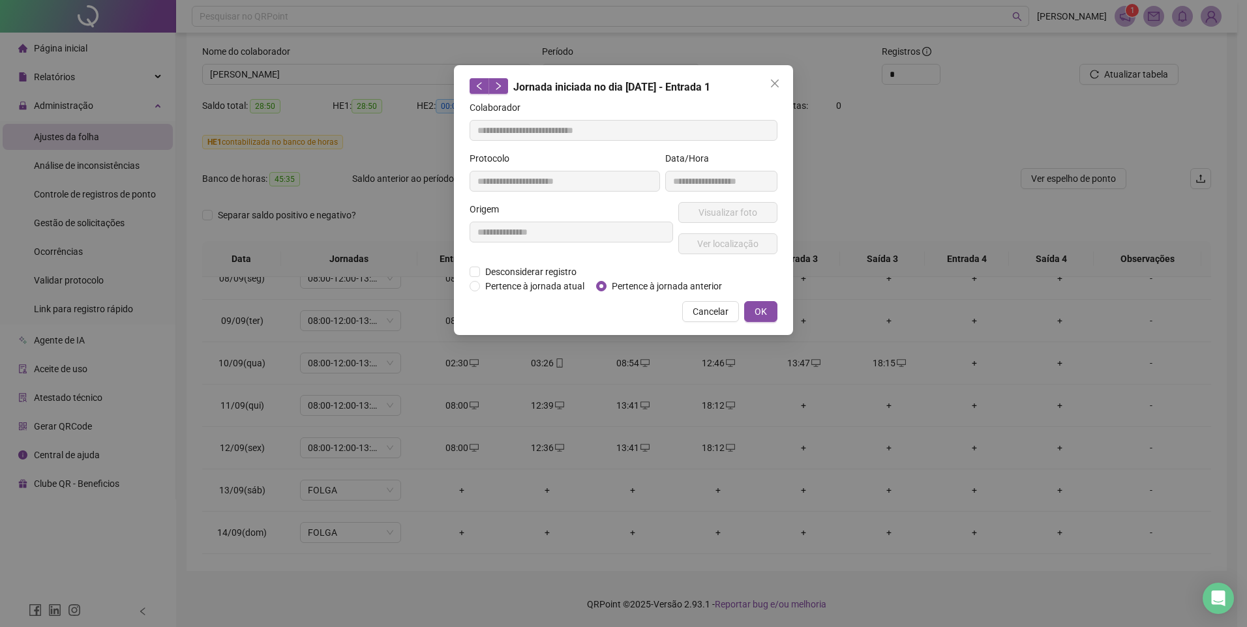
type input "**********"
click at [631, 280] on span "Pertence à jornada anterior" at bounding box center [666, 286] width 121 height 14
click at [753, 304] on button "OK" at bounding box center [760, 311] width 33 height 21
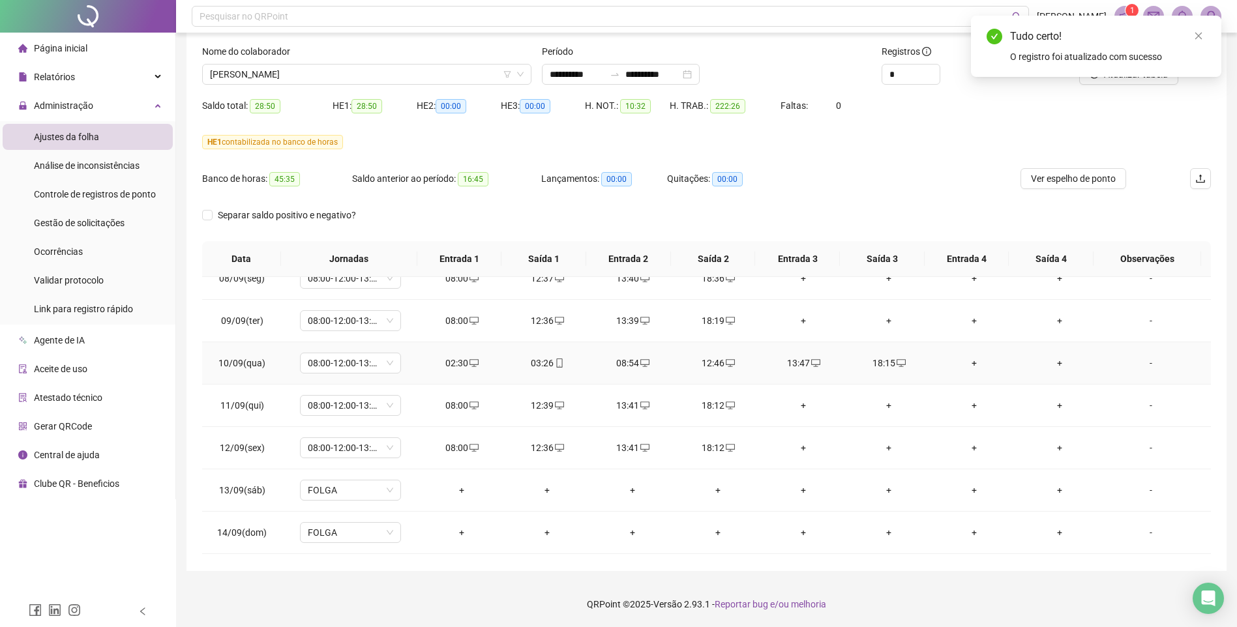
click at [543, 365] on div "03:26" at bounding box center [547, 363] width 65 height 14
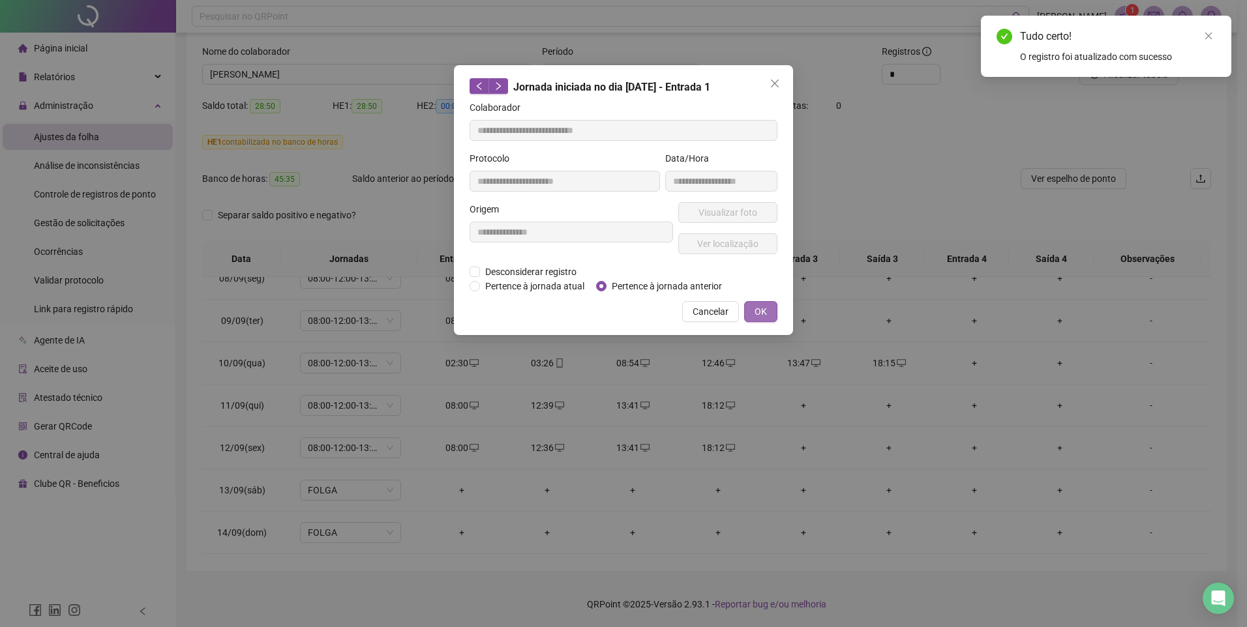
type input "**********"
click at [754, 306] on button "OK" at bounding box center [760, 311] width 33 height 21
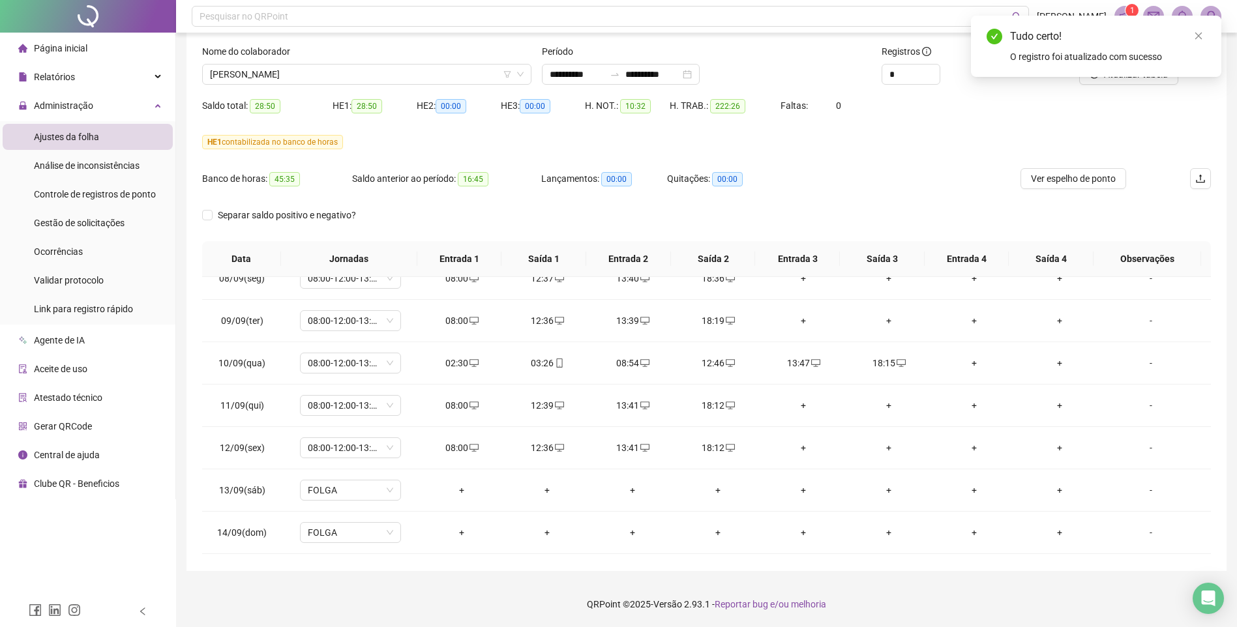
click at [1132, 76] on div "Tudo certo! O registro foi atualizado com sucesso" at bounding box center [1096, 46] width 250 height 61
click at [1126, 77] on div "Tudo certo! O registro foi atualizado com sucesso" at bounding box center [1096, 46] width 250 height 61
click at [1199, 35] on icon "close" at bounding box center [1198, 35] width 9 height 9
click at [1122, 74] on span "Atualizar tabela" at bounding box center [1136, 74] width 64 height 14
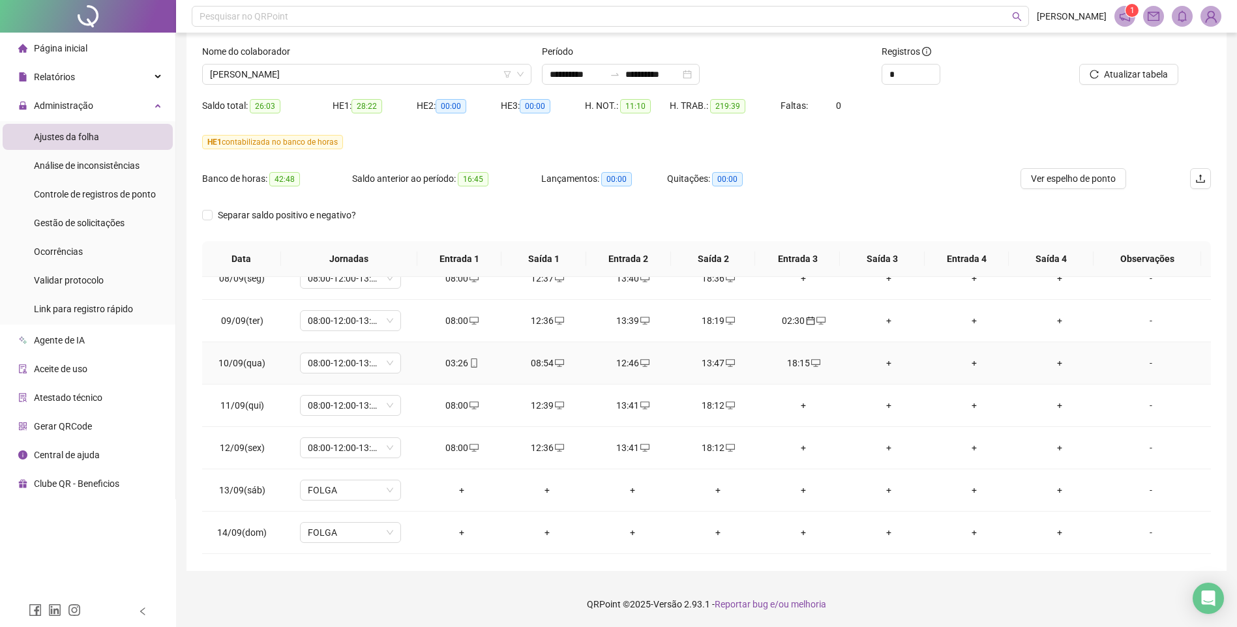
click at [459, 359] on div "03:26" at bounding box center [462, 363] width 65 height 14
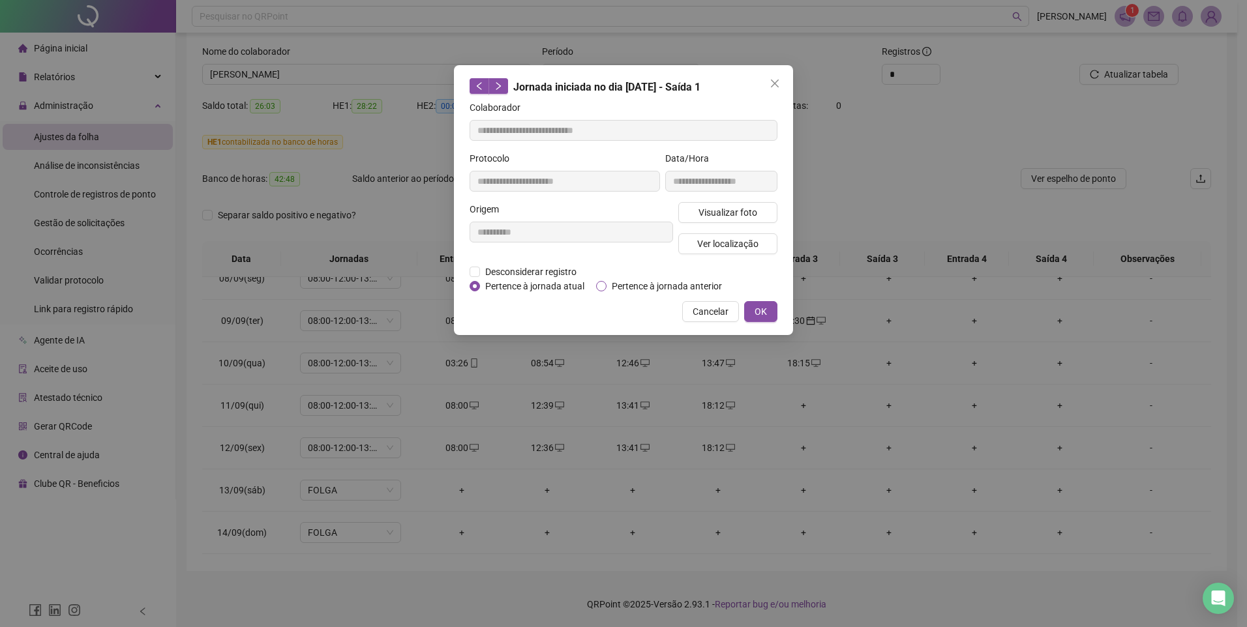
click at [634, 286] on span "Pertence à jornada anterior" at bounding box center [666, 286] width 121 height 14
click at [754, 307] on span "OK" at bounding box center [760, 312] width 12 height 14
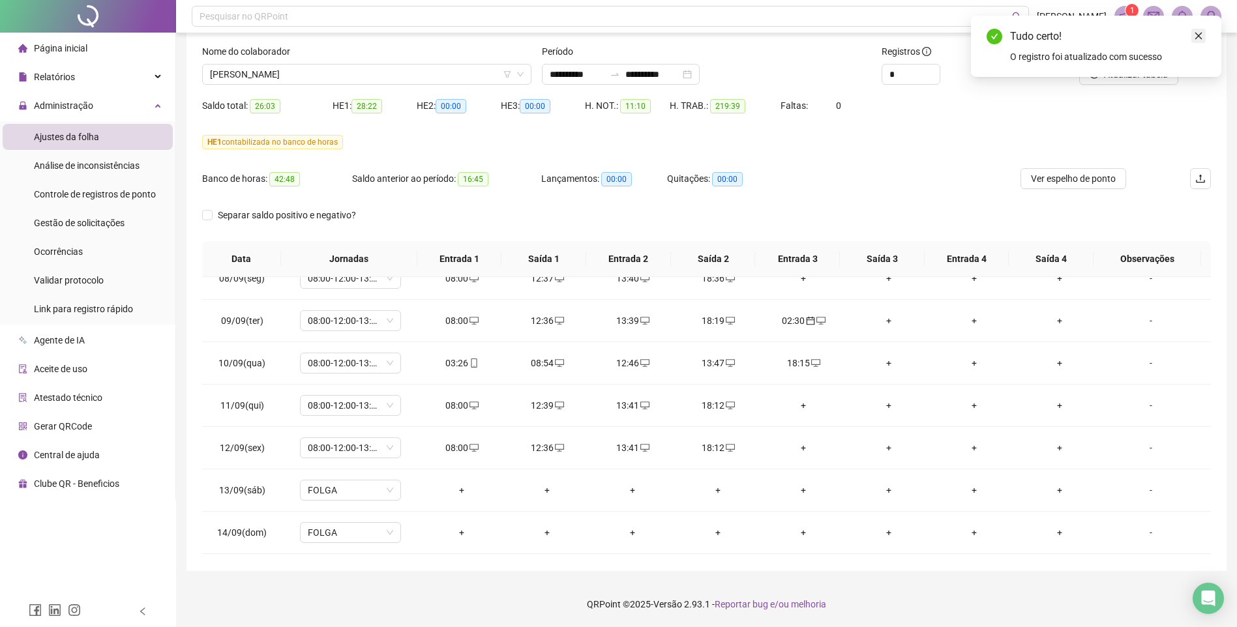
click at [1202, 29] on link "Close" at bounding box center [1198, 36] width 14 height 14
click at [1120, 73] on span "Atualizar tabela" at bounding box center [1136, 74] width 64 height 14
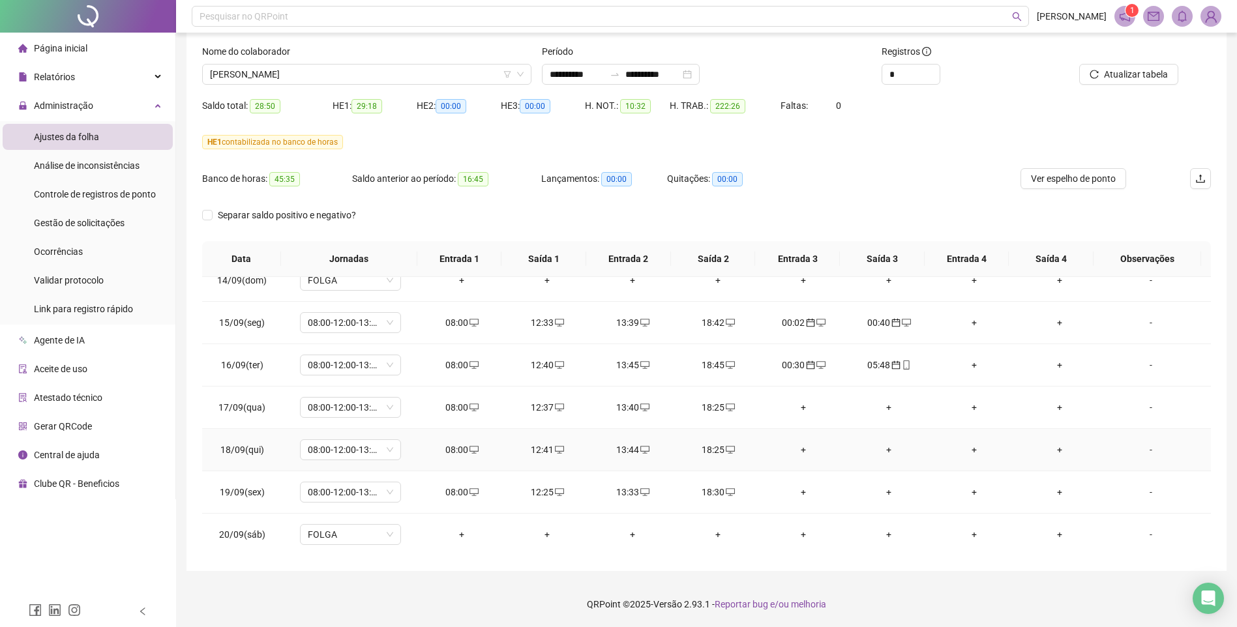
scroll to position [1036, 0]
click at [1131, 68] on span "Atualizar tabela" at bounding box center [1136, 74] width 64 height 14
click at [136, 556] on div "Página inicial Relatórios Administração Ajustes da folha Análise de inconsistên…" at bounding box center [88, 298] width 176 height 596
click at [382, 66] on span "[PERSON_NAME]" at bounding box center [367, 75] width 314 height 20
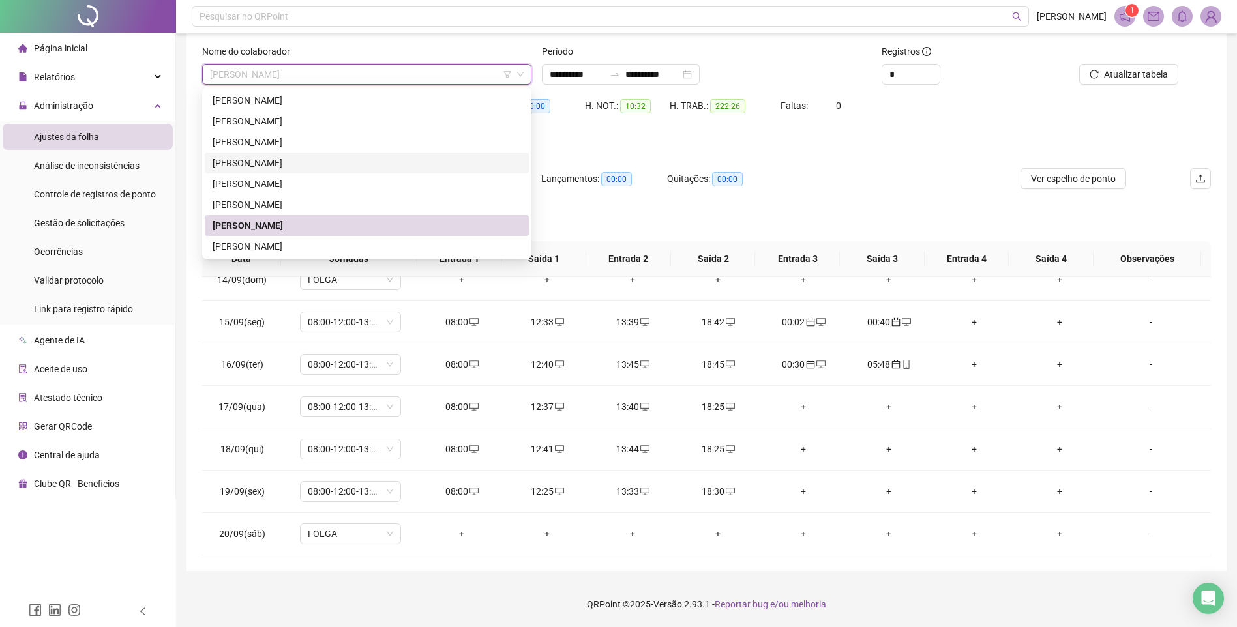
click at [282, 158] on div "[PERSON_NAME]" at bounding box center [367, 163] width 308 height 14
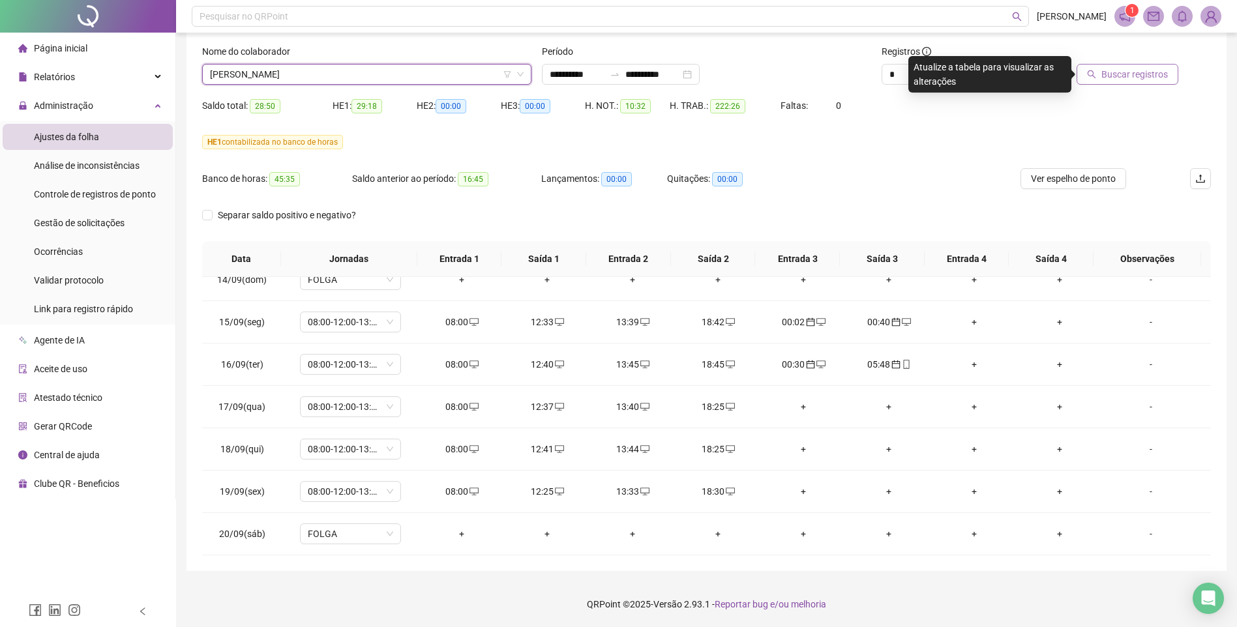
click at [1105, 79] on span "Buscar registros" at bounding box center [1134, 74] width 67 height 14
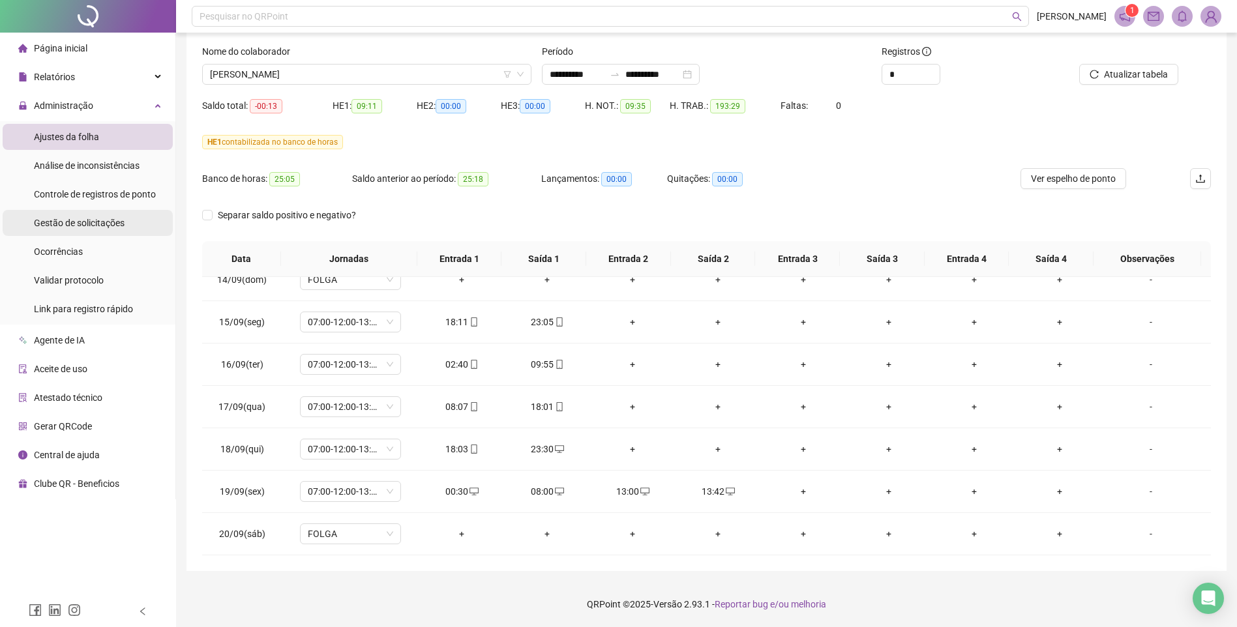
click at [74, 220] on span "Gestão de solicitações" at bounding box center [79, 223] width 91 height 10
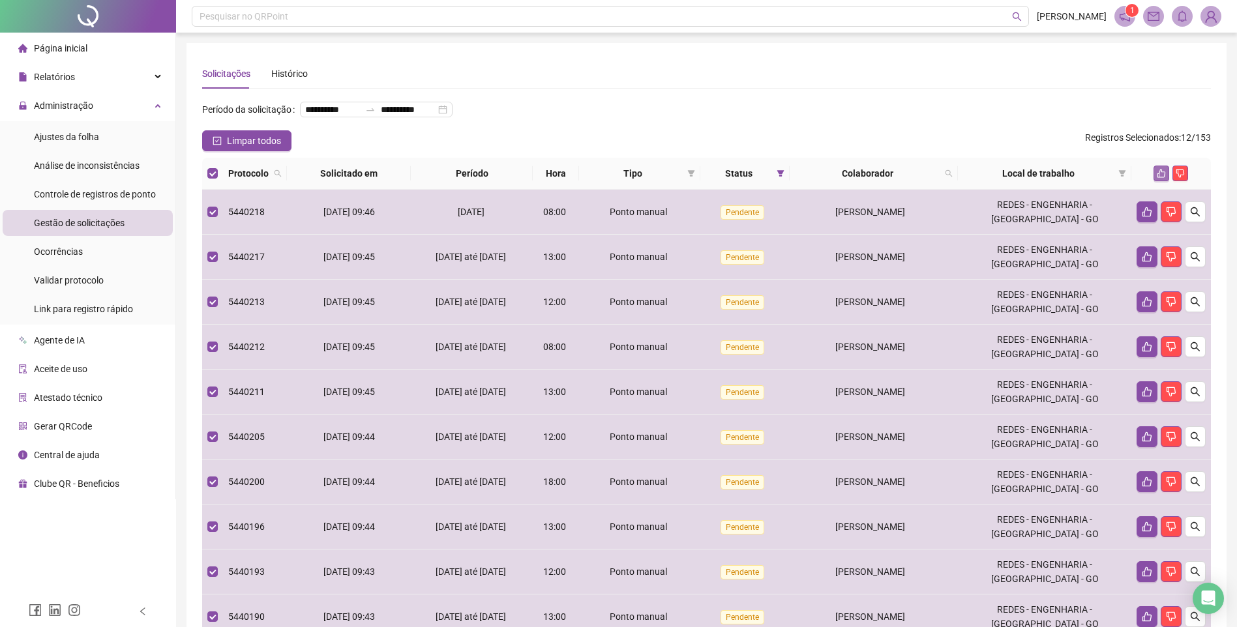
click at [1159, 178] on icon "like" at bounding box center [1161, 173] width 9 height 9
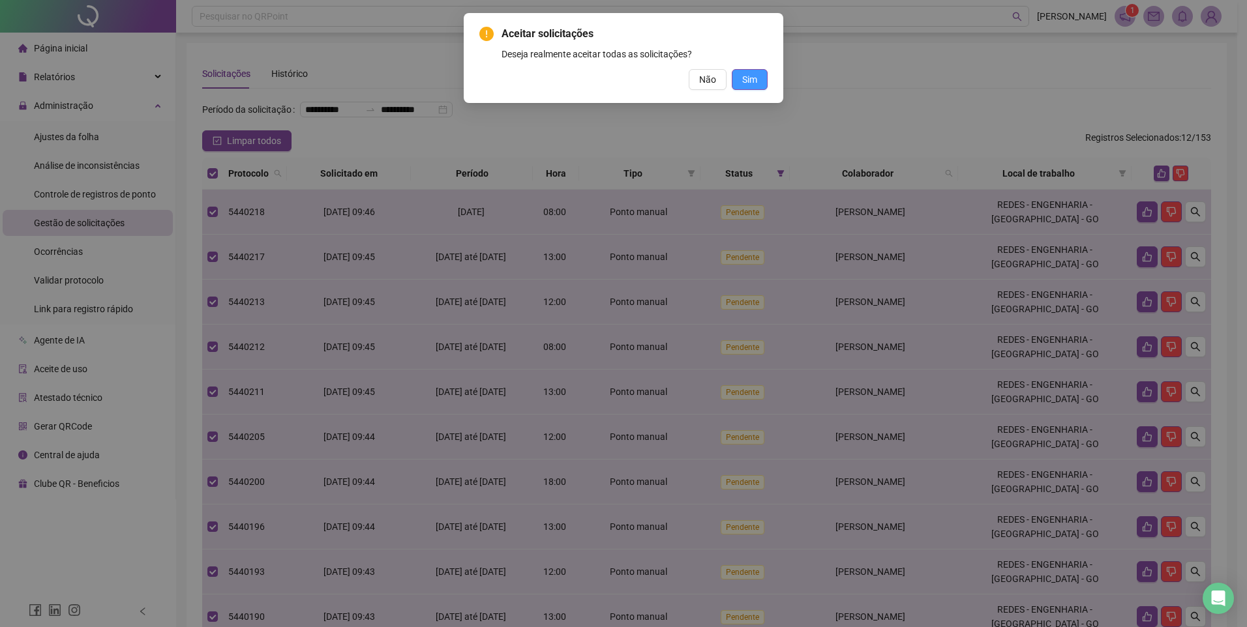
click at [752, 80] on span "Sim" at bounding box center [749, 79] width 15 height 14
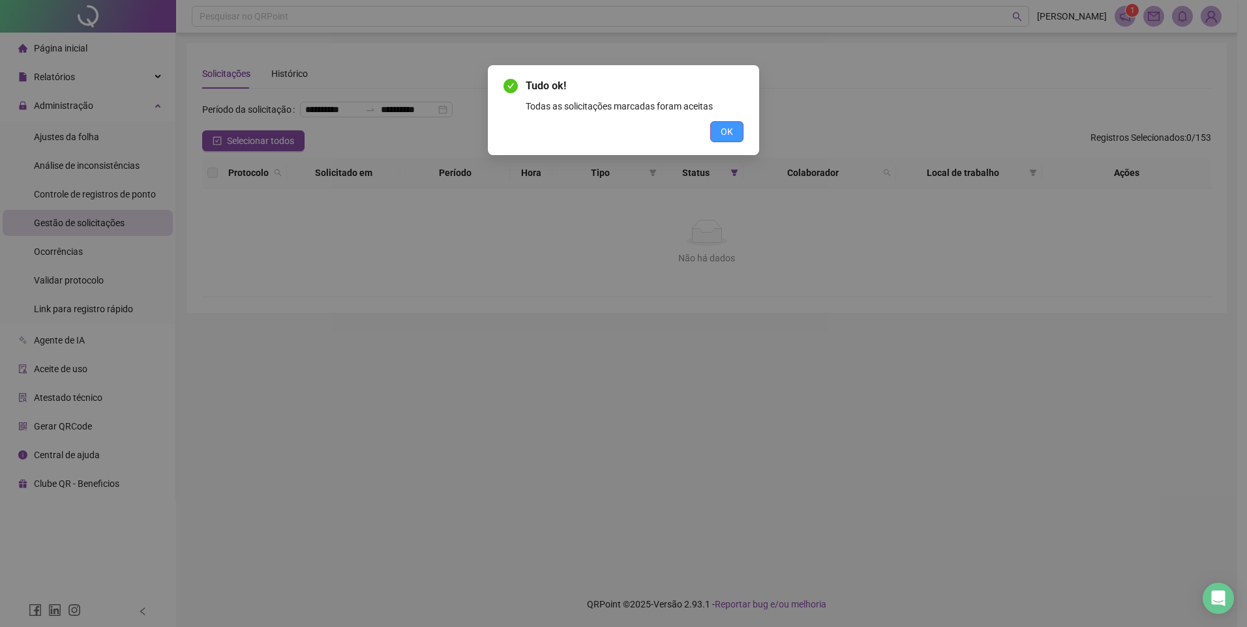
click at [719, 130] on button "OK" at bounding box center [726, 131] width 33 height 21
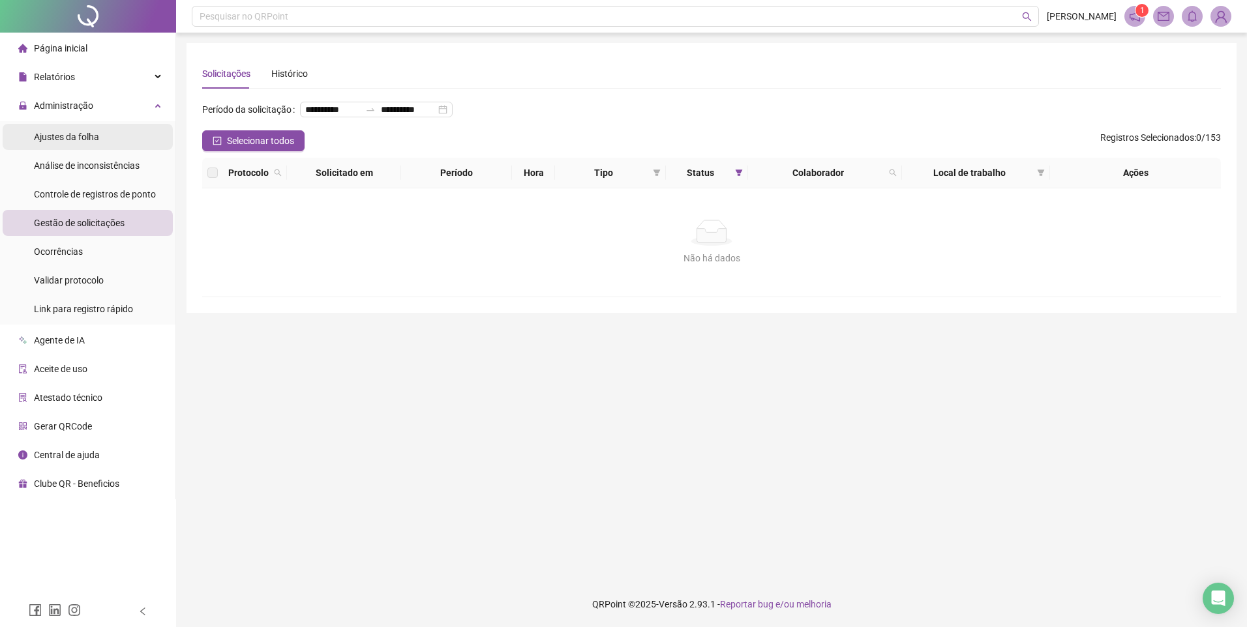
click at [89, 133] on span "Ajustes da folha" at bounding box center [66, 137] width 65 height 10
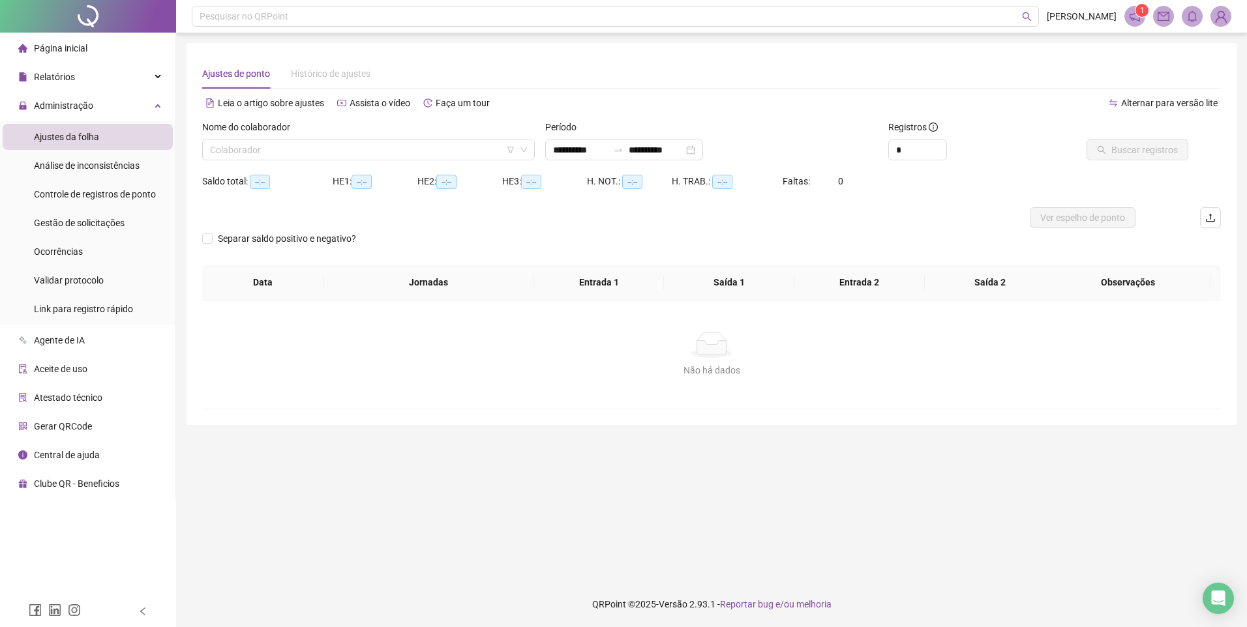
type input "**********"
click at [390, 145] on input "search" at bounding box center [362, 150] width 305 height 20
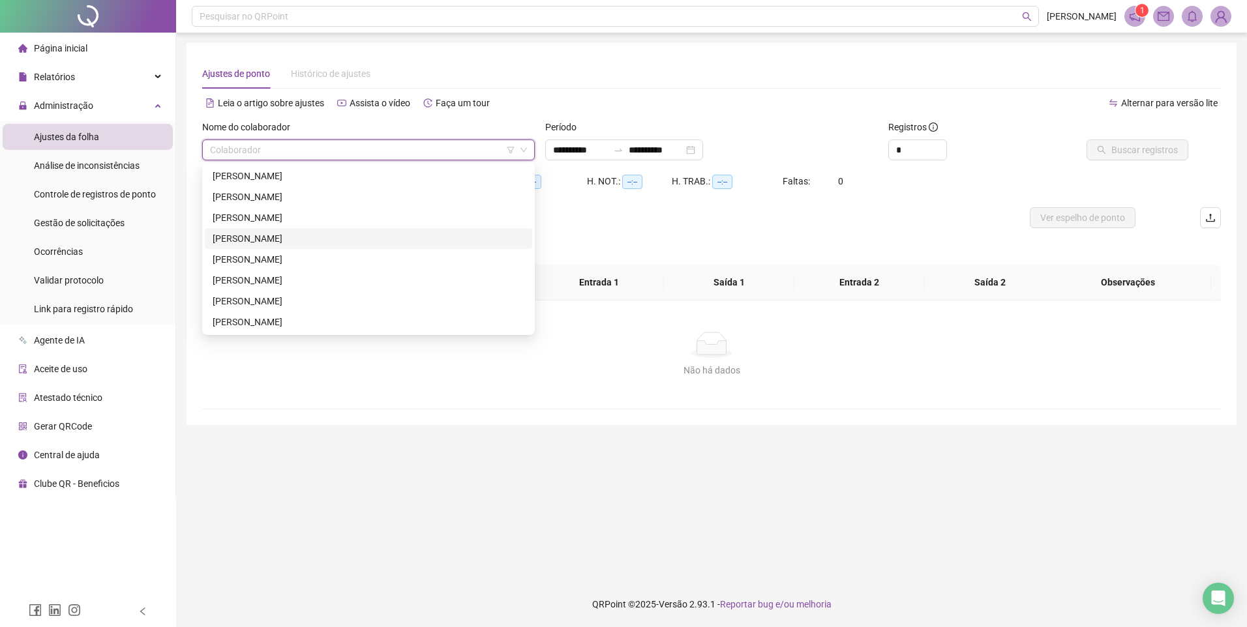
click at [263, 235] on div "[PERSON_NAME]" at bounding box center [369, 238] width 312 height 14
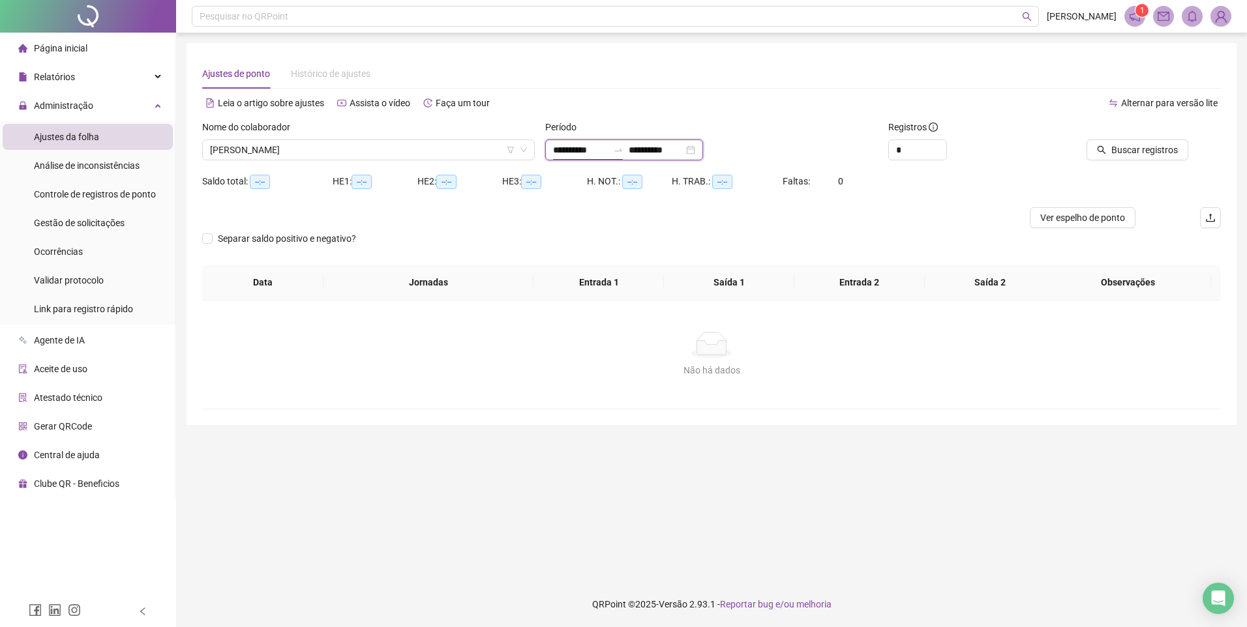
click at [586, 155] on input "**********" at bounding box center [580, 150] width 55 height 14
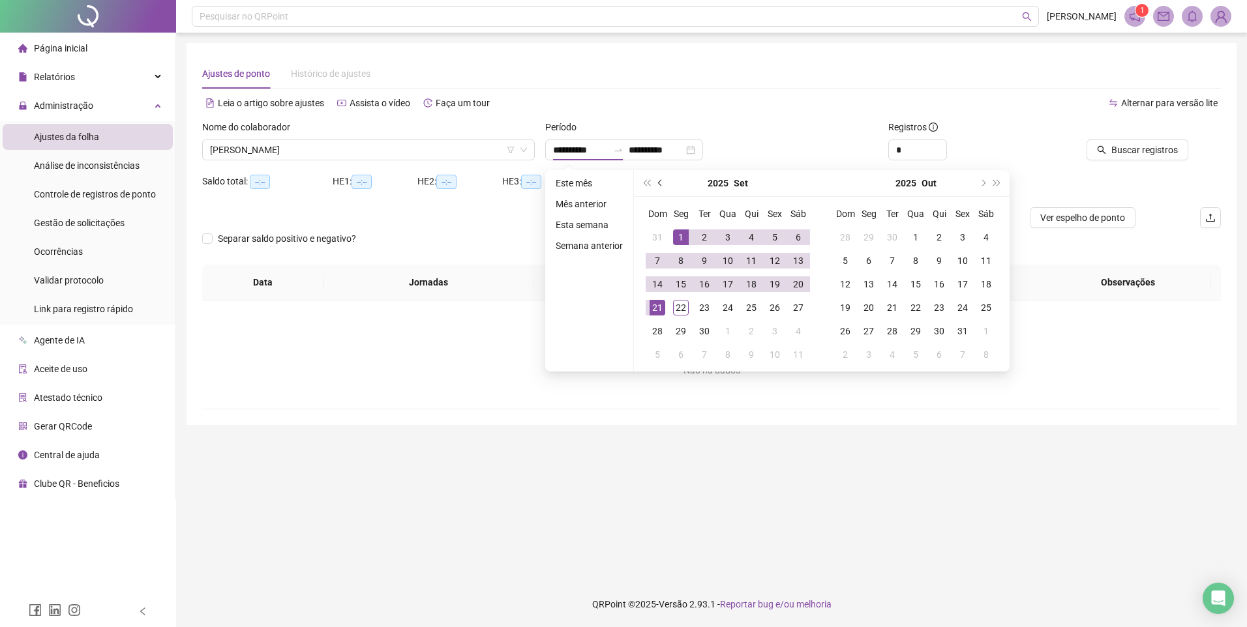
click at [661, 181] on span "prev-year" at bounding box center [661, 183] width 7 height 7
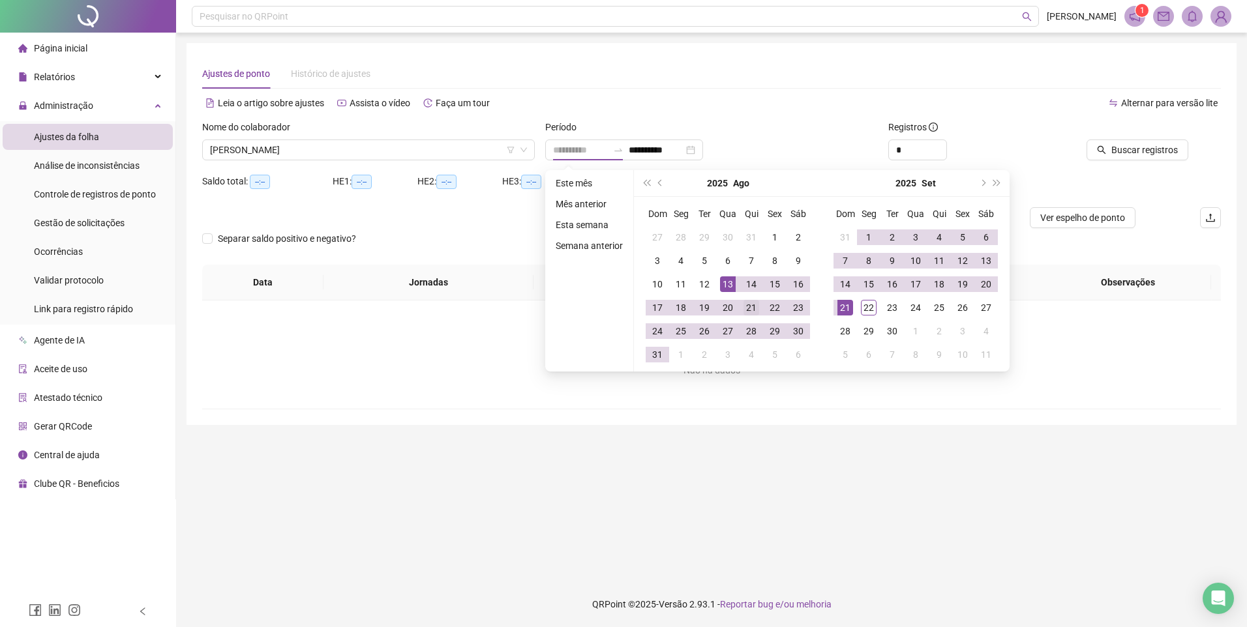
type input "**********"
click at [754, 307] on div "21" at bounding box center [751, 308] width 16 height 16
type input "**********"
click at [986, 280] on div "20" at bounding box center [986, 284] width 16 height 16
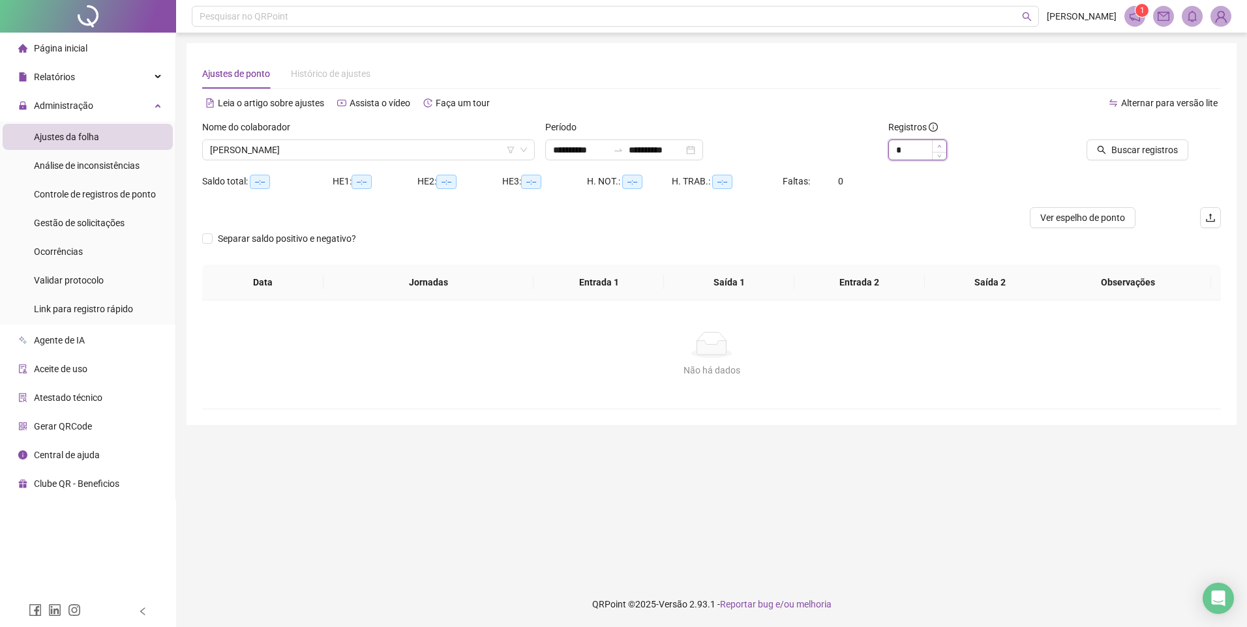
click at [935, 147] on span "Increase Value" at bounding box center [939, 146] width 14 height 12
type input "*"
click at [935, 147] on span "Increase Value" at bounding box center [939, 146] width 14 height 12
click at [1157, 143] on span "Buscar registros" at bounding box center [1144, 150] width 67 height 14
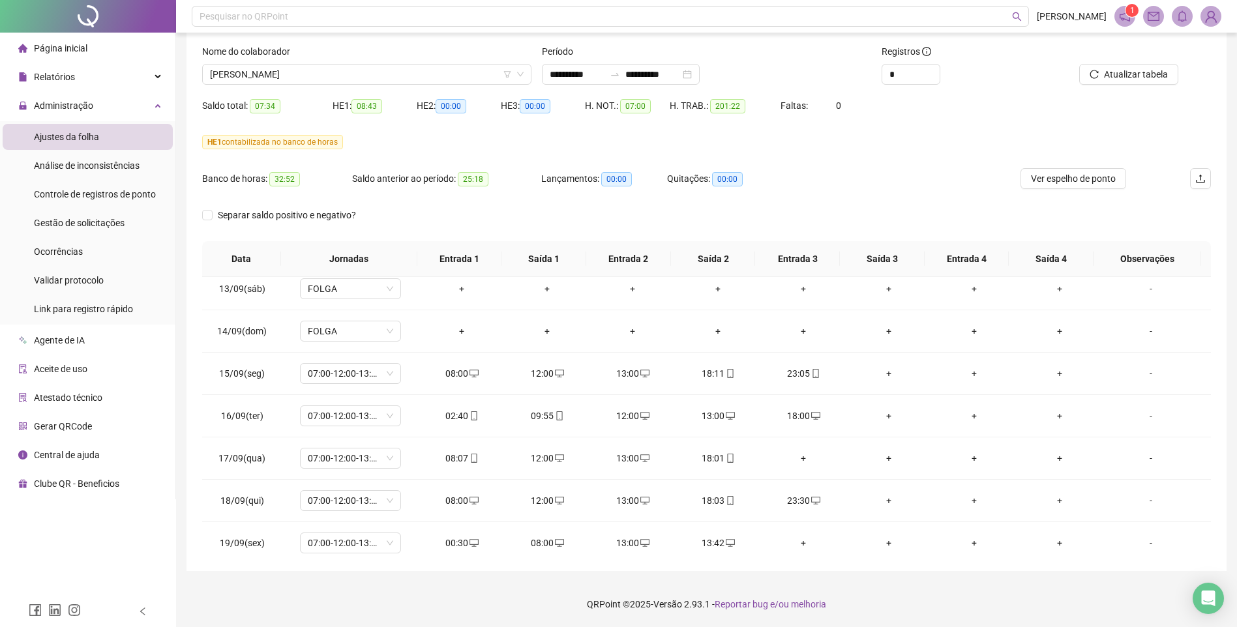
scroll to position [1036, 0]
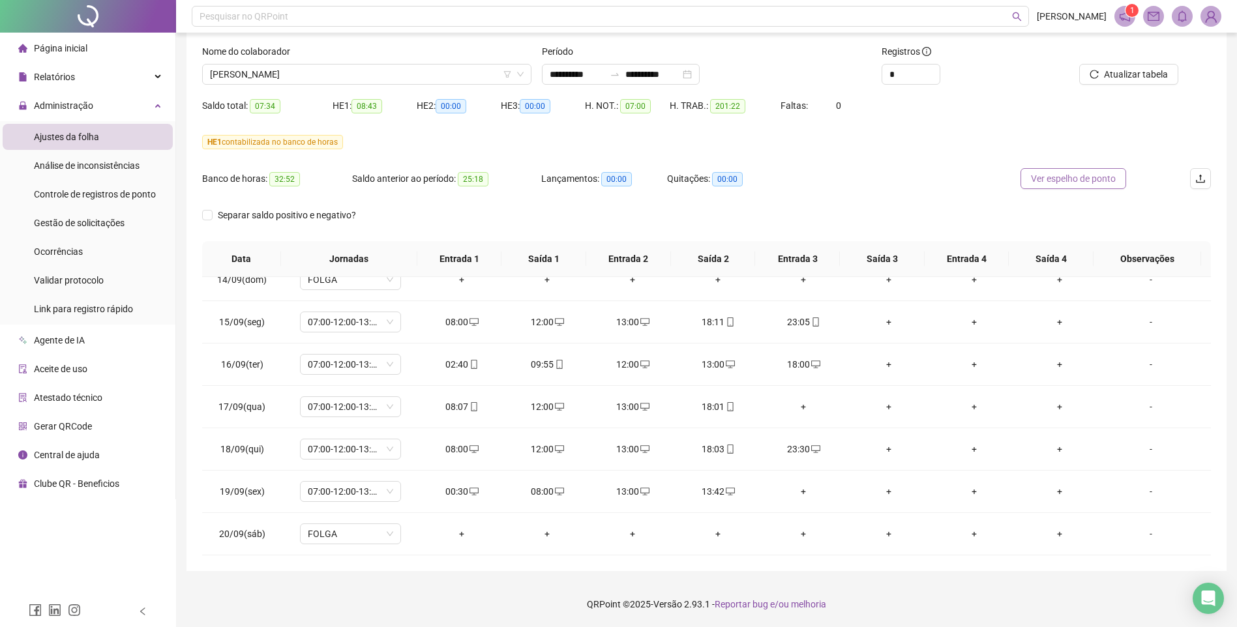
click at [1059, 178] on span "Ver espelho de ponto" at bounding box center [1073, 179] width 85 height 14
click at [388, 69] on span "[PERSON_NAME]" at bounding box center [367, 75] width 314 height 20
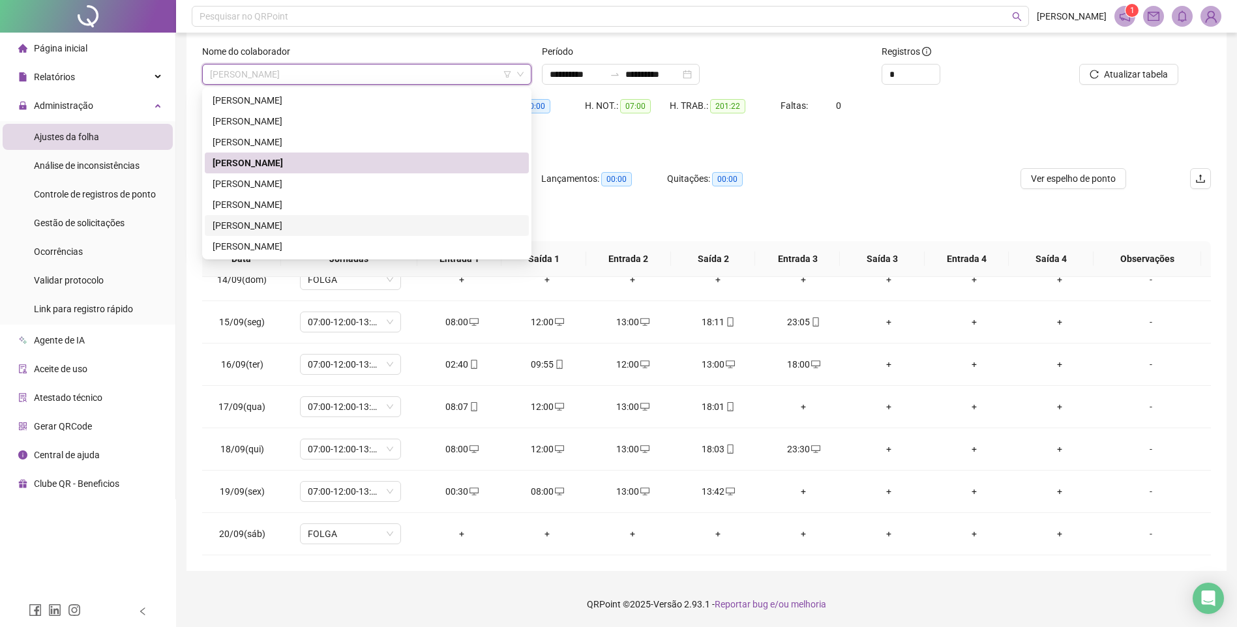
click at [259, 222] on div "[PERSON_NAME]" at bounding box center [367, 225] width 308 height 14
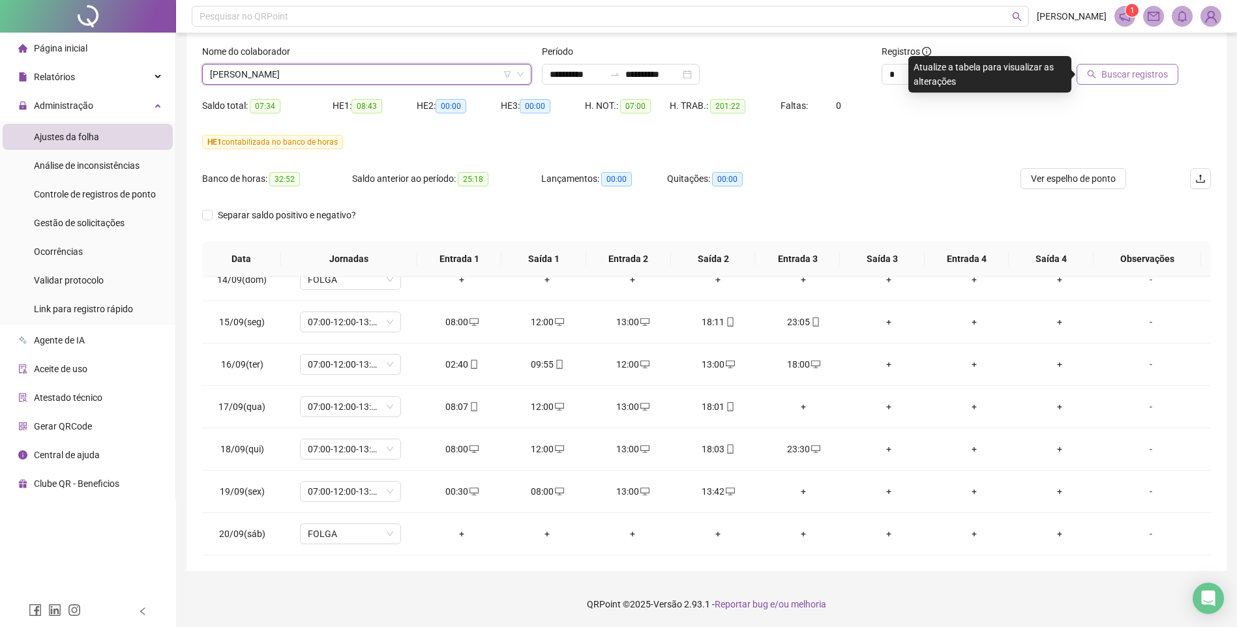
click at [1122, 73] on span "Buscar registros" at bounding box center [1134, 74] width 67 height 14
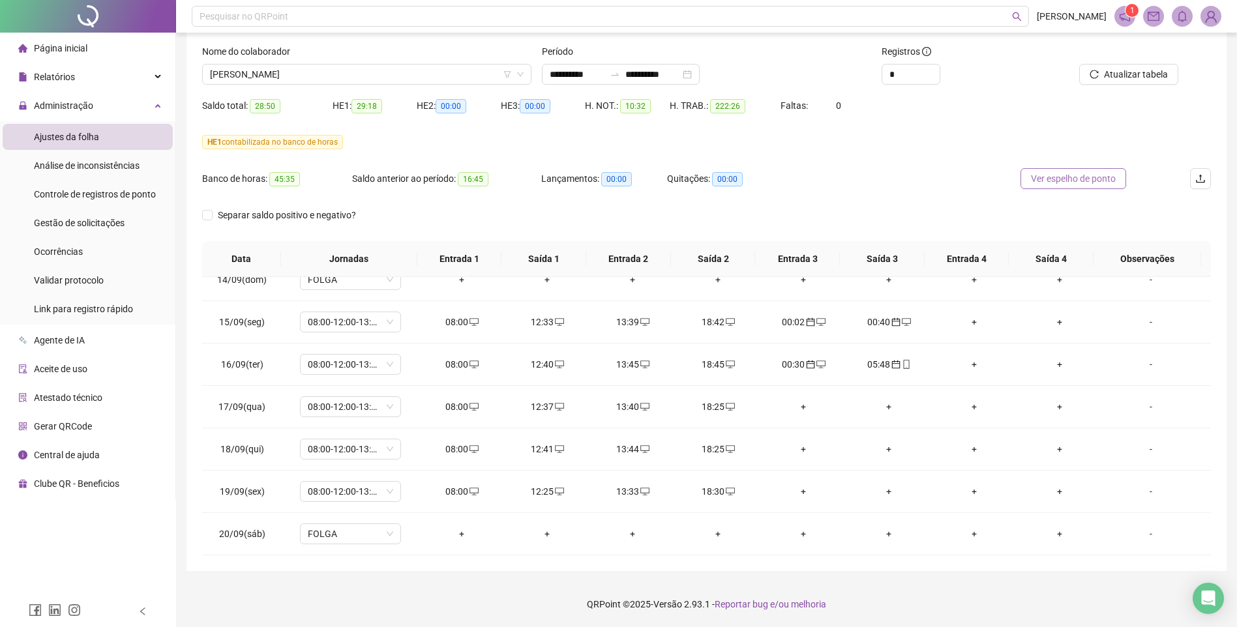
click at [1065, 176] on span "Ver espelho de ponto" at bounding box center [1073, 179] width 85 height 14
click at [381, 75] on span "[PERSON_NAME]" at bounding box center [367, 75] width 314 height 20
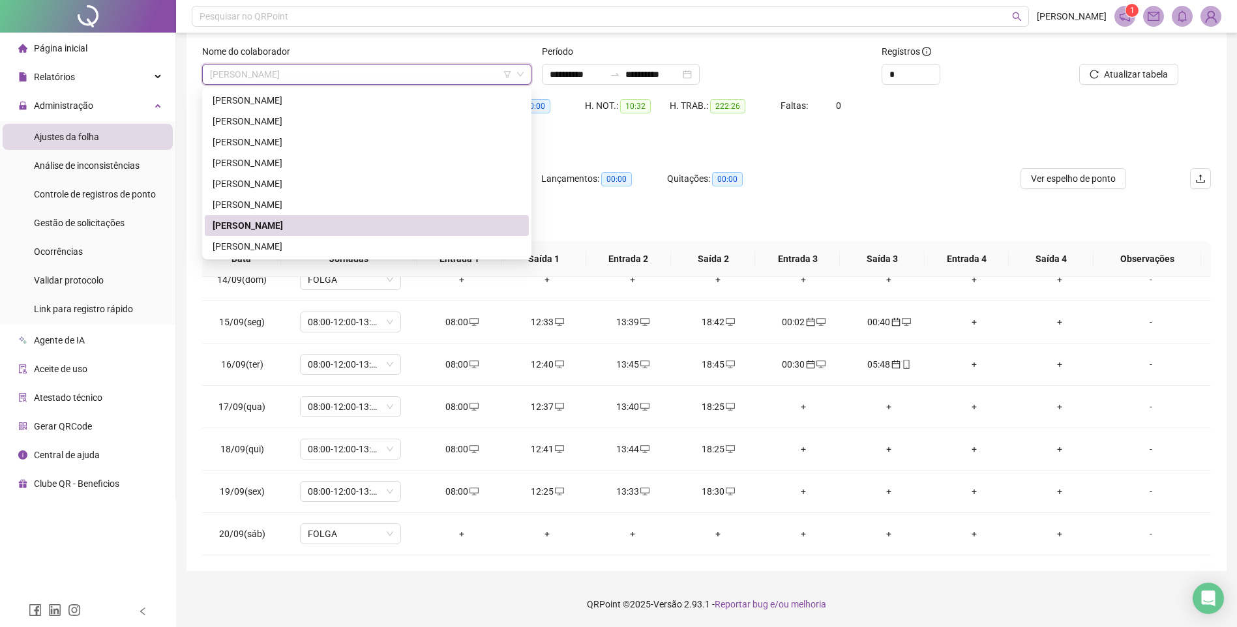
click at [406, 40] on div "Leia o artigo sobre ajustes Assista o vídeo Faça um tour" at bounding box center [454, 33] width 505 height 21
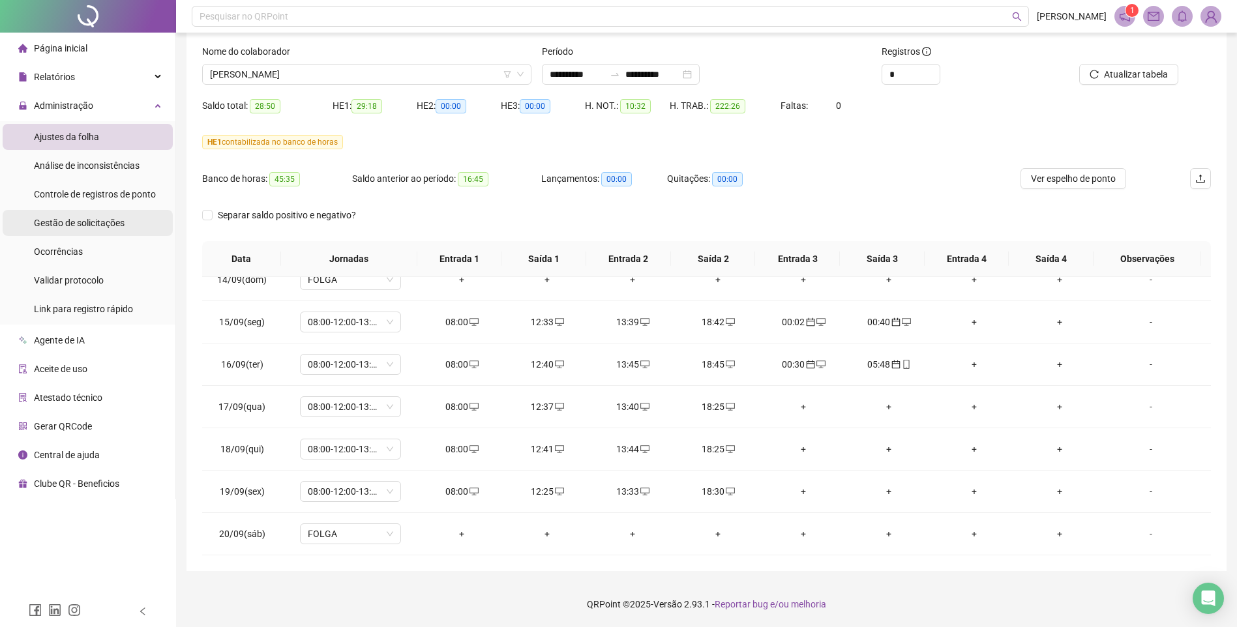
click at [85, 221] on span "Gestão de solicitações" at bounding box center [79, 223] width 91 height 10
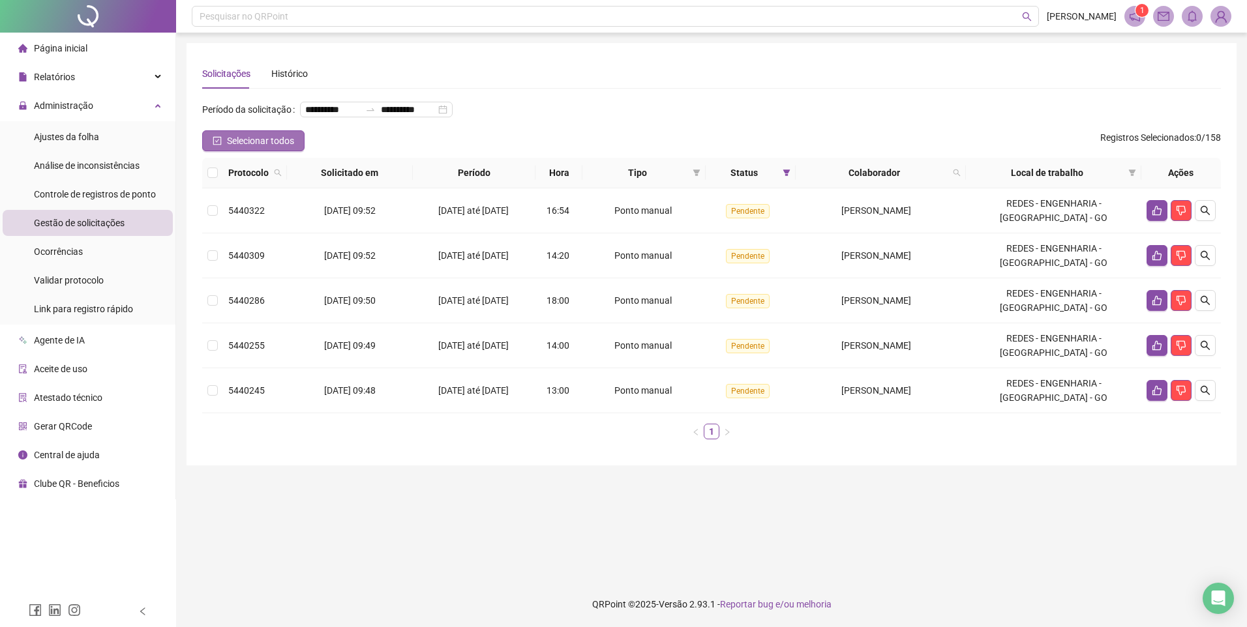
click at [216, 145] on icon "check-square" at bounding box center [217, 140] width 9 height 9
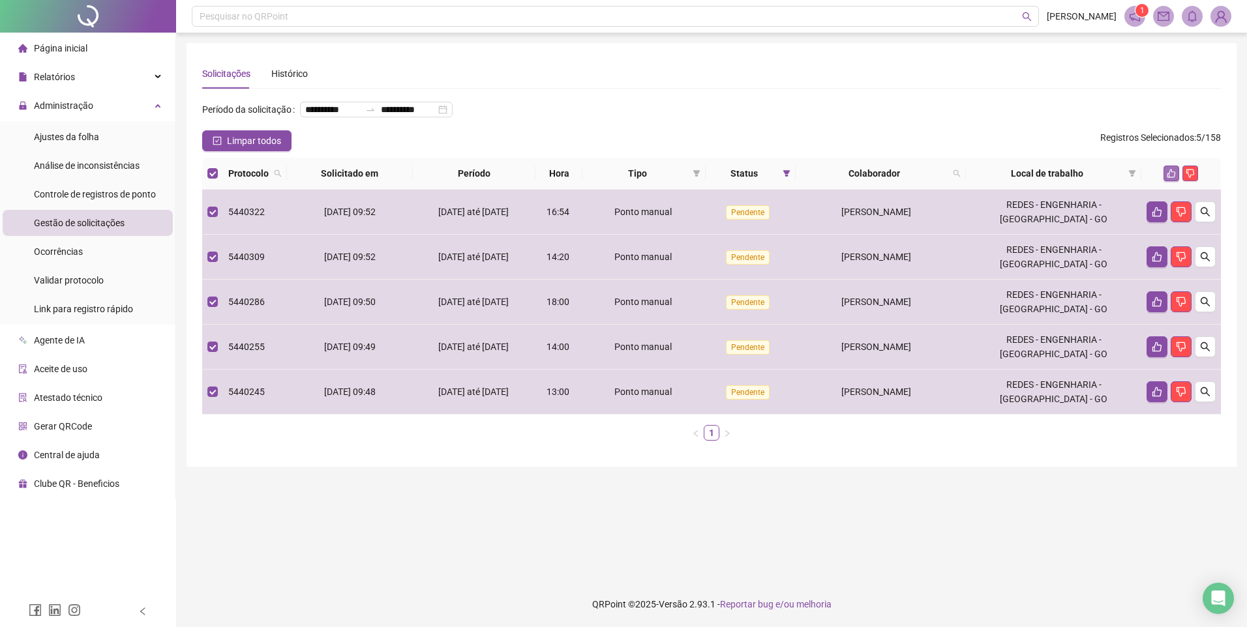
click at [1171, 178] on icon "like" at bounding box center [1171, 173] width 9 height 9
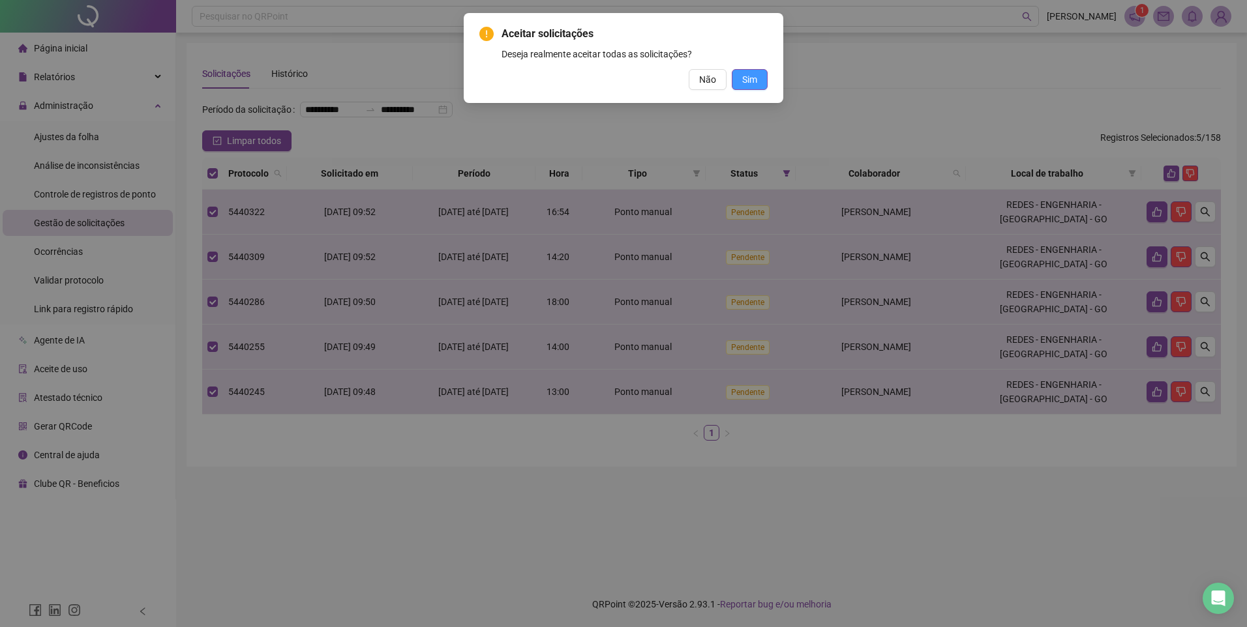
click at [749, 85] on span "Sim" at bounding box center [749, 79] width 15 height 14
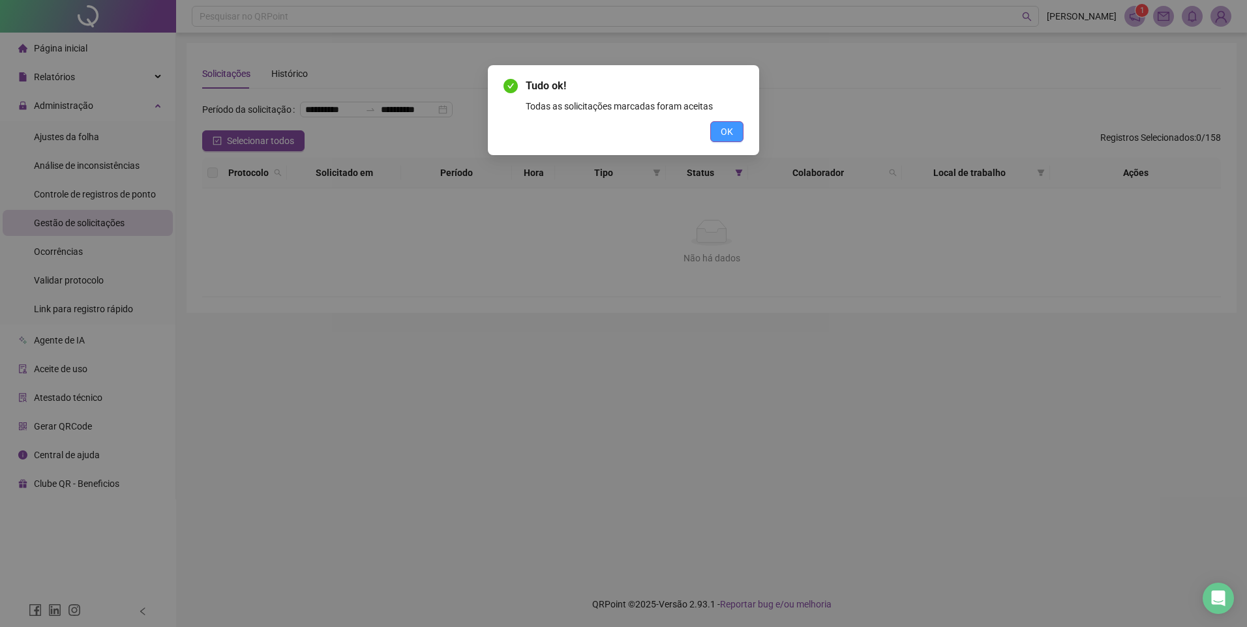
click at [723, 140] on button "OK" at bounding box center [726, 131] width 33 height 21
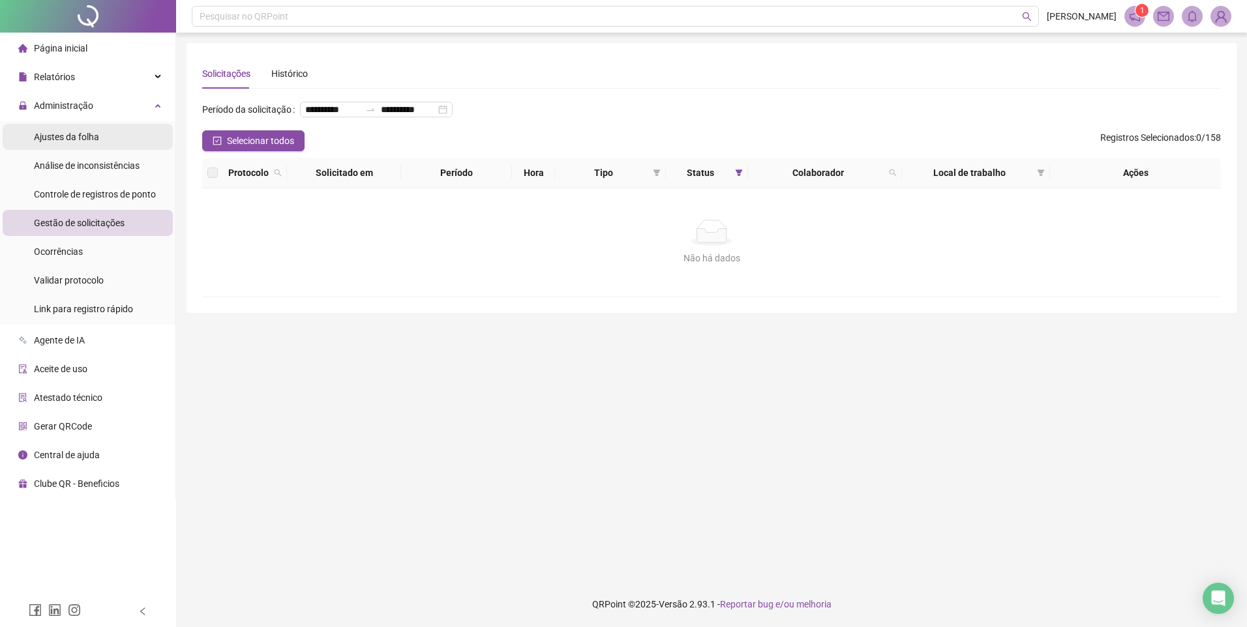
click at [68, 142] on span "Ajustes da folha" at bounding box center [66, 137] width 65 height 10
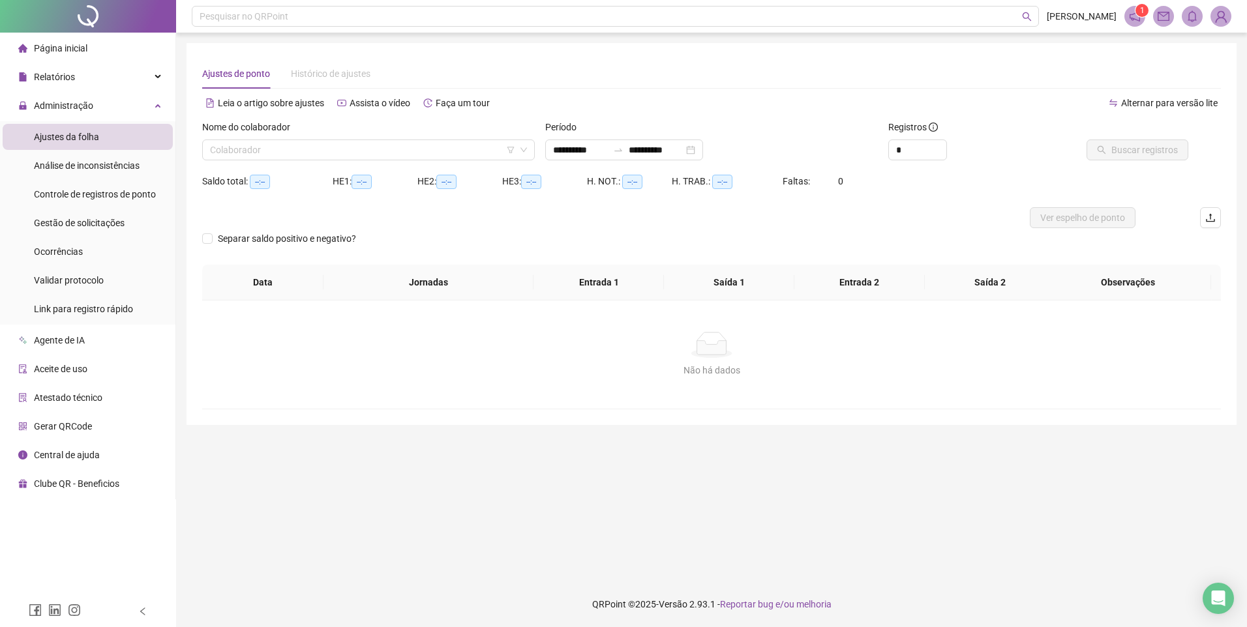
type input "**********"
click at [373, 154] on input "search" at bounding box center [362, 150] width 305 height 20
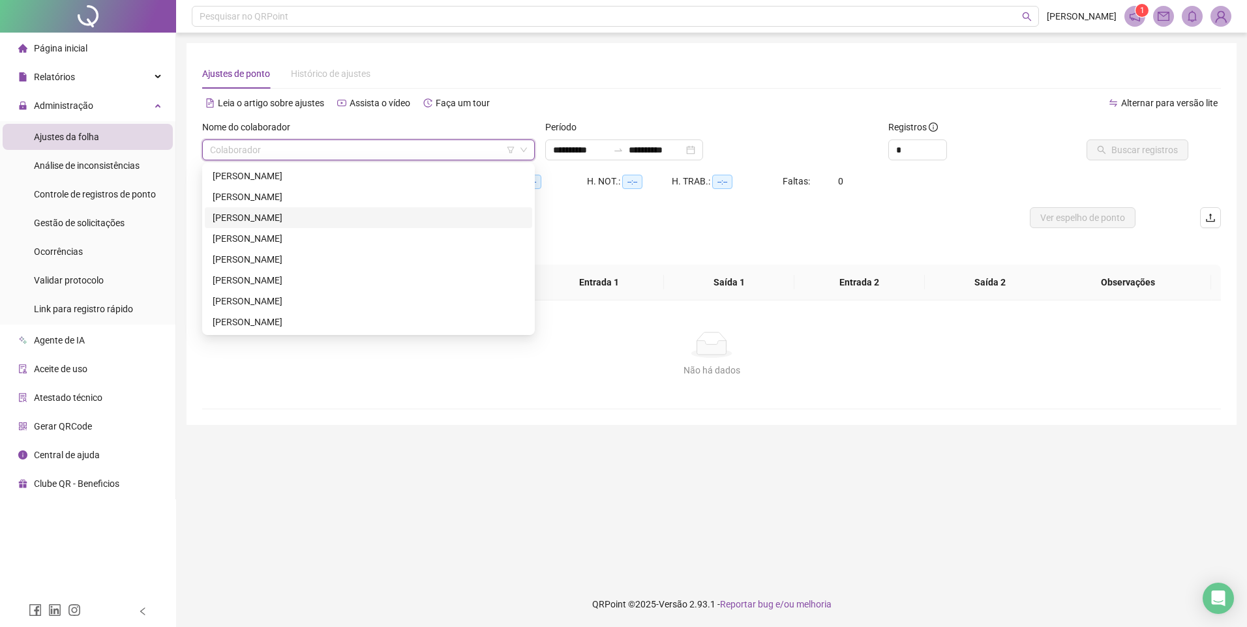
click at [275, 213] on div "[PERSON_NAME]" at bounding box center [369, 218] width 312 height 14
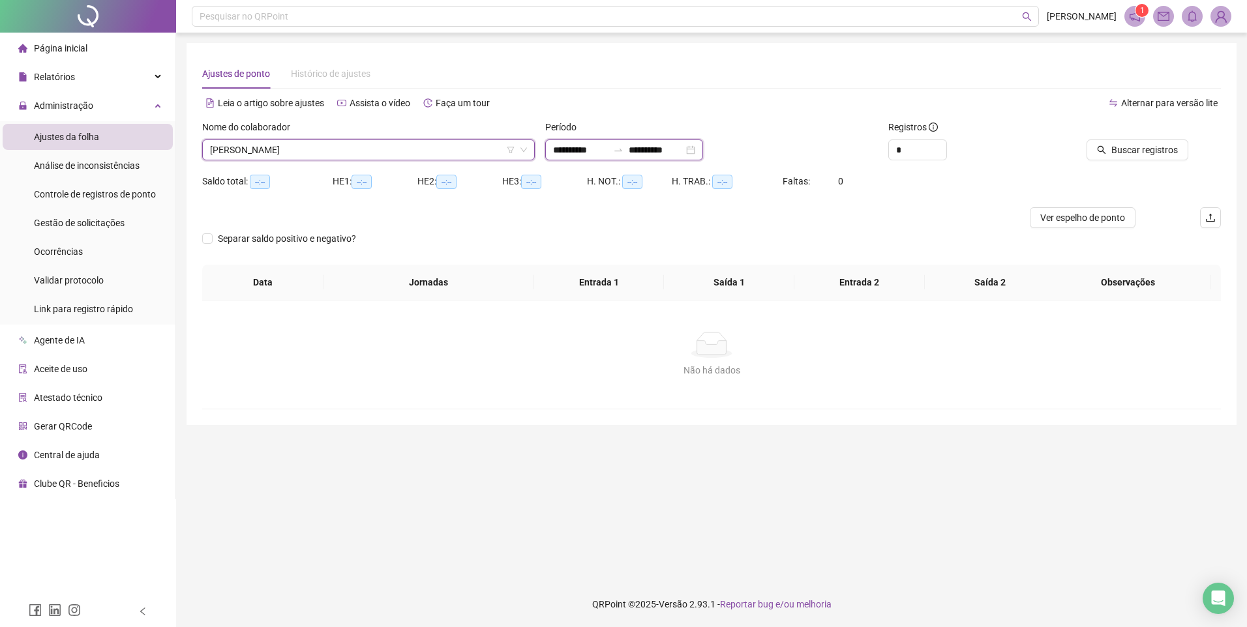
click at [574, 151] on input "**********" at bounding box center [580, 150] width 55 height 14
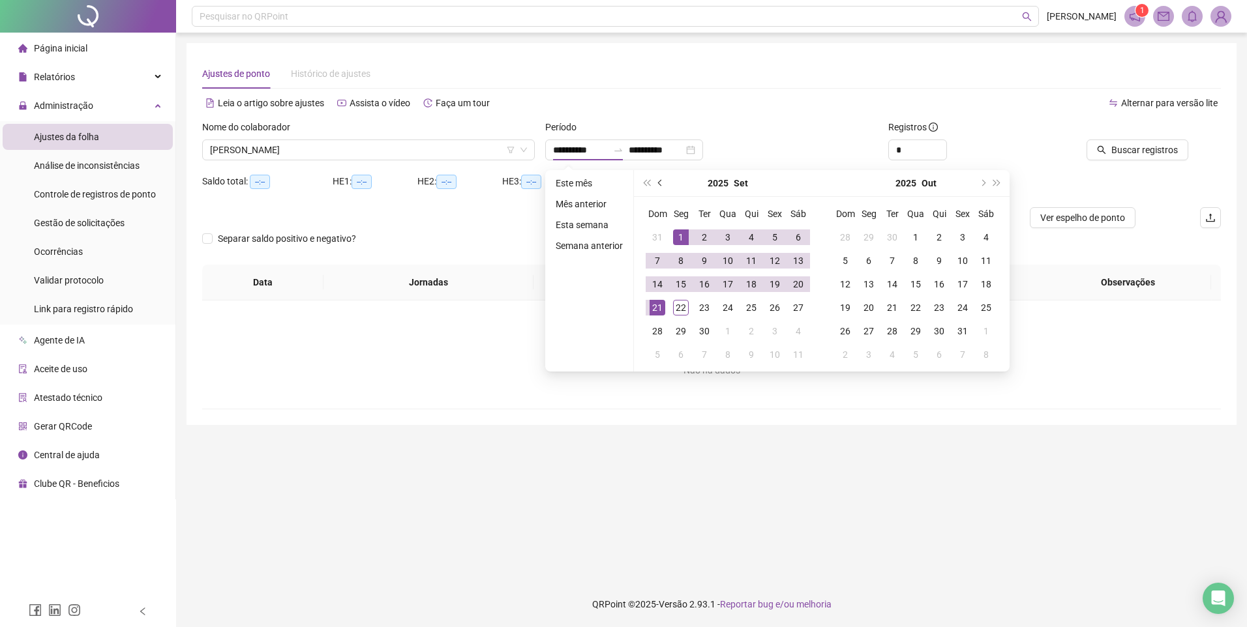
click at [655, 181] on button "prev-year" at bounding box center [660, 183] width 14 height 26
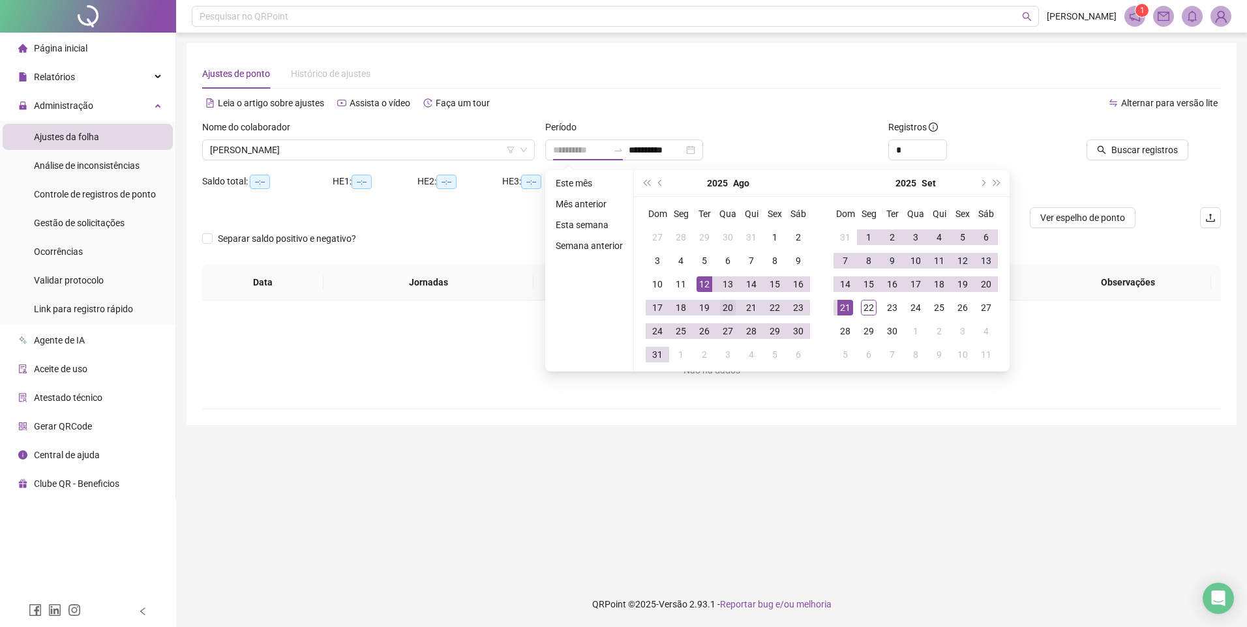
type input "**********"
click at [730, 306] on div "20" at bounding box center [728, 308] width 16 height 16
type input "**********"
click at [844, 305] on div "21" at bounding box center [845, 308] width 16 height 16
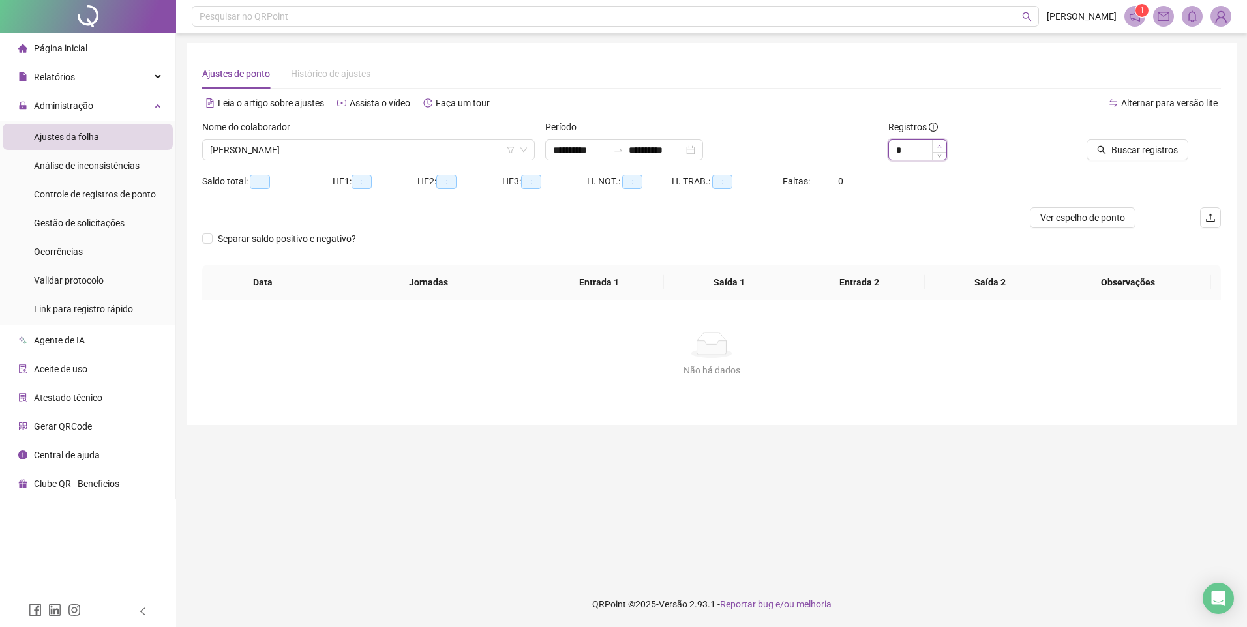
click at [935, 143] on span "Increase Value" at bounding box center [939, 146] width 14 height 12
type input "*"
click at [935, 143] on span "Increase Value" at bounding box center [939, 146] width 14 height 12
click at [1121, 145] on span "Buscar registros" at bounding box center [1144, 150] width 67 height 14
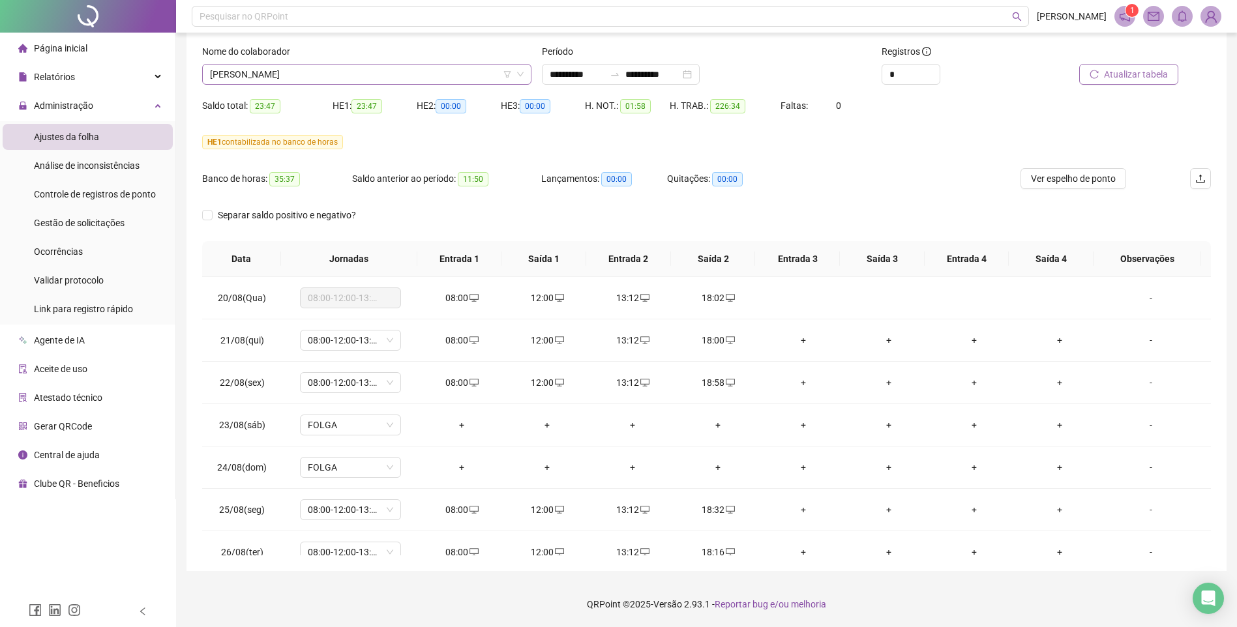
click at [421, 73] on span "[PERSON_NAME]" at bounding box center [367, 75] width 314 height 20
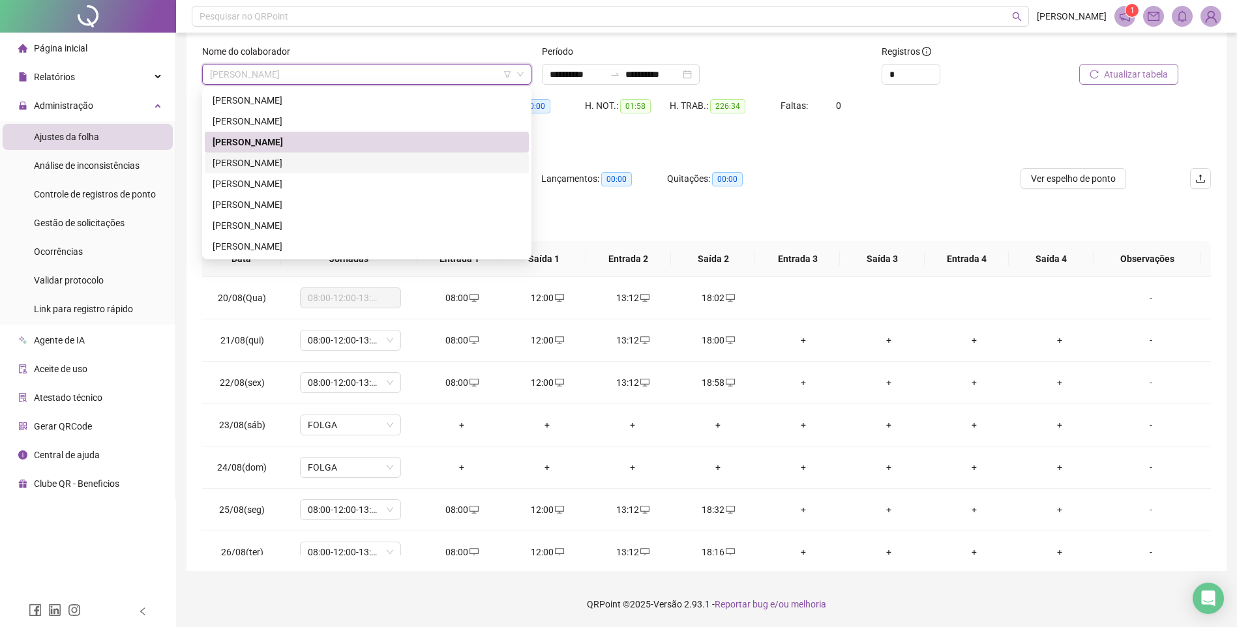
drag, startPoint x: 274, startPoint y: 163, endPoint x: 432, endPoint y: 156, distance: 158.6
click at [274, 163] on div "[PERSON_NAME]" at bounding box center [367, 163] width 308 height 14
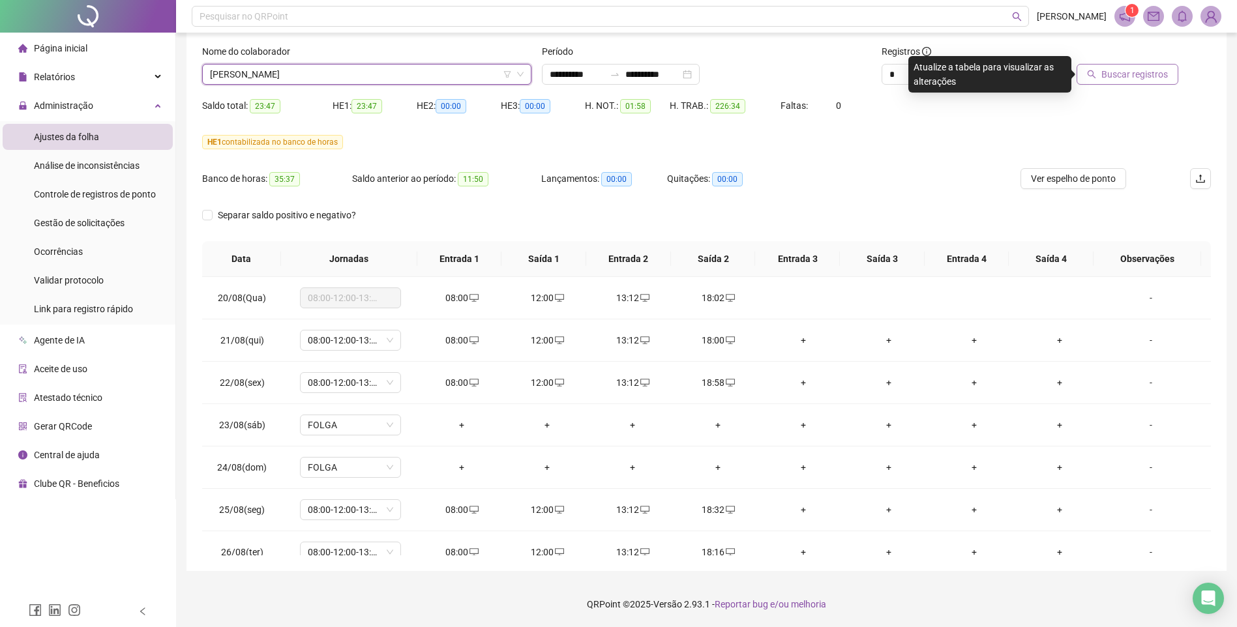
click at [1100, 74] on button "Buscar registros" at bounding box center [1128, 74] width 102 height 21
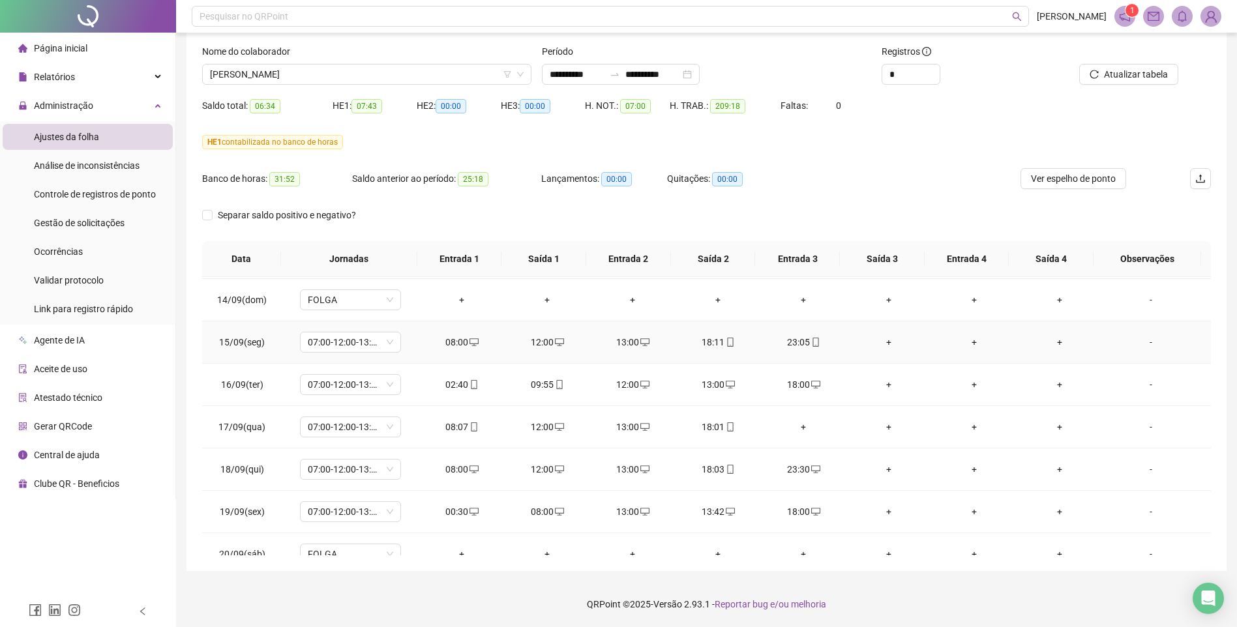
scroll to position [1120, 0]
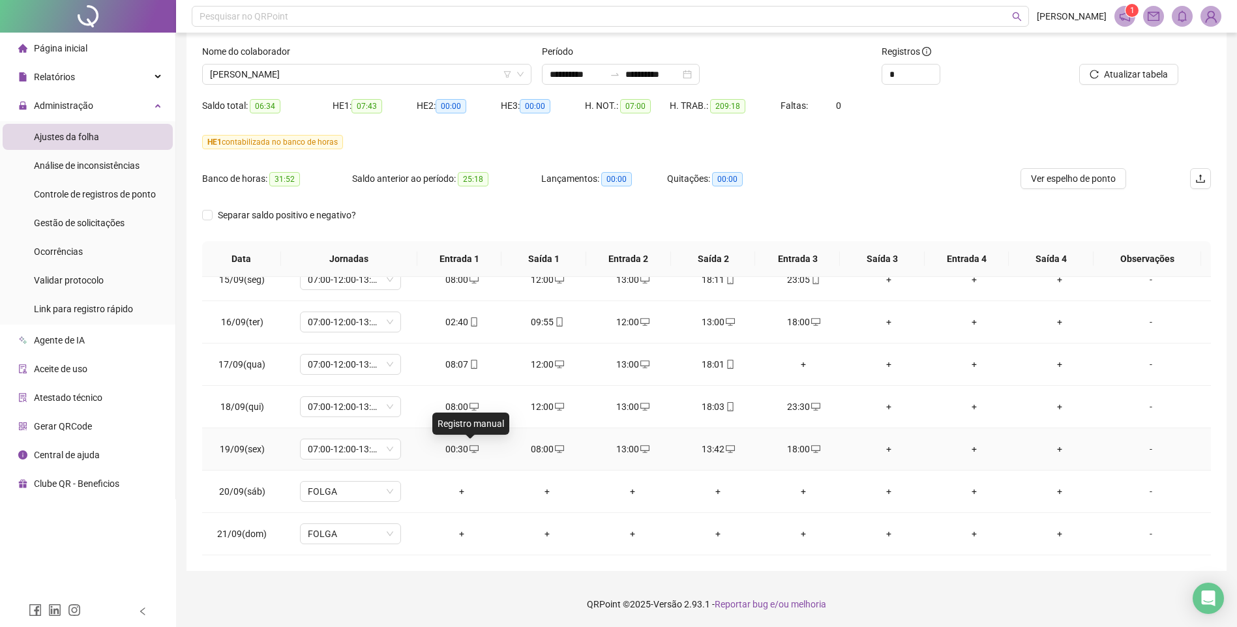
click at [458, 447] on div "00:30" at bounding box center [462, 449] width 65 height 14
type input "**********"
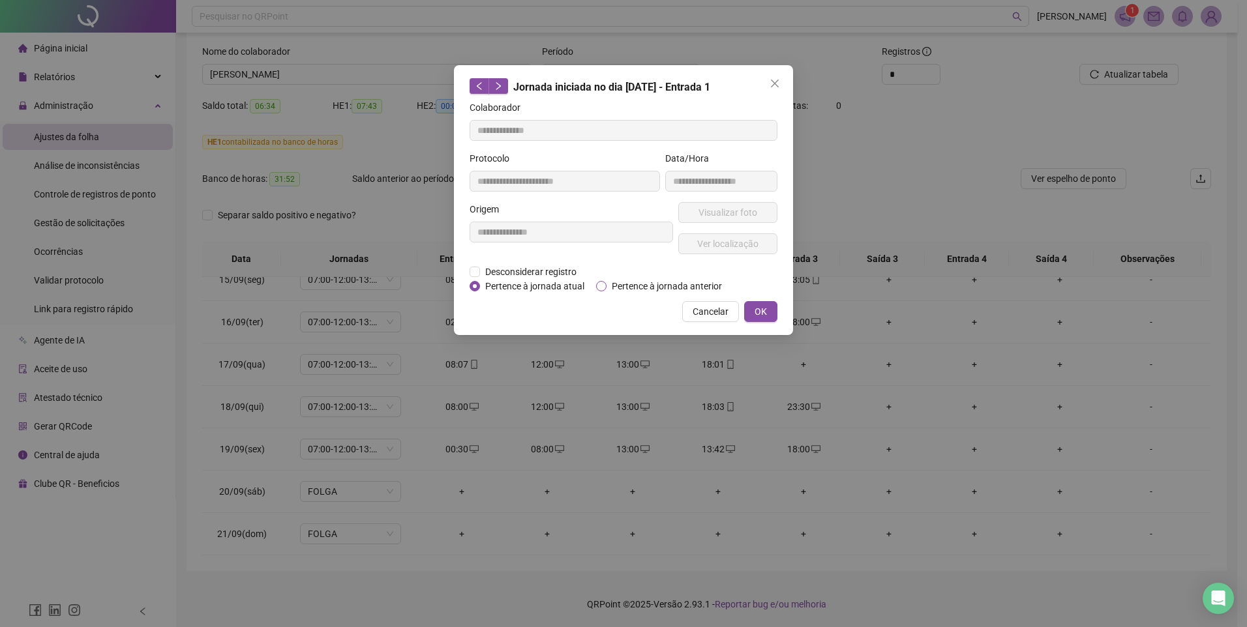
click at [636, 284] on span "Pertence à jornada anterior" at bounding box center [666, 286] width 121 height 14
click at [769, 305] on button "OK" at bounding box center [760, 311] width 33 height 21
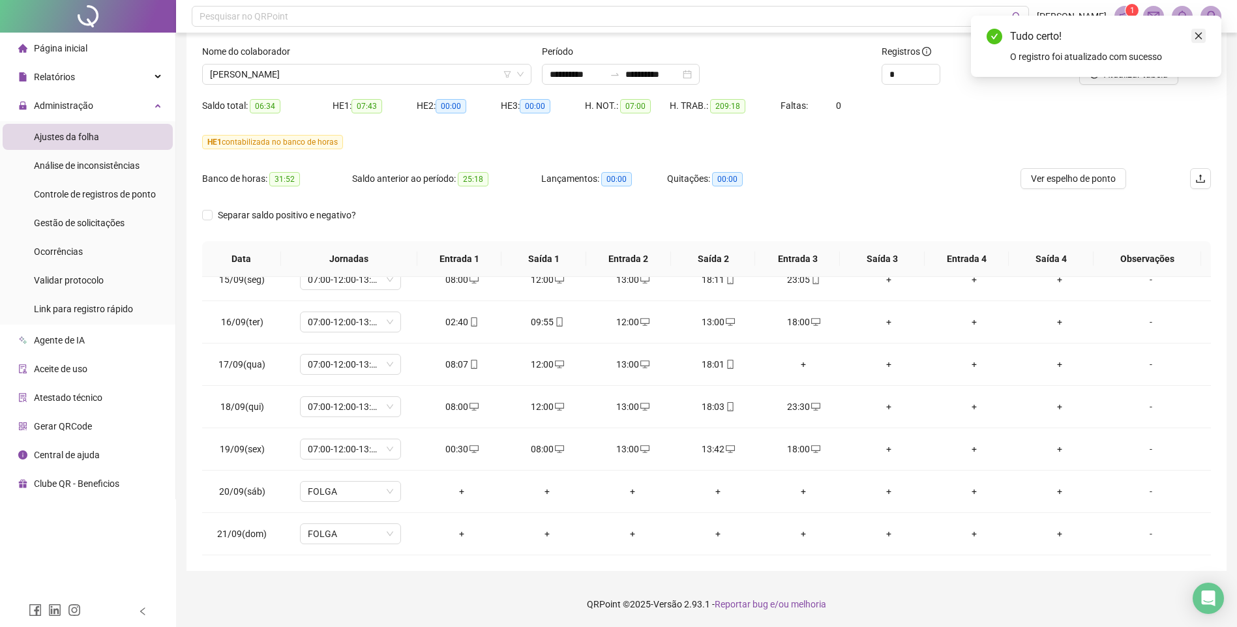
click at [1201, 37] on icon "close" at bounding box center [1198, 35] width 9 height 9
click at [1125, 68] on span "Atualizar tabela" at bounding box center [1136, 74] width 64 height 14
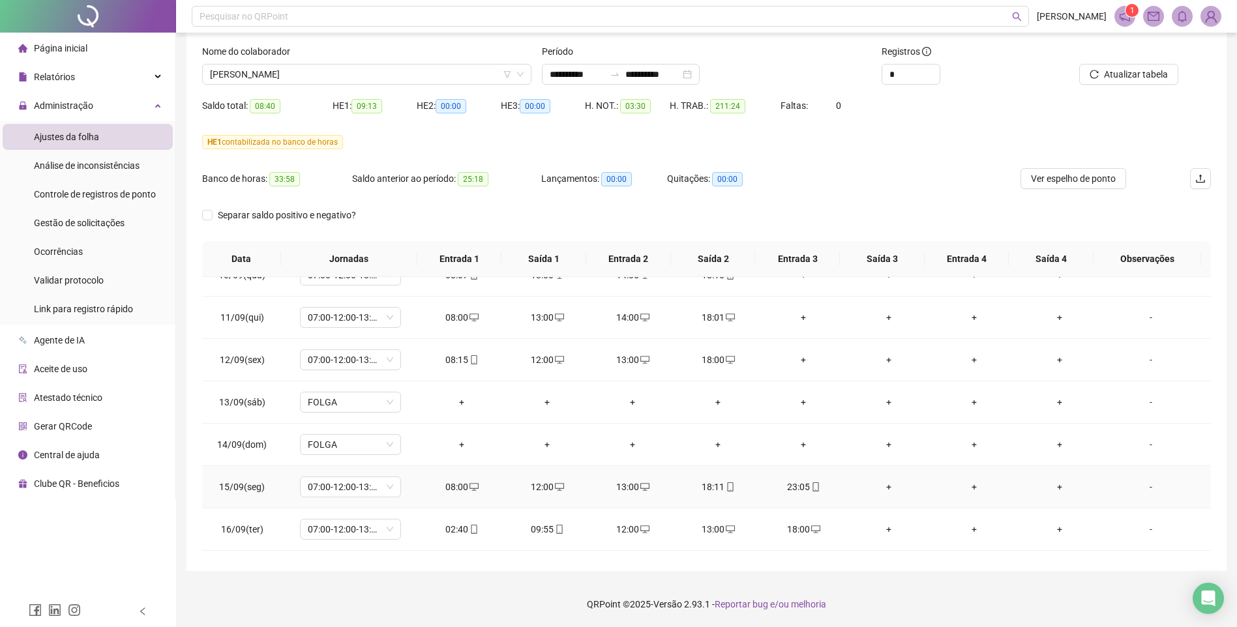
scroll to position [978, 0]
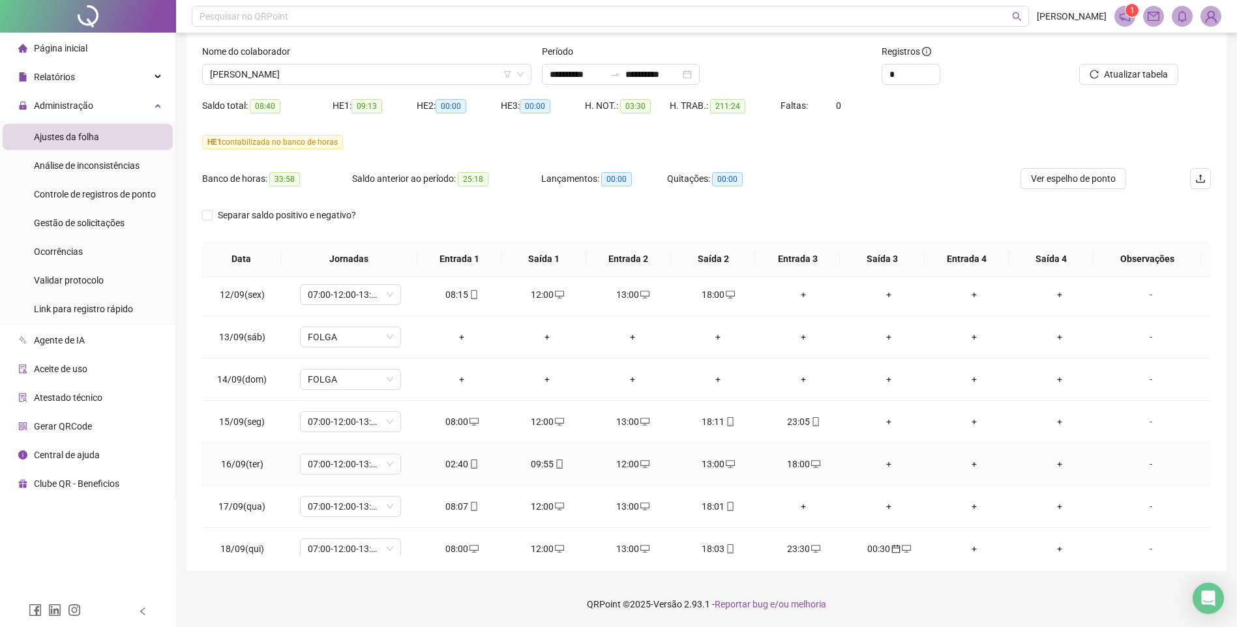
click at [455, 463] on div "02:40" at bounding box center [462, 464] width 65 height 14
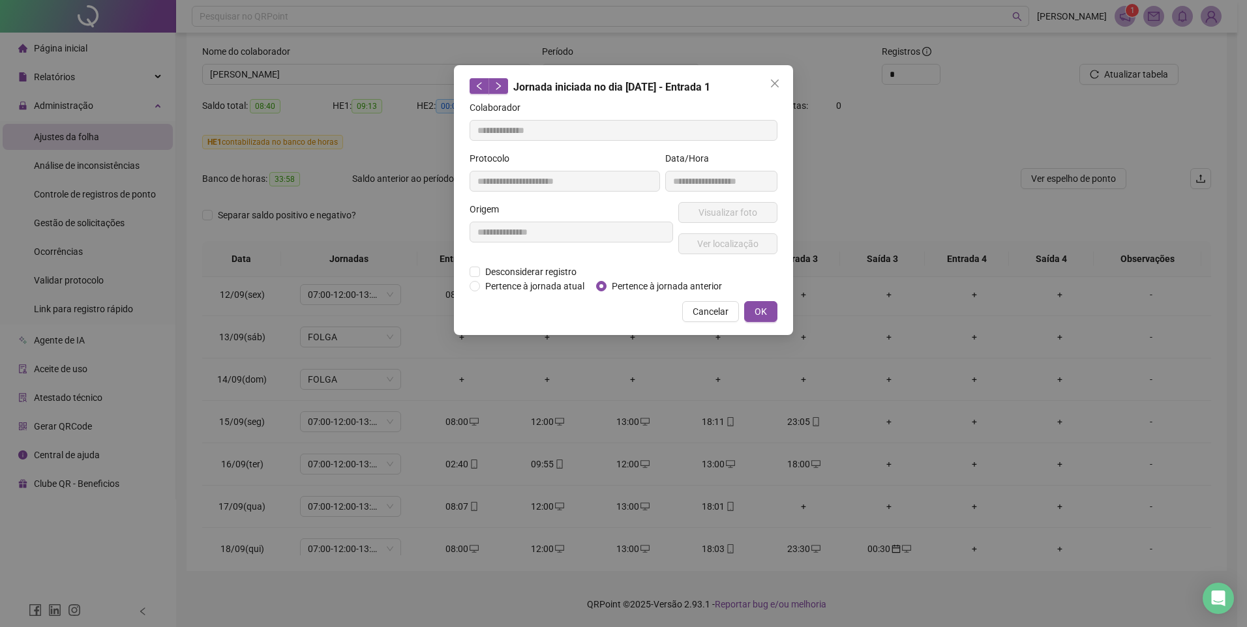
type input "**********"
click at [642, 288] on span "Pertence à jornada anterior" at bounding box center [666, 286] width 121 height 14
click at [767, 314] on button "OK" at bounding box center [760, 311] width 33 height 21
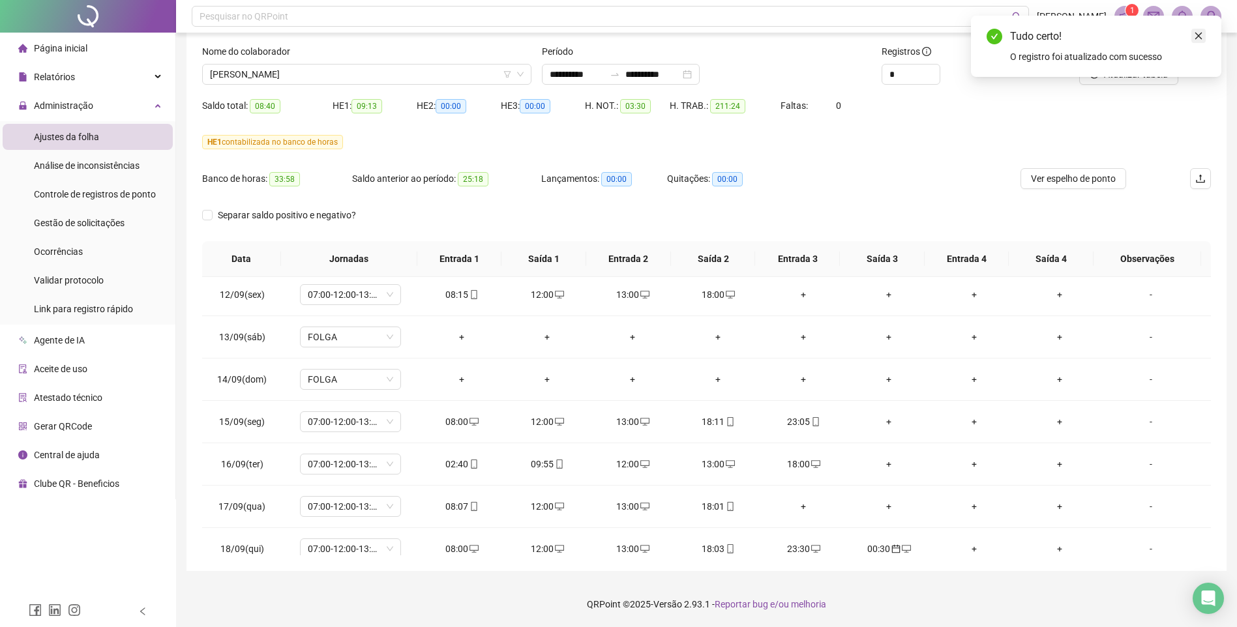
click at [1198, 37] on icon "close" at bounding box center [1198, 35] width 9 height 9
click at [1122, 74] on span "Atualizar tabela" at bounding box center [1136, 74] width 64 height 14
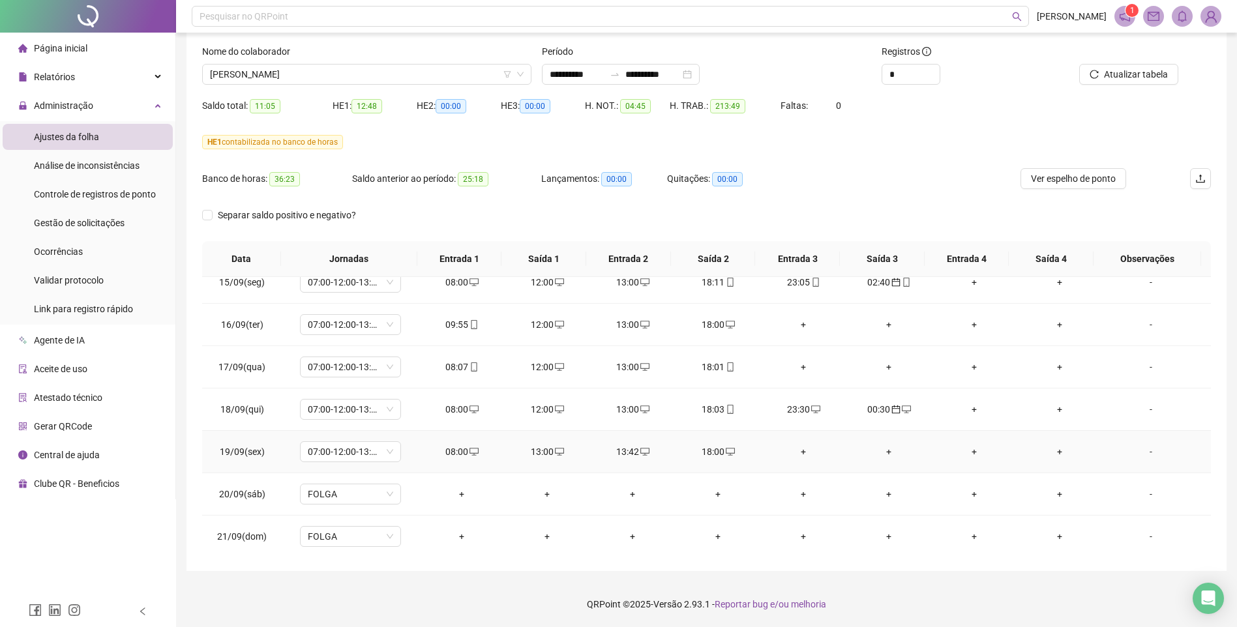
scroll to position [1120, 0]
click at [344, 76] on span "[PERSON_NAME]" at bounding box center [367, 75] width 314 height 20
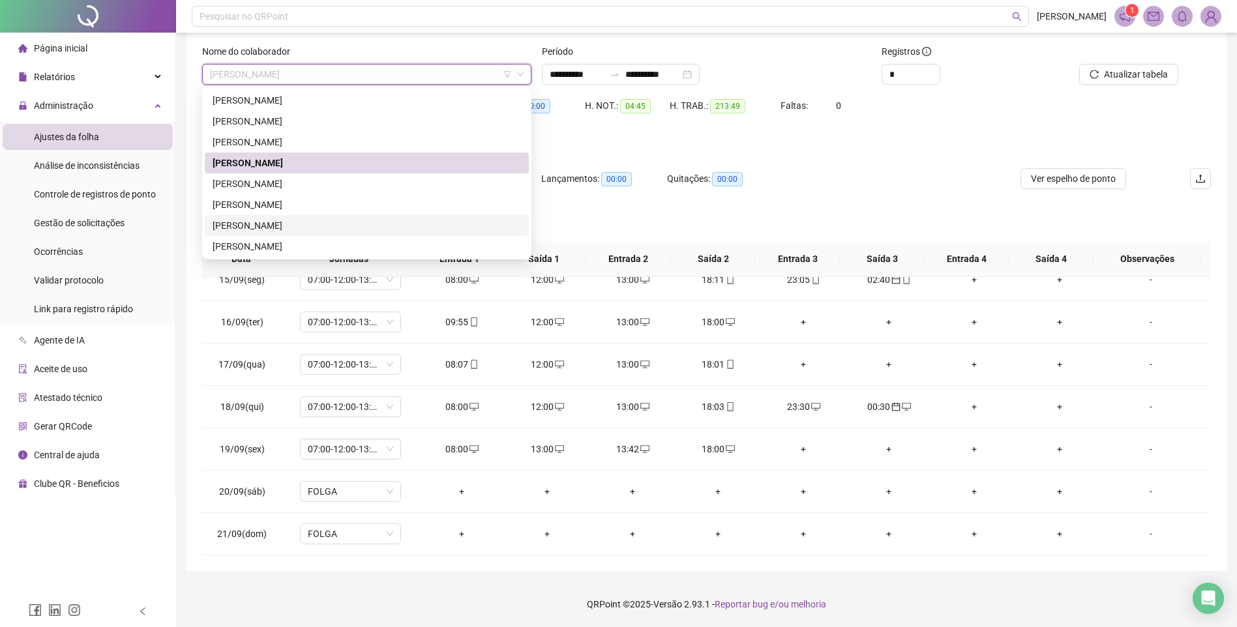
click at [285, 226] on div "[PERSON_NAME]" at bounding box center [367, 225] width 308 height 14
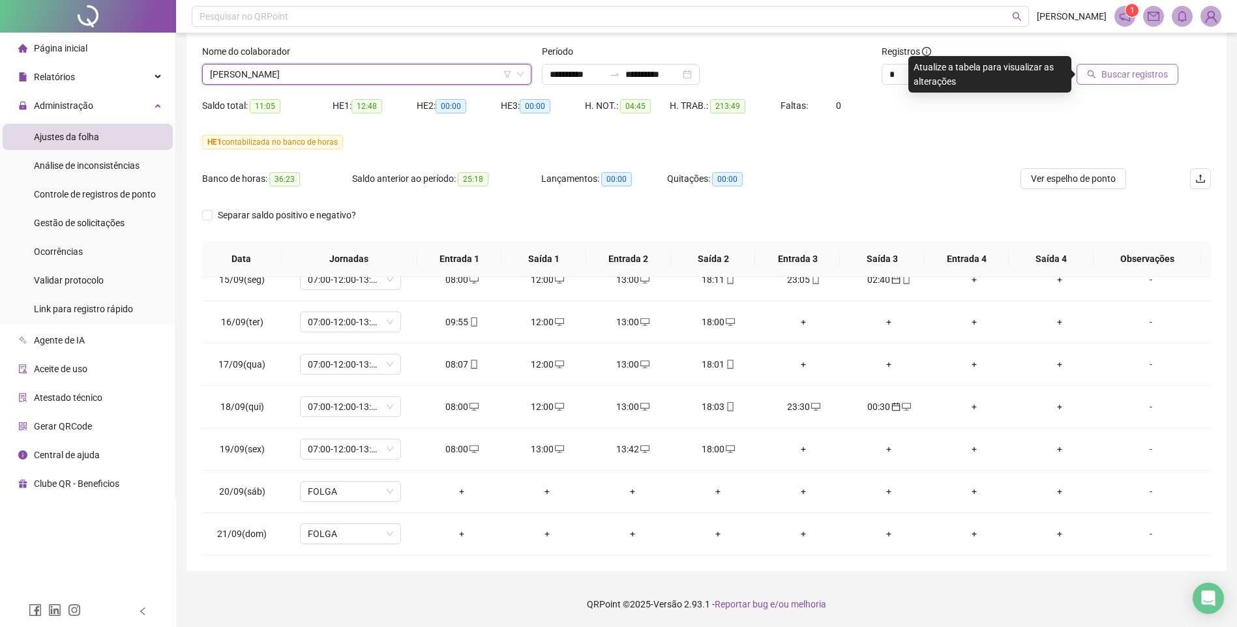
click at [1124, 71] on span "Buscar registros" at bounding box center [1134, 74] width 67 height 14
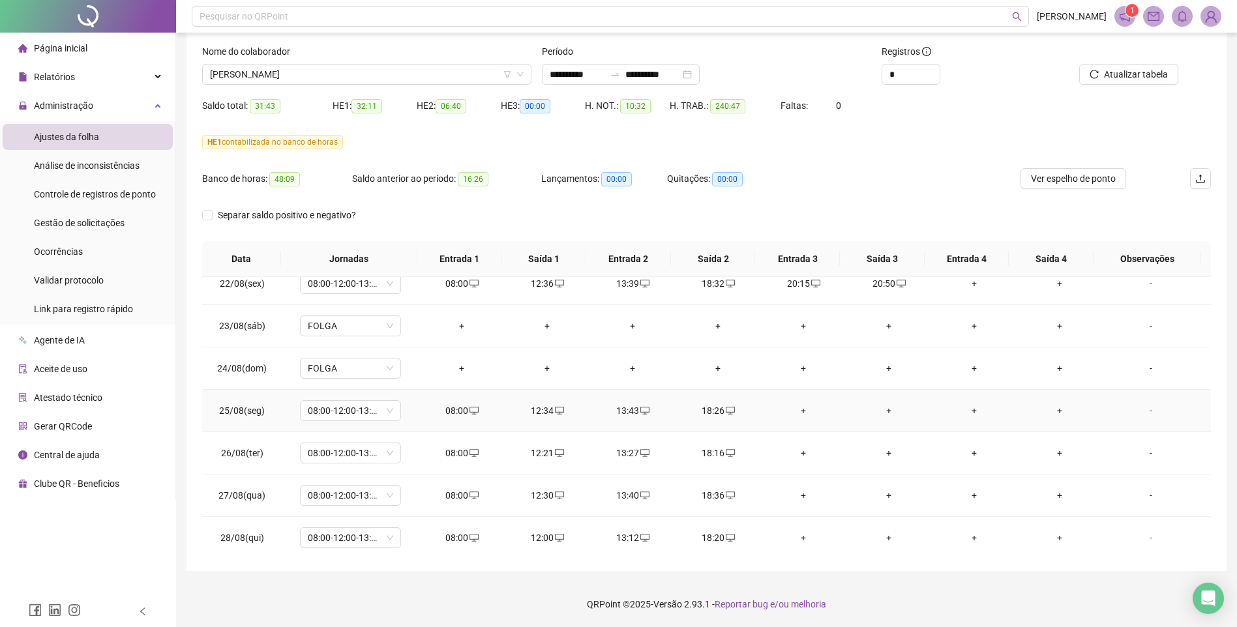
scroll to position [0, 0]
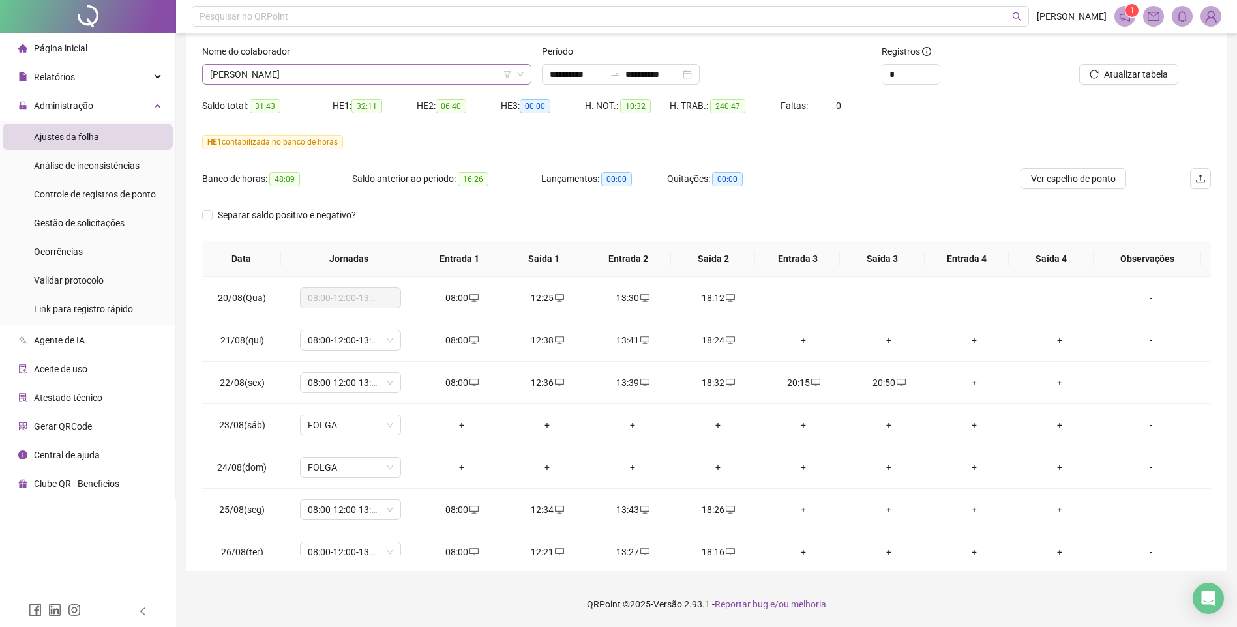
click at [422, 76] on span "[PERSON_NAME]" at bounding box center [367, 75] width 314 height 20
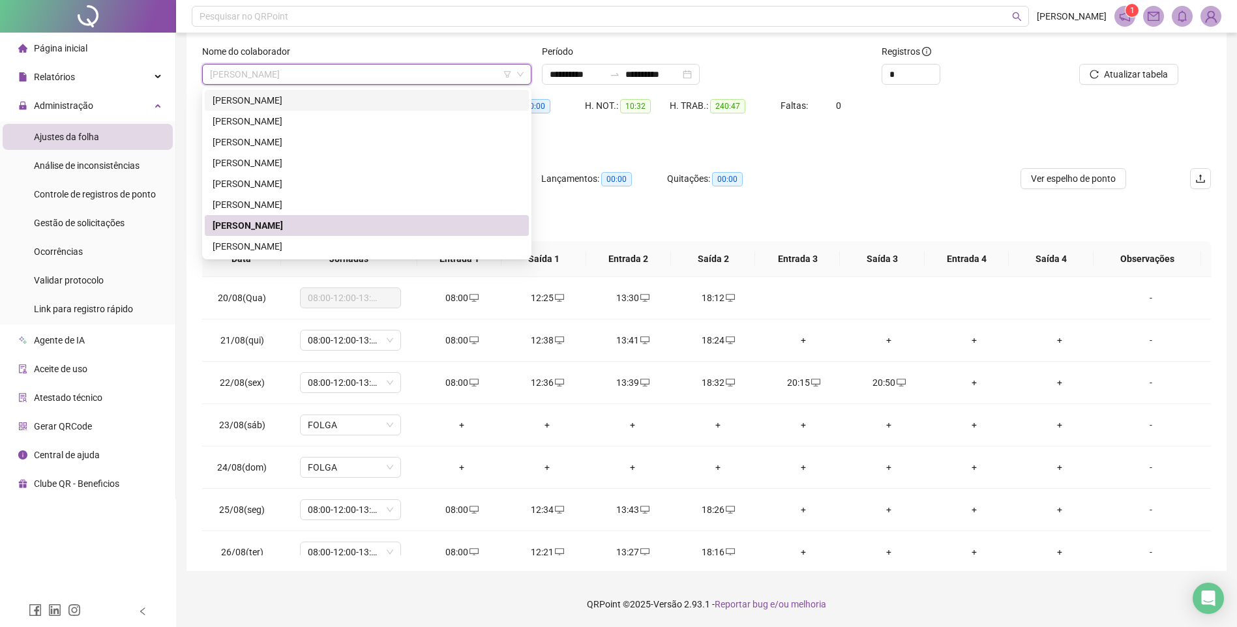
click at [318, 94] on div "[PERSON_NAME]" at bounding box center [367, 100] width 308 height 14
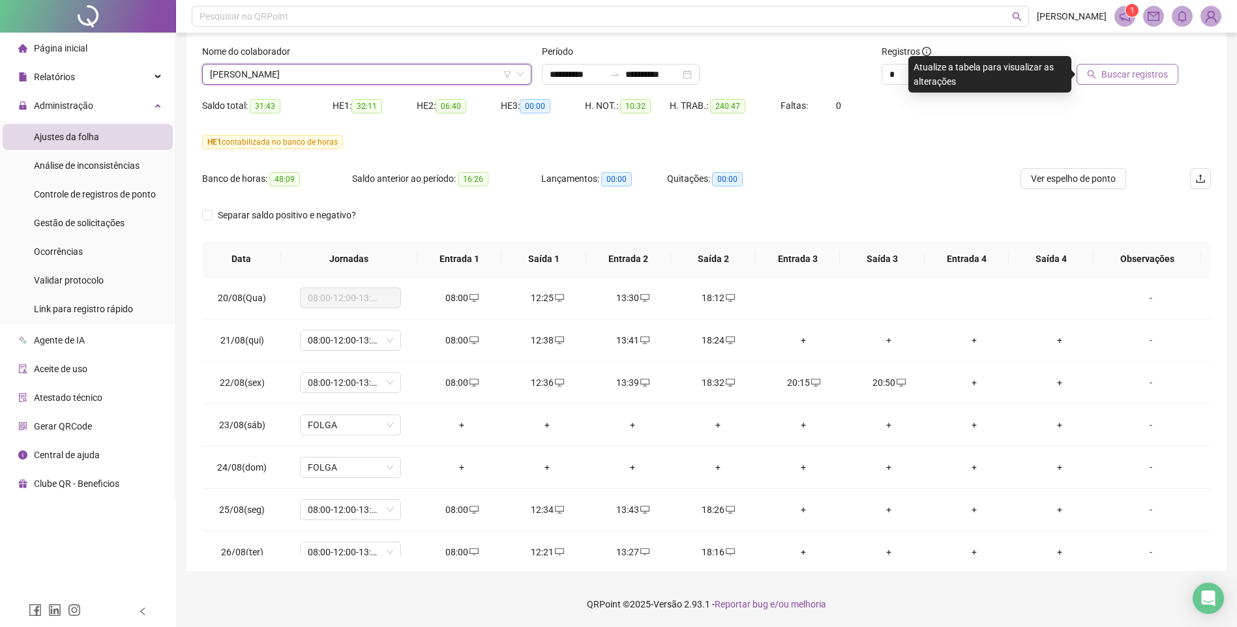
click at [1120, 74] on span "Buscar registros" at bounding box center [1134, 74] width 67 height 14
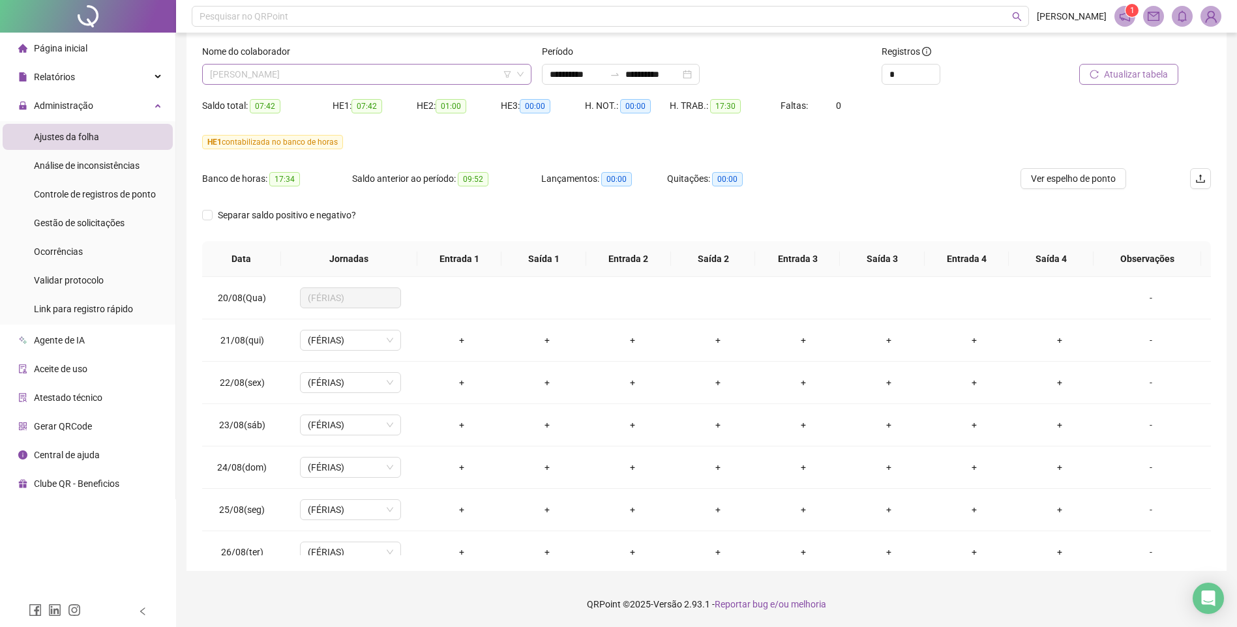
click at [386, 71] on span "[PERSON_NAME]" at bounding box center [367, 75] width 314 height 20
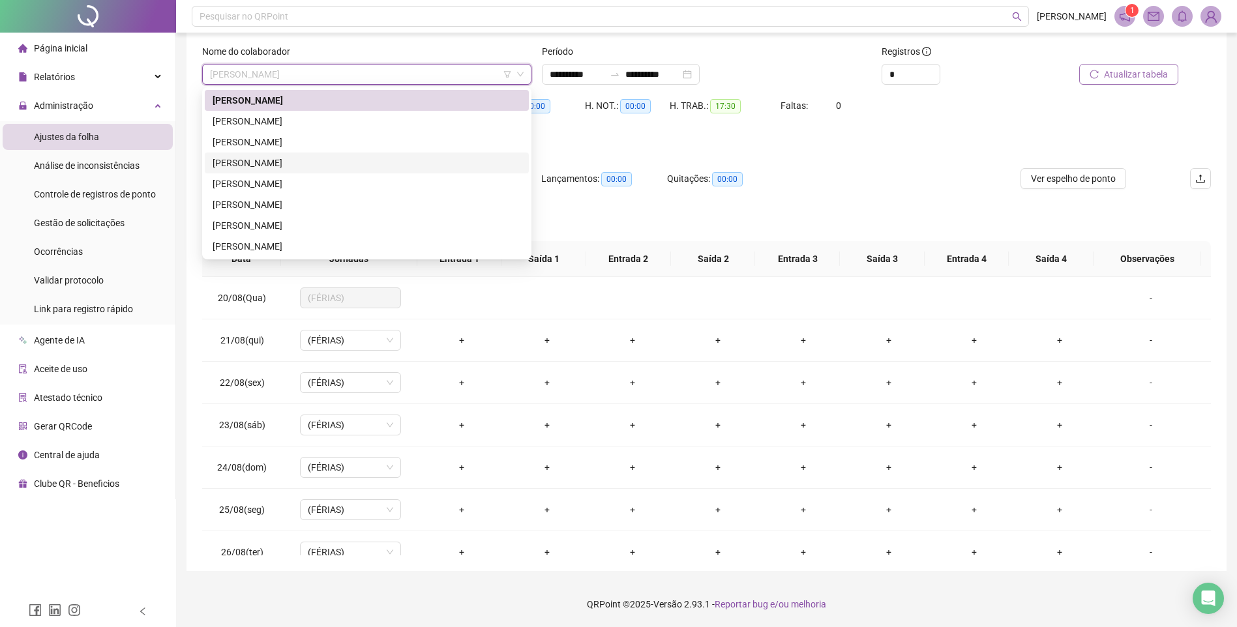
click at [268, 160] on div "[PERSON_NAME]" at bounding box center [367, 163] width 308 height 14
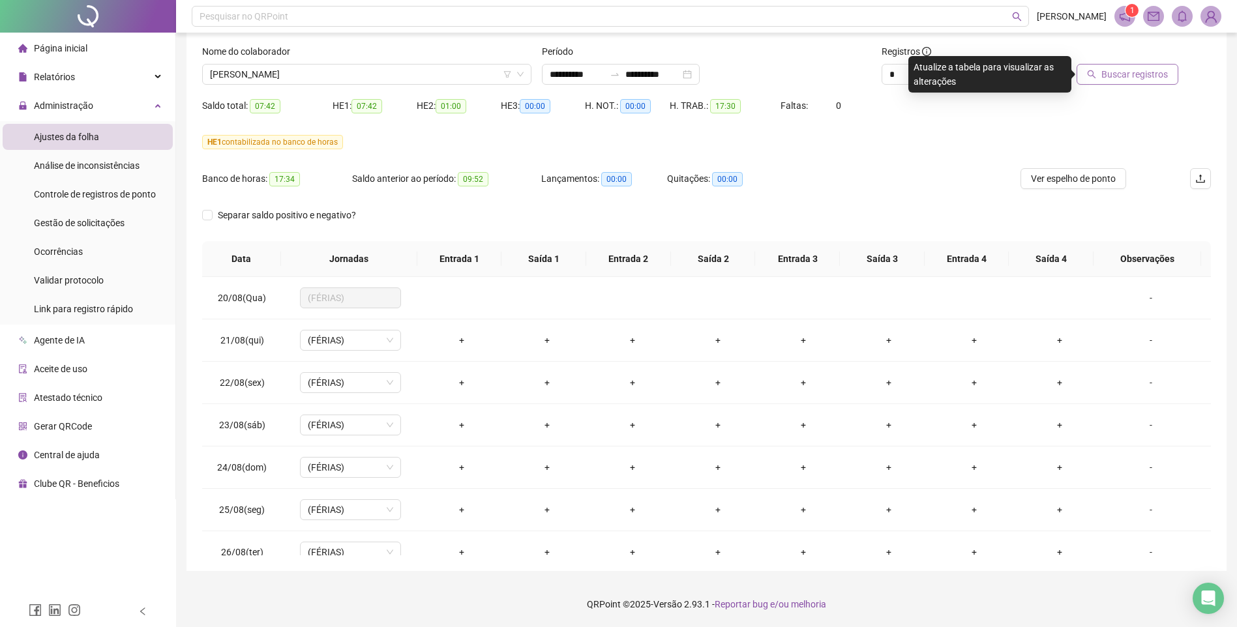
click at [1117, 78] on span "Buscar registros" at bounding box center [1134, 74] width 67 height 14
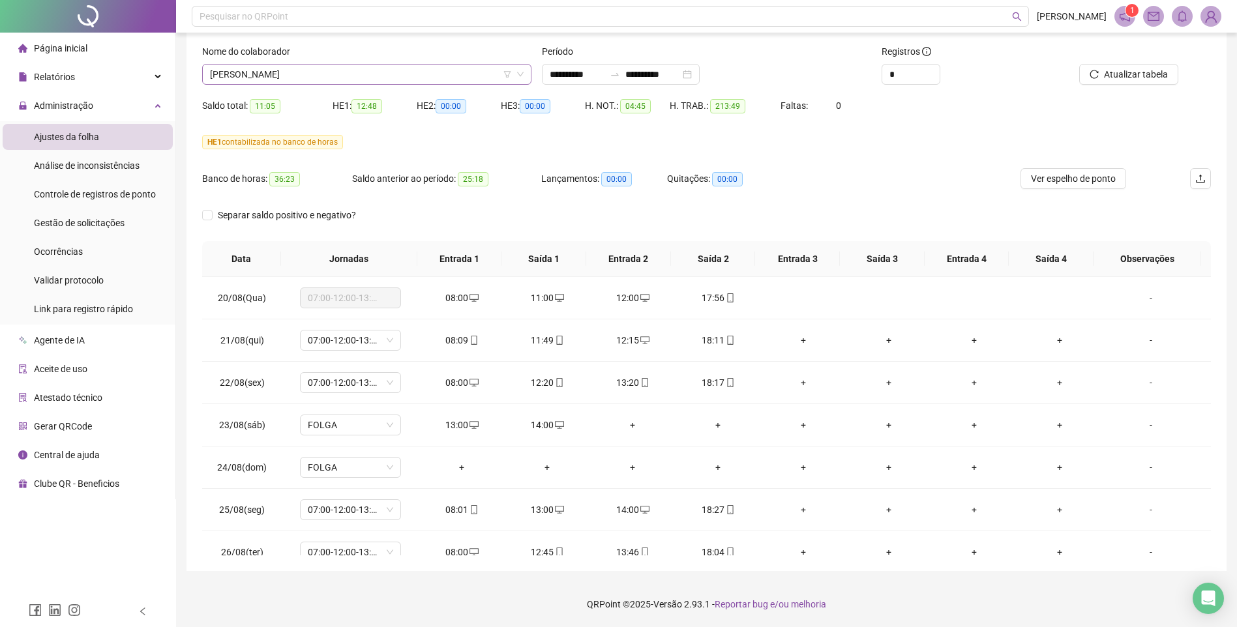
click at [323, 65] on span "[PERSON_NAME]" at bounding box center [367, 75] width 314 height 20
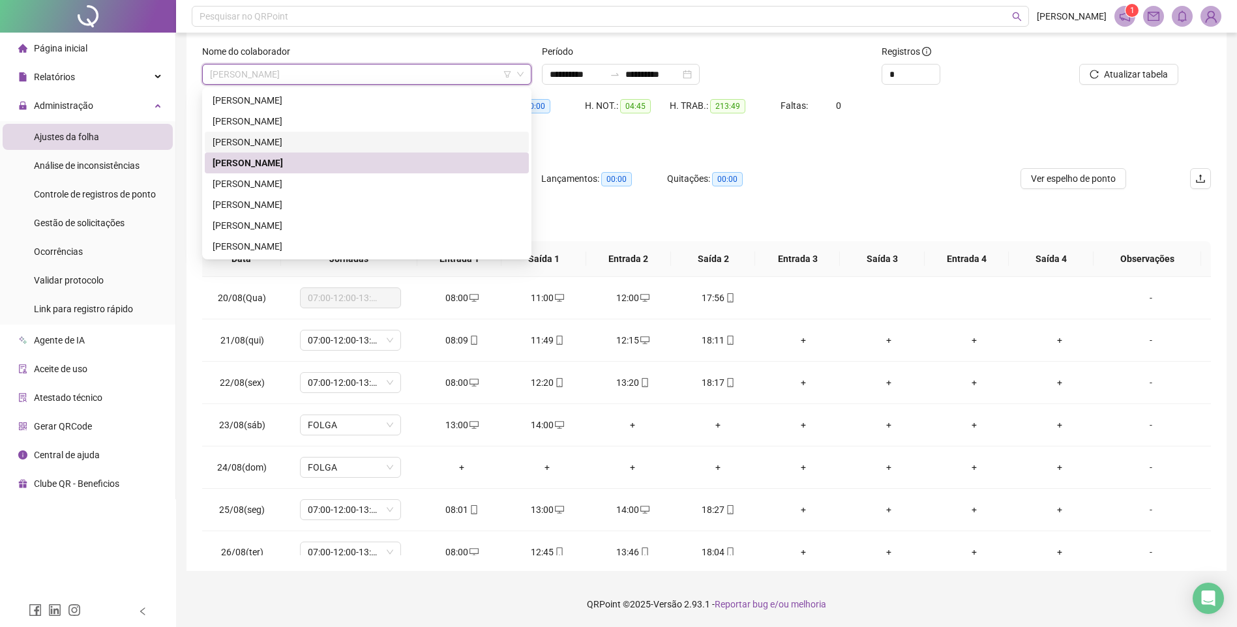
click at [288, 136] on div "[PERSON_NAME]" at bounding box center [367, 142] width 308 height 14
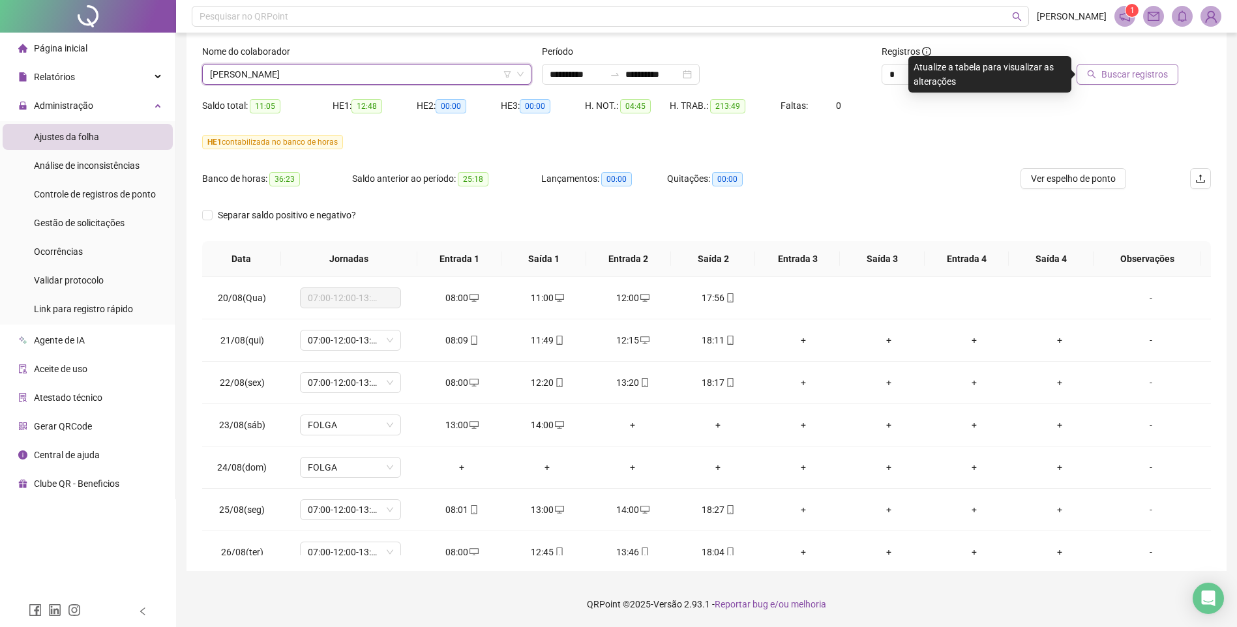
click at [1102, 70] on button "Buscar registros" at bounding box center [1128, 74] width 102 height 21
